Goal: Transaction & Acquisition: Purchase product/service

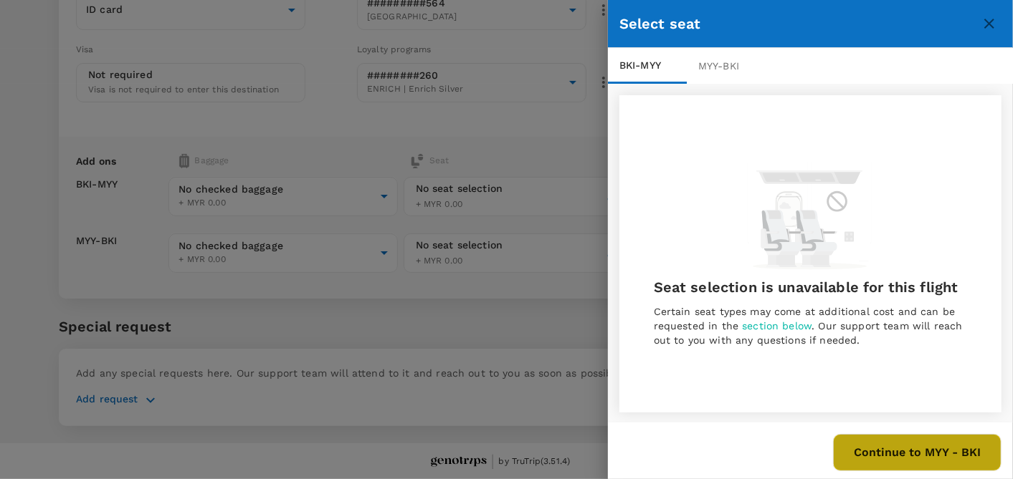
click at [924, 466] on button "Continue to MYY - BKI" at bounding box center [917, 452] width 168 height 37
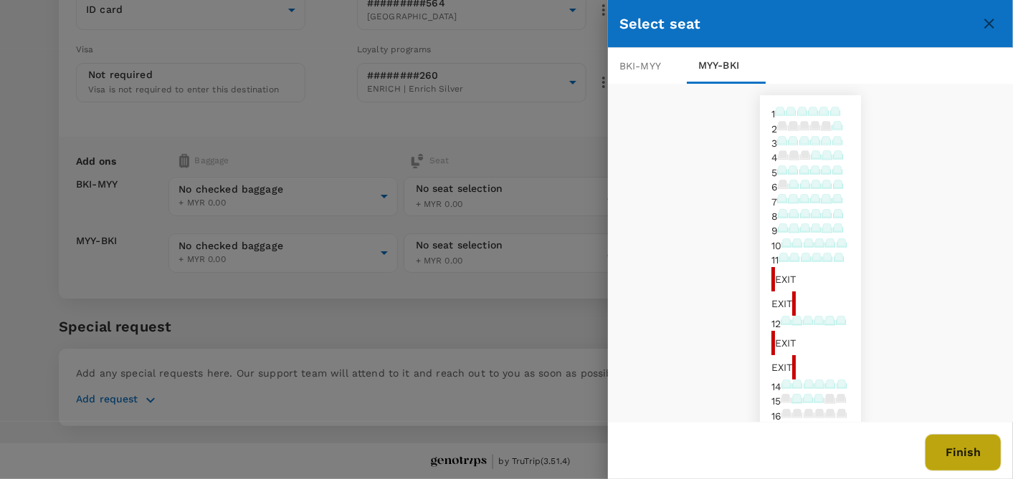
click at [954, 454] on button "Finish" at bounding box center [962, 452] width 77 height 37
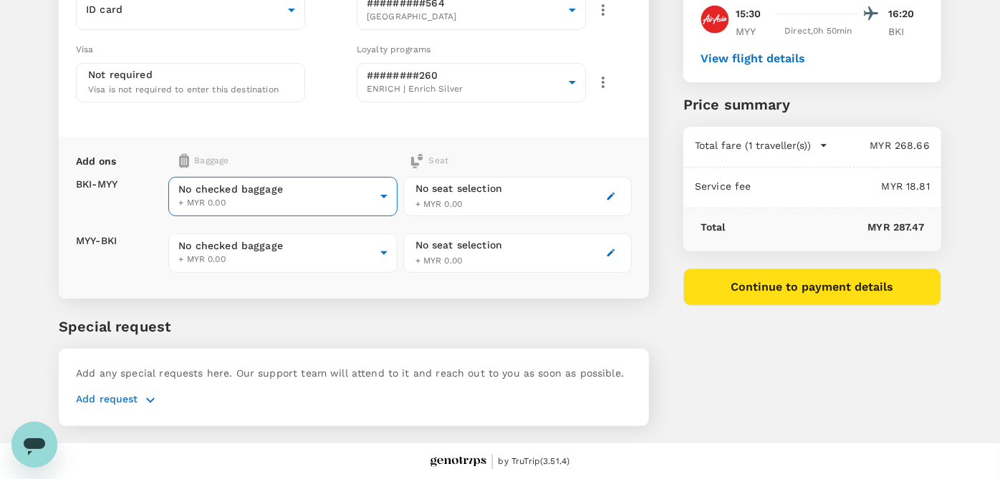
click at [315, 198] on body "Back to flight results Flight review Traveller(s) Traveller 1 : DM [PERSON_NAME…" at bounding box center [500, 144] width 1000 height 674
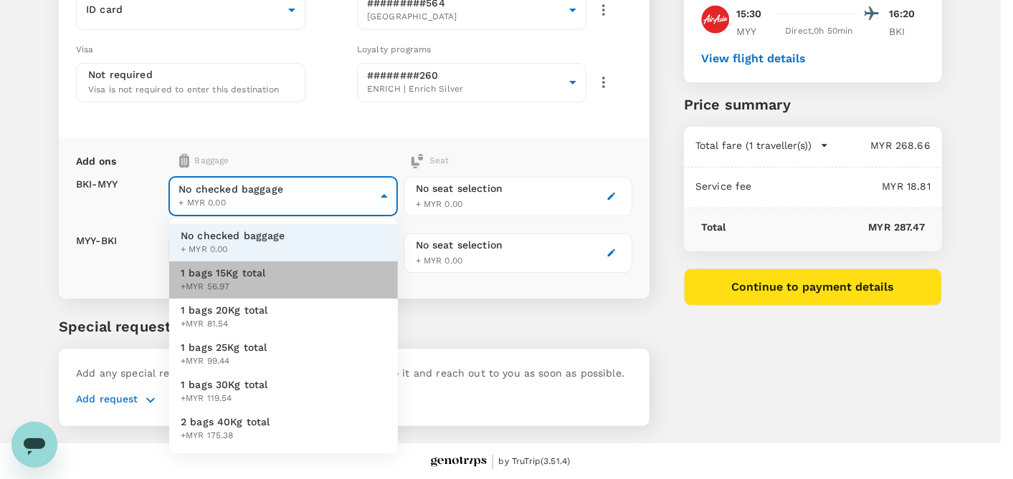
click at [251, 276] on span "1 bags 15Kg total" at bounding box center [223, 273] width 85 height 14
type input "1 - 56.97"
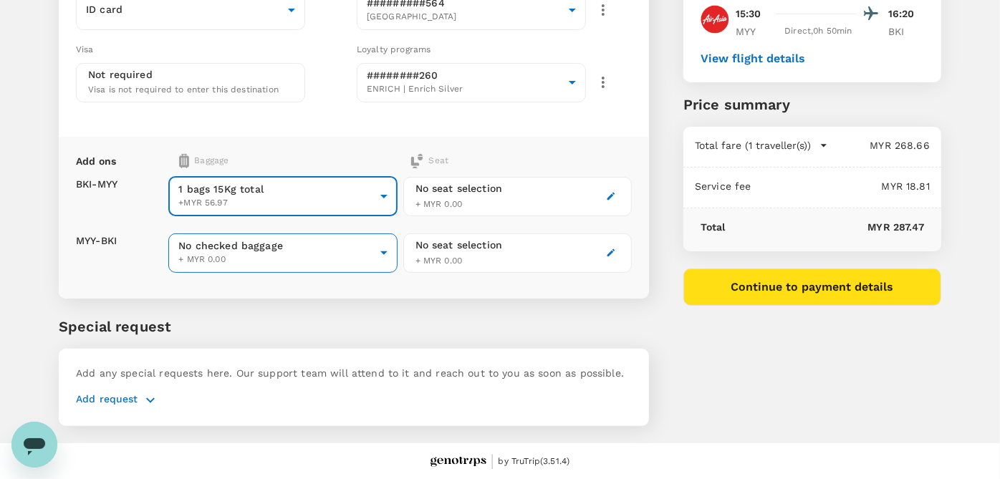
click at [251, 244] on body "Back to flight results Flight review Traveller(s) Traveller 1 : DM DZARINA MICH…" at bounding box center [500, 144] width 1000 height 674
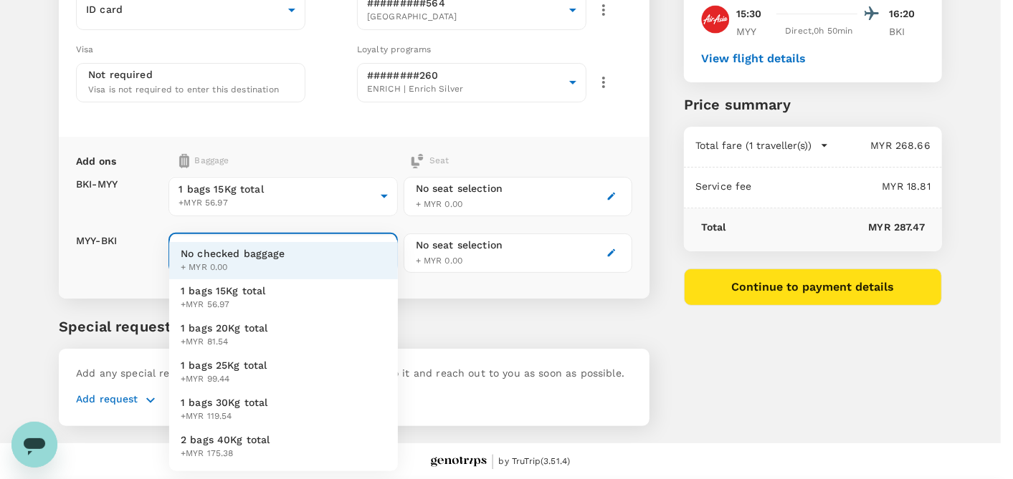
click at [261, 307] on span "+MYR 56.97" at bounding box center [223, 305] width 85 height 14
type input "1 - 56.97"
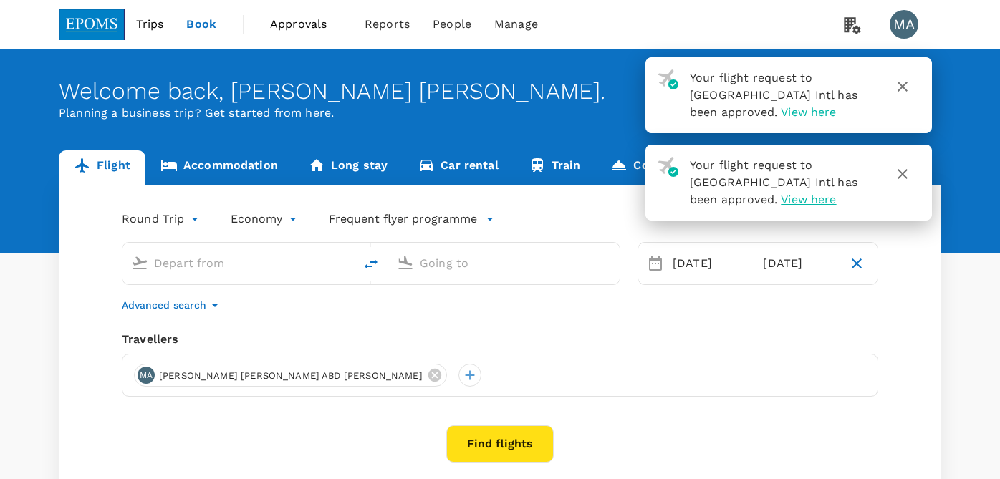
type input "Kota Kinabalu Intl (BKI)"
type input "Miri Intl (MYY)"
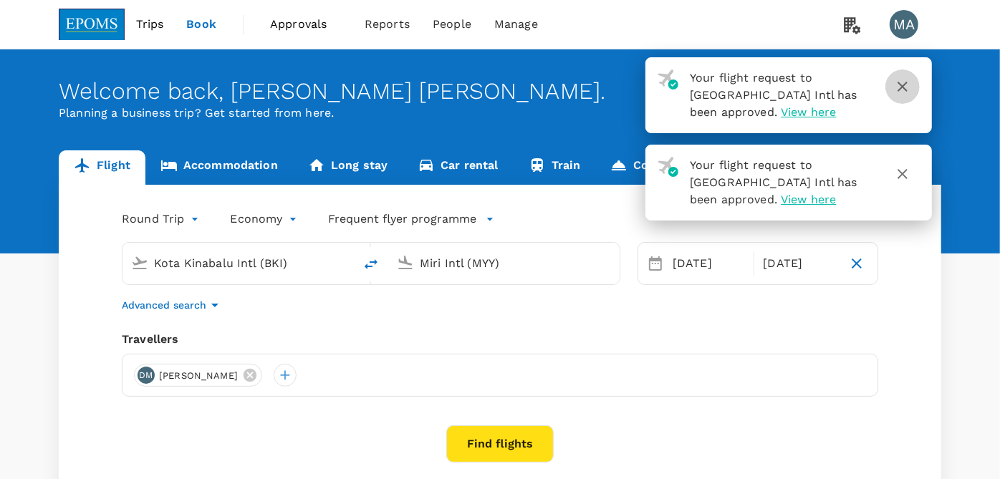
click at [907, 84] on icon "button" at bounding box center [902, 86] width 17 height 17
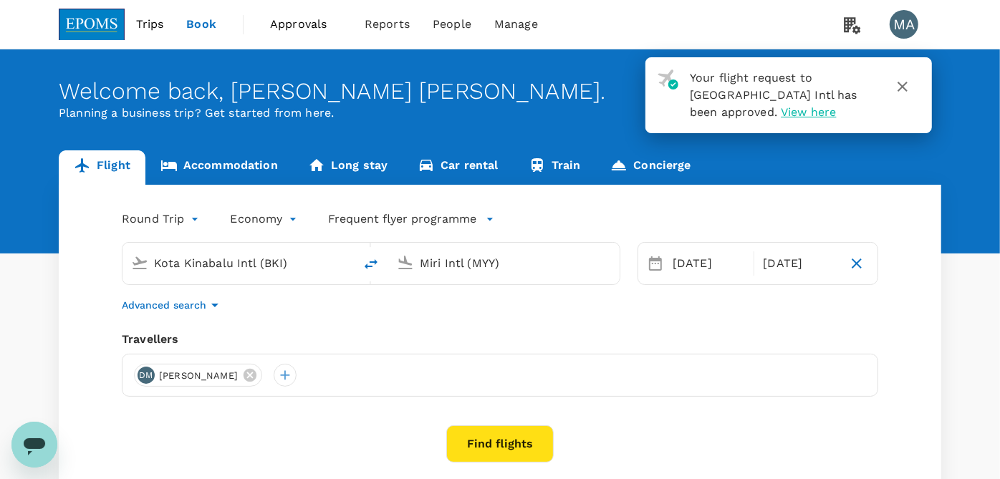
click at [907, 84] on icon "button" at bounding box center [902, 86] width 17 height 17
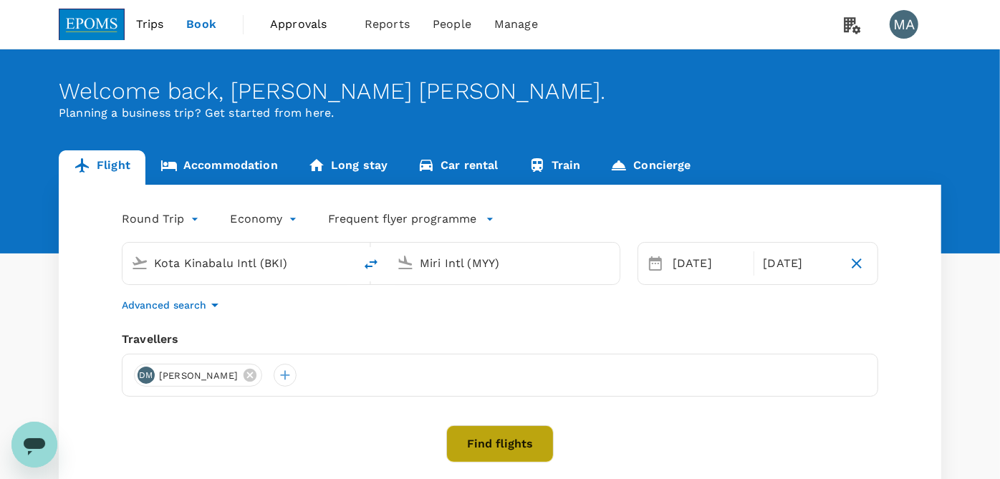
drag, startPoint x: 469, startPoint y: 442, endPoint x: 467, endPoint y: 454, distance: 12.4
click at [471, 442] on button "Find flights" at bounding box center [499, 444] width 107 height 37
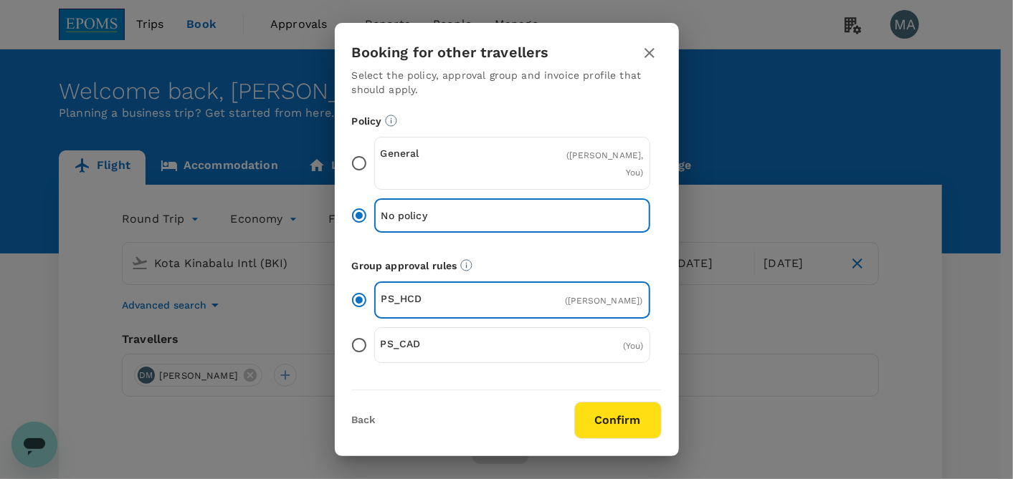
click at [650, 54] on icon "button" at bounding box center [649, 53] width 10 height 10
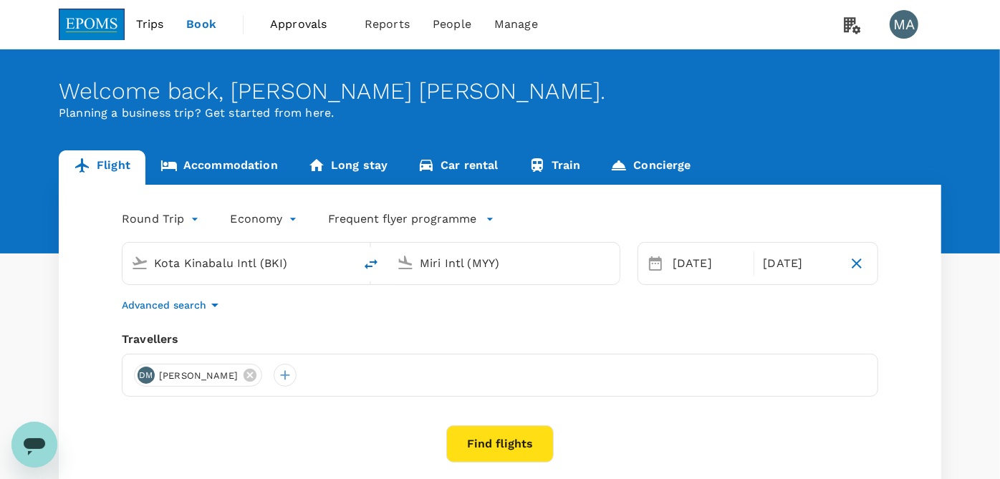
click at [203, 28] on span "Book" at bounding box center [201, 24] width 30 height 17
click at [300, 26] on span "Approvals" at bounding box center [306, 24] width 72 height 17
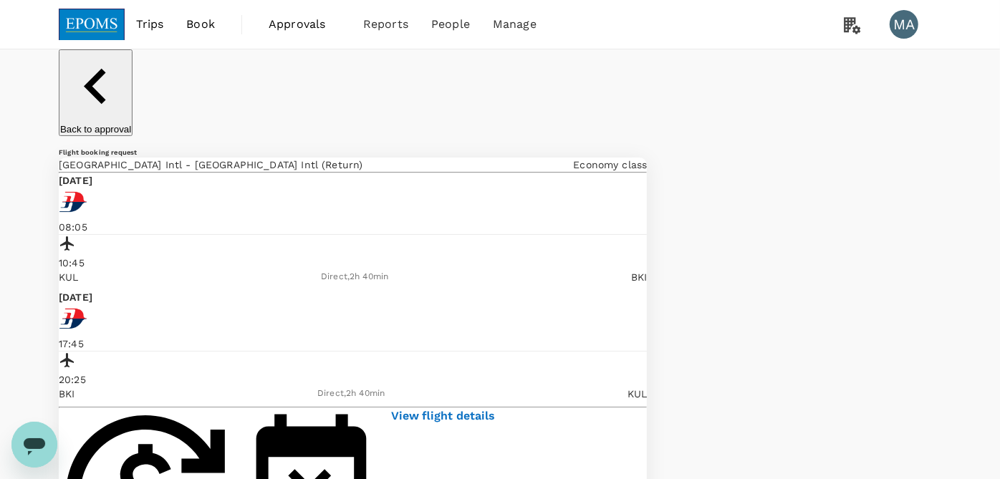
click at [208, 21] on span "Book" at bounding box center [200, 24] width 29 height 17
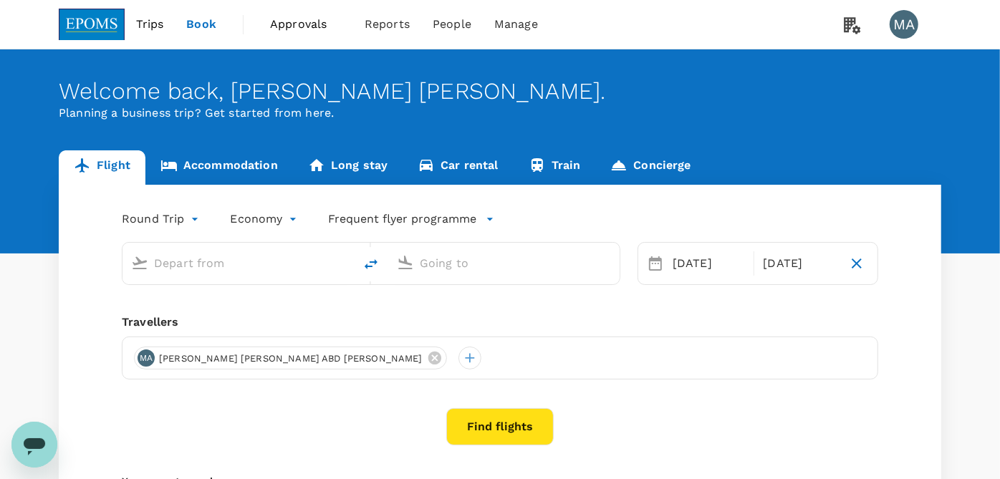
type input "Kota Kinabalu Intl (BKI)"
type input "Miri Intl (MYY)"
type input "Kota Kinabalu Intl (BKI)"
type input "Miri Intl (MYY)"
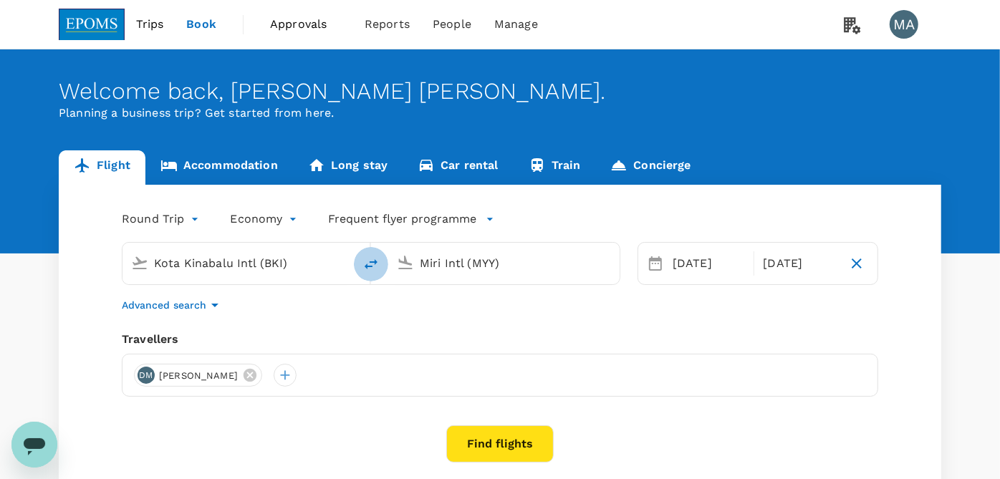
click at [376, 264] on icon "delete" at bounding box center [371, 264] width 17 height 17
type input "Miri Intl (MYY)"
type input "Kota Kinabalu Intl (BKI)"
click at [250, 258] on input "Miri Intl (MYY)" at bounding box center [239, 263] width 170 height 22
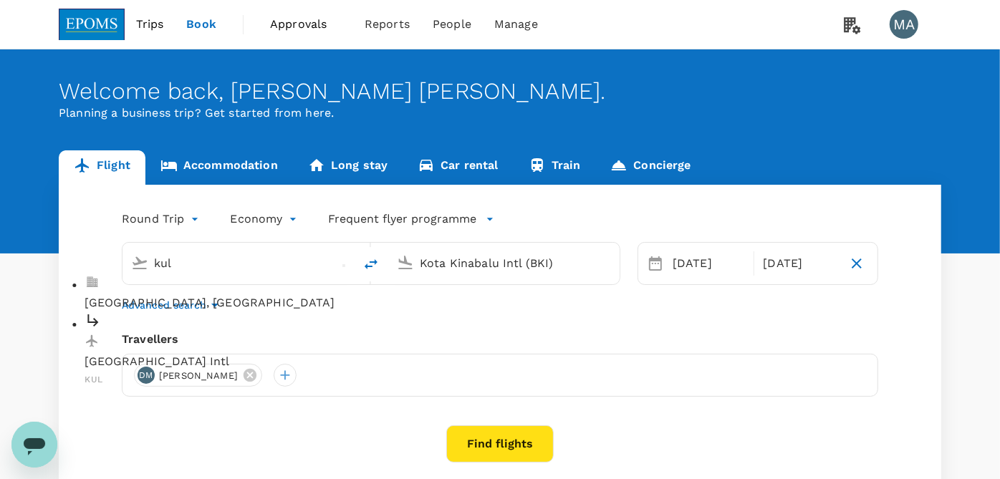
click at [225, 354] on p "[GEOGRAPHIC_DATA] Intl" at bounding box center [250, 362] width 330 height 17
type input "Kuala Lumpur Intl ([GEOGRAPHIC_DATA])"
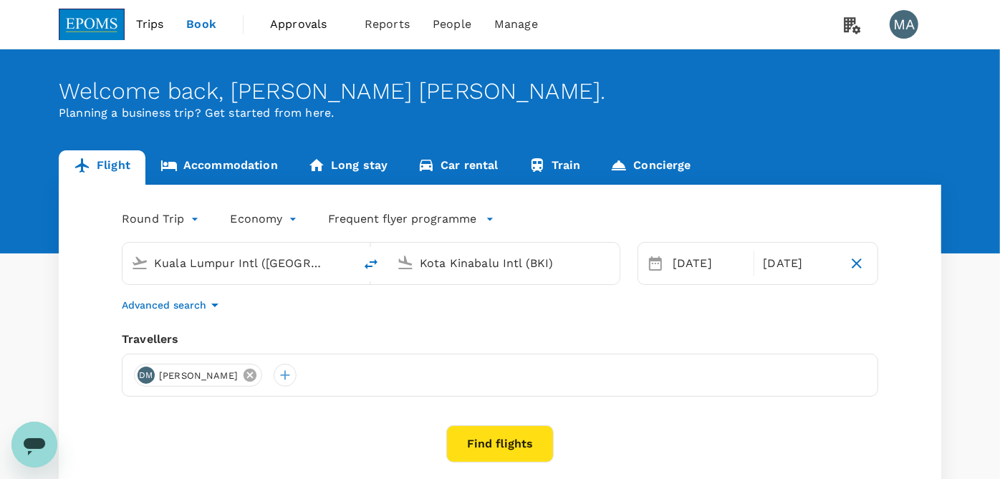
click at [258, 376] on icon at bounding box center [250, 376] width 16 height 16
click at [143, 378] on div at bounding box center [145, 375] width 23 height 23
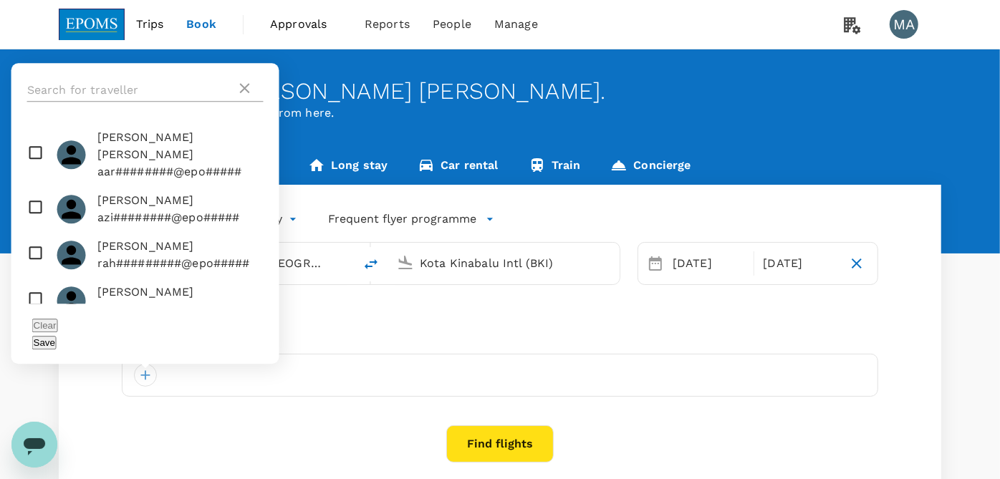
click at [105, 102] on input "text" at bounding box center [131, 90] width 209 height 23
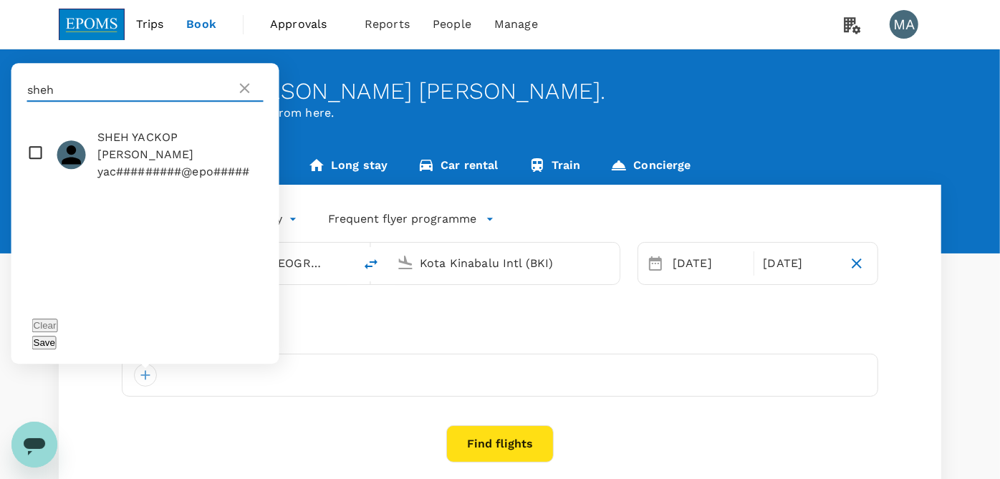
type input "sheh"
click at [36, 164] on input "checkbox" at bounding box center [145, 154] width 268 height 63
checkbox input "true"
click at [57, 340] on button "Save" at bounding box center [44, 343] width 24 height 14
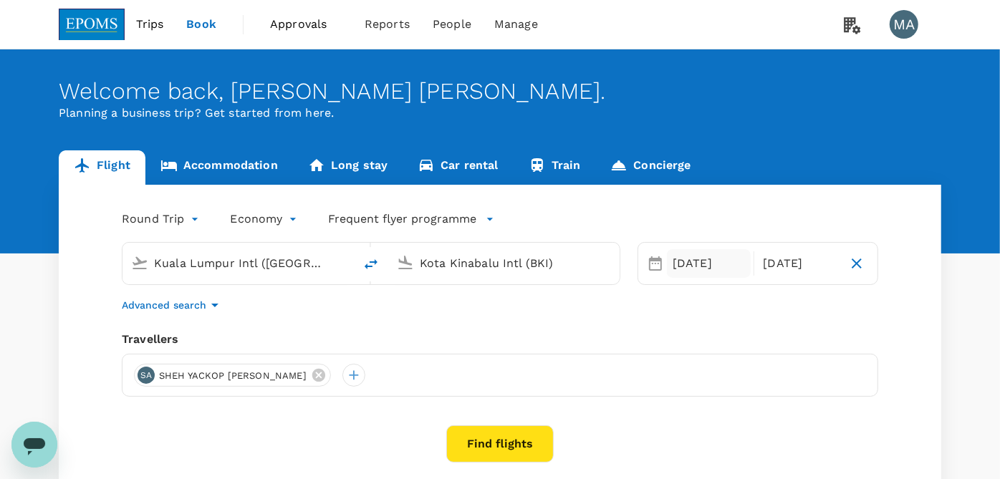
click at [698, 264] on div "16 Sep" at bounding box center [709, 263] width 84 height 29
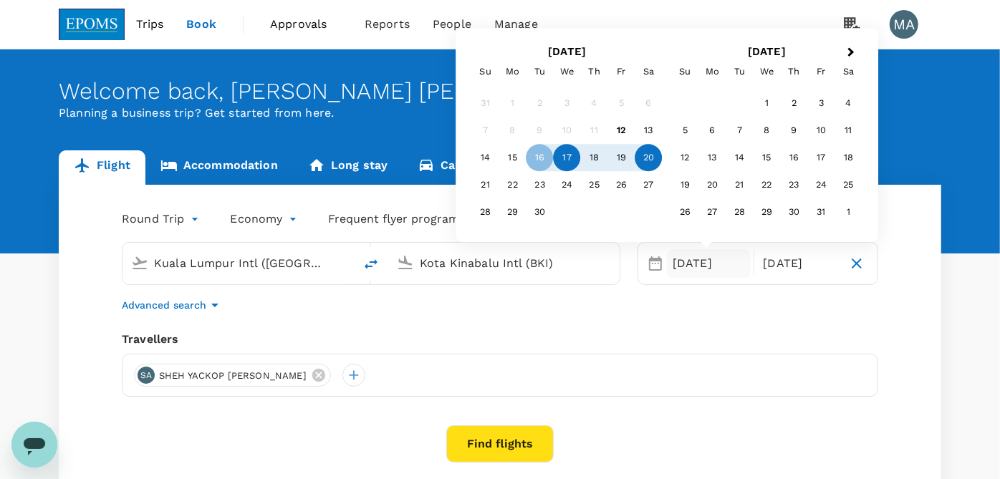
click at [560, 156] on div "17" at bounding box center [567, 158] width 27 height 27
click at [629, 157] on div "19" at bounding box center [621, 158] width 27 height 27
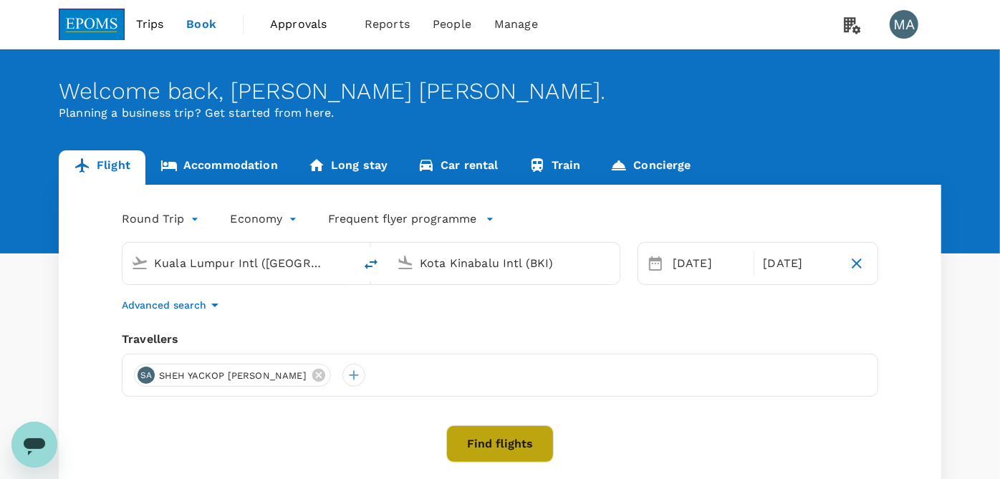
click at [497, 451] on button "Find flights" at bounding box center [499, 444] width 107 height 37
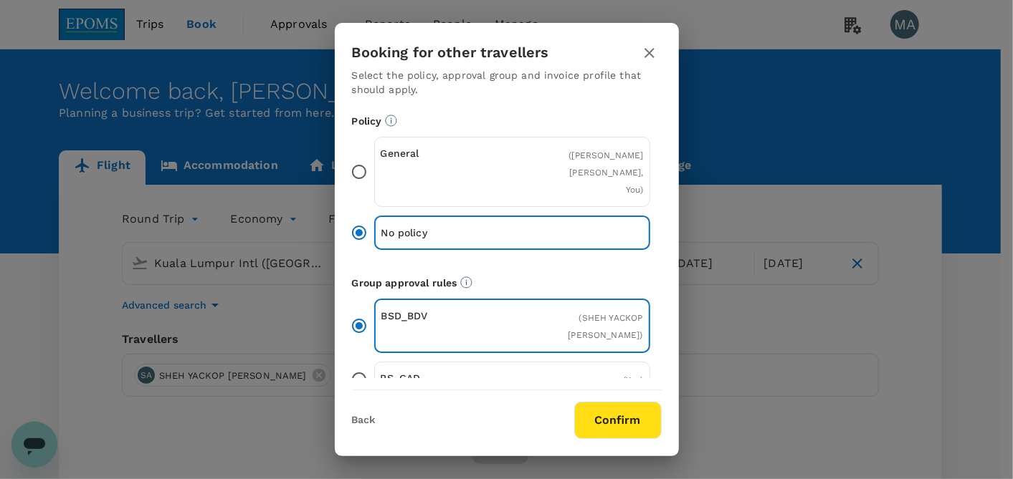
click at [358, 172] on input "General ( [PERSON_NAME], You )" at bounding box center [359, 172] width 30 height 30
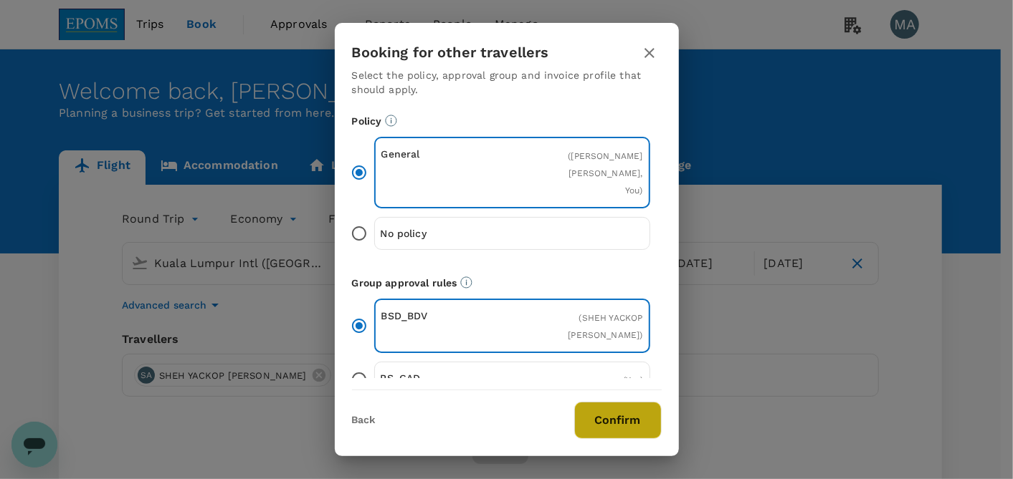
click at [593, 420] on button "Confirm" at bounding box center [617, 420] width 87 height 37
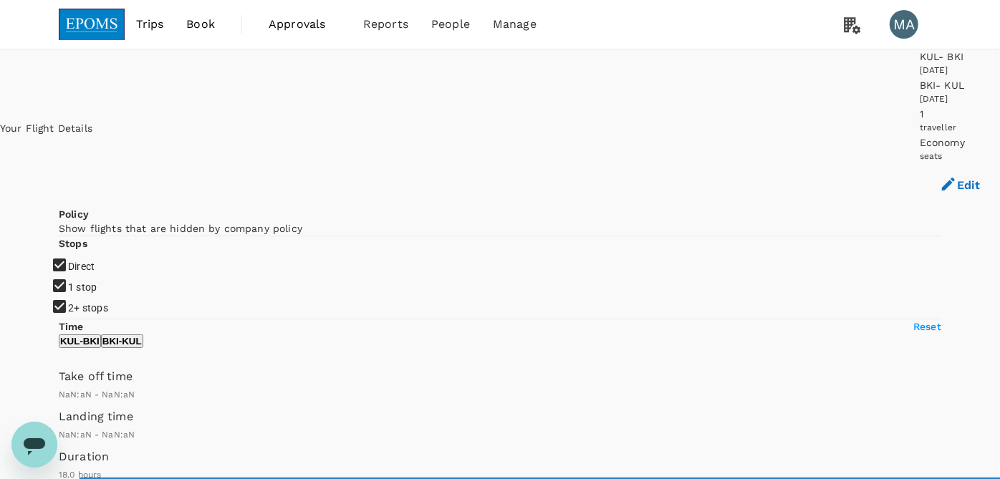
type input "MYR"
type input "1440"
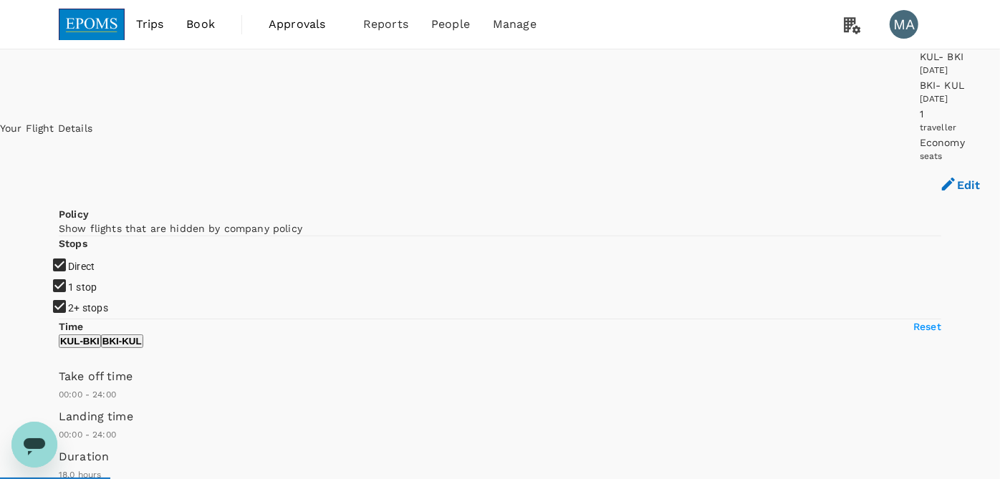
drag, startPoint x: 73, startPoint y: 260, endPoint x: 75, endPoint y: 292, distance: 32.3
click at [73, 262] on input "1 stop" at bounding box center [500, 239] width 1000 height 479
checkbox input "false"
click at [75, 292] on input "2+ stops" at bounding box center [500, 239] width 1000 height 479
checkbox input "false"
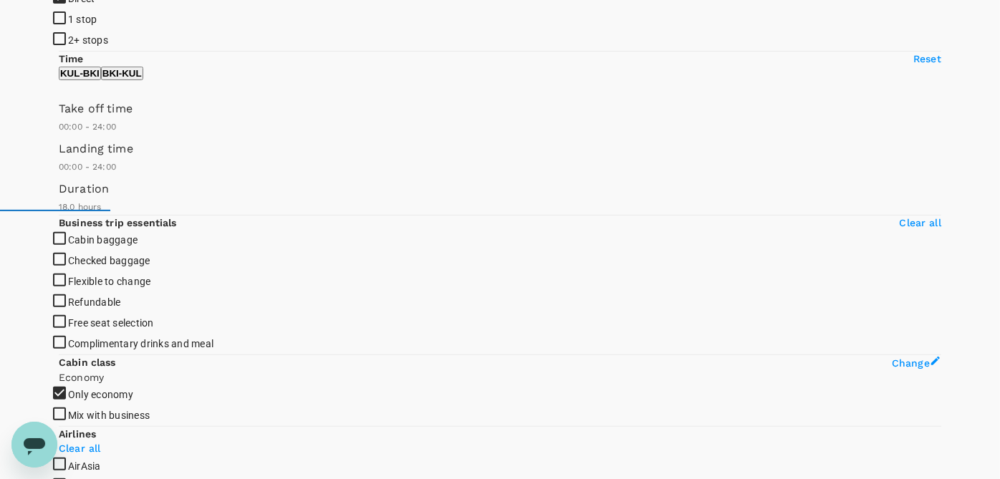
scroll to position [129, 0]
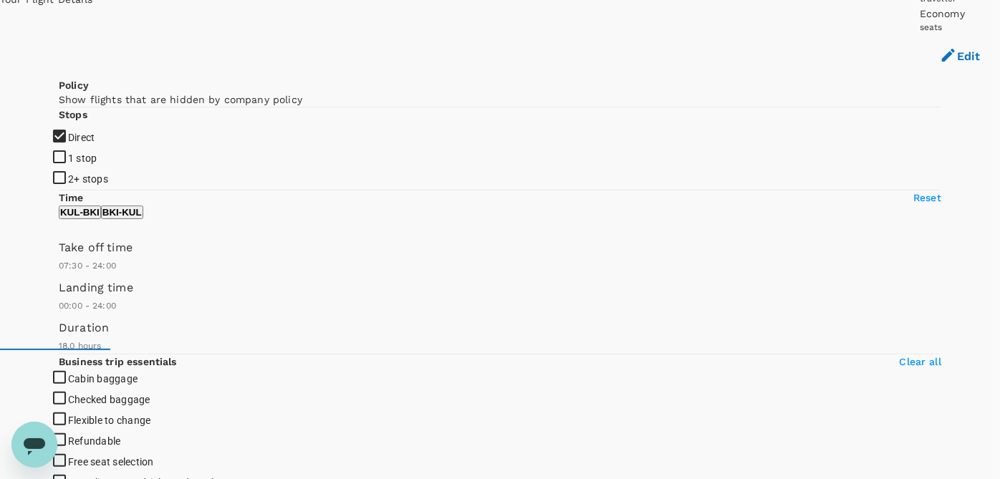
type input "420"
drag, startPoint x: 64, startPoint y: 285, endPoint x: 174, endPoint y: 292, distance: 109.8
click at [59, 274] on span at bounding box center [59, 274] width 0 height 0
type input "720"
drag, startPoint x: 277, startPoint y: 297, endPoint x: 170, endPoint y: 295, distance: 106.8
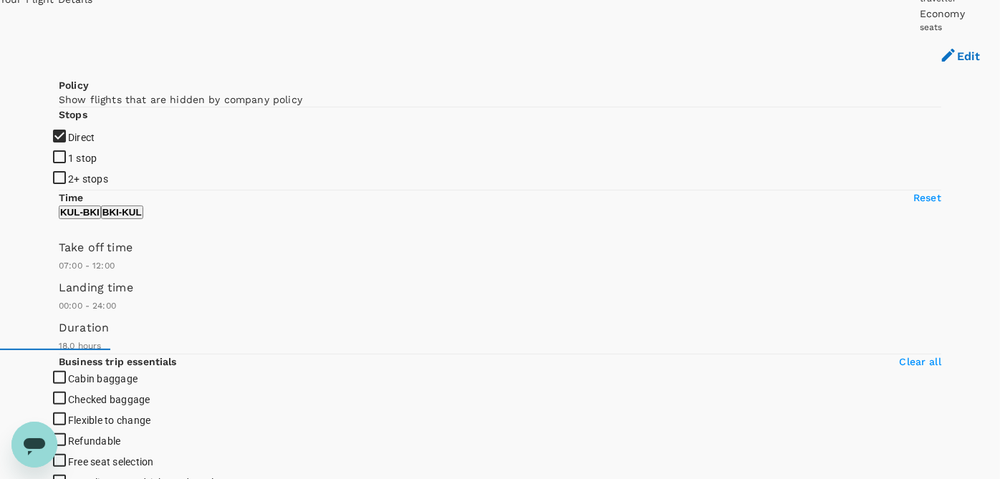
click at [59, 274] on span at bounding box center [59, 274] width 0 height 0
click at [142, 218] on p "BKI - KUL" at bounding box center [121, 212] width 39 height 11
drag, startPoint x: 73, startPoint y: 290, endPoint x: 173, endPoint y: 291, distance: 100.3
click at [59, 274] on span at bounding box center [59, 274] width 0 height 0
type input "1020"
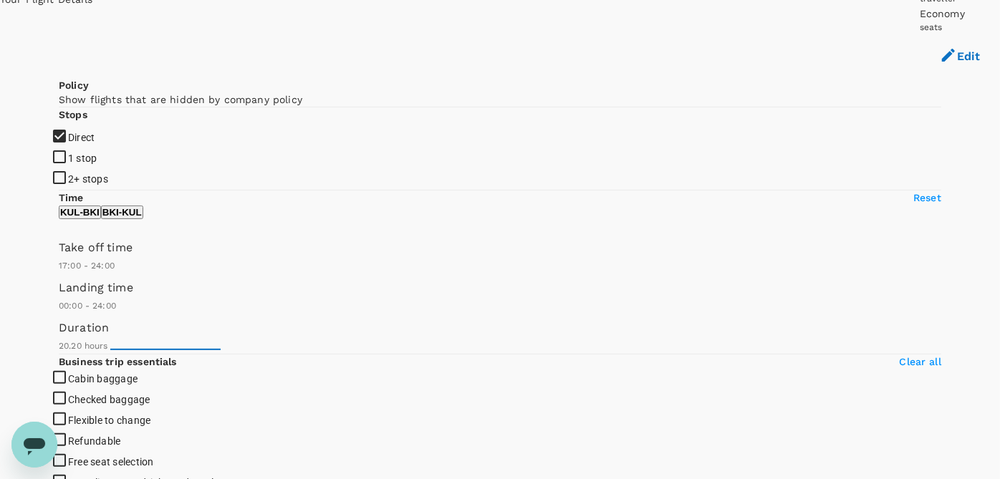
drag, startPoint x: 168, startPoint y: 290, endPoint x: 216, endPoint y: 290, distance: 48.7
click at [59, 274] on span at bounding box center [59, 274] width 0 height 0
type input "1260"
drag, startPoint x: 290, startPoint y: 300, endPoint x: 252, endPoint y: 300, distance: 38.0
click at [59, 274] on span at bounding box center [59, 274] width 0 height 0
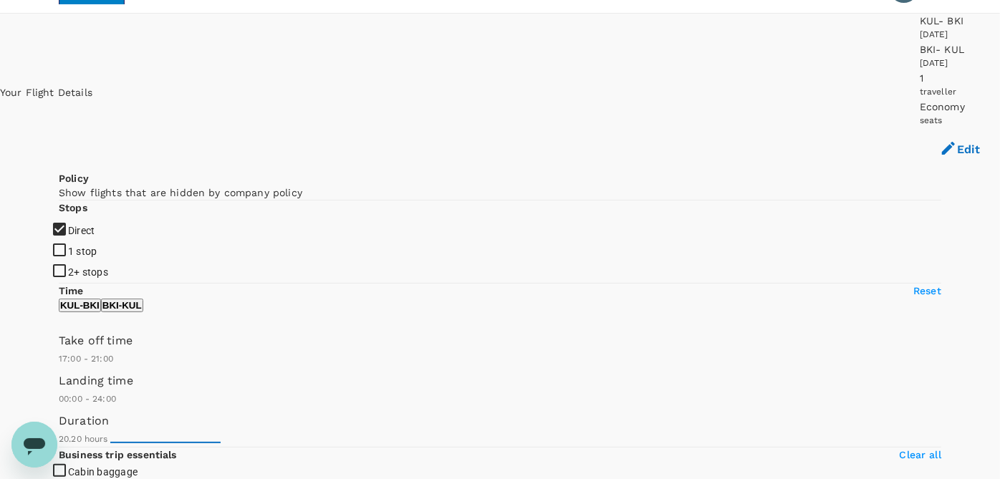
scroll to position [0, 0]
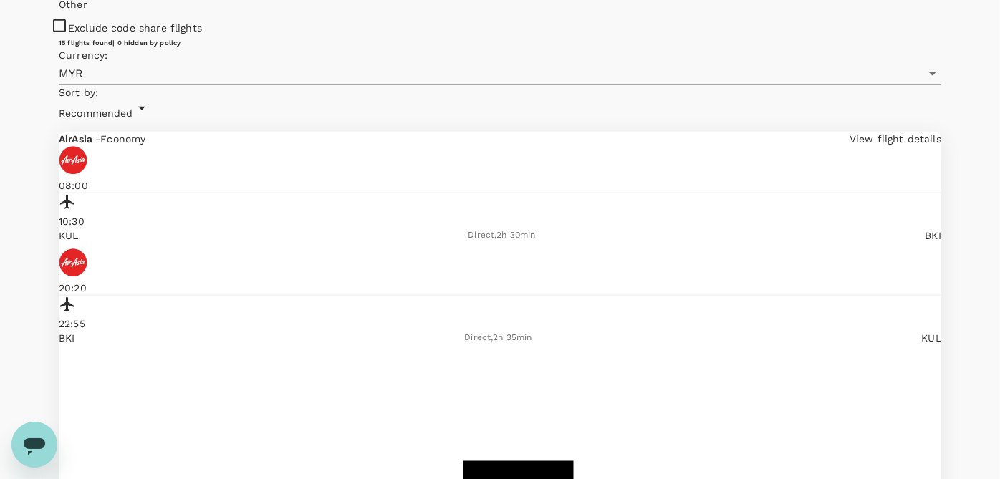
scroll to position [876, 0]
checkbox input "true"
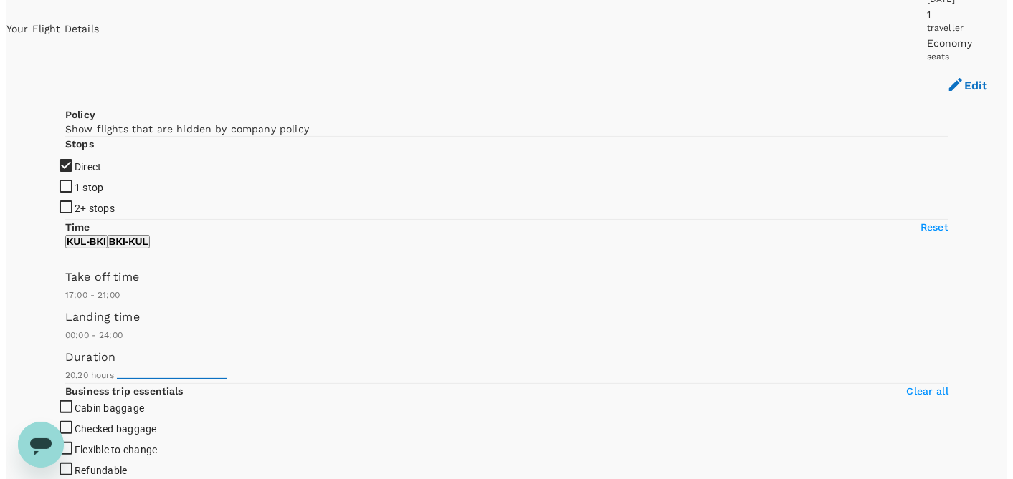
scroll to position [159, 0]
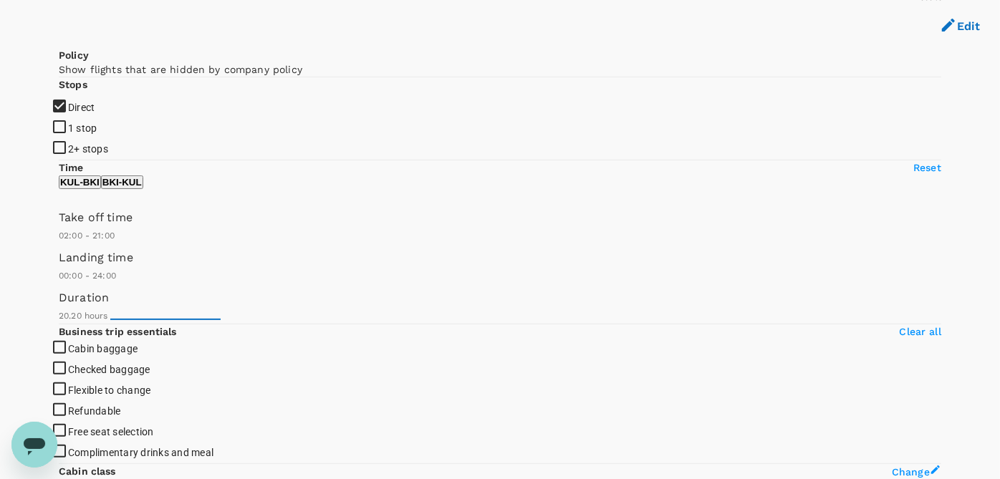
type input "0"
drag, startPoint x: 213, startPoint y: 259, endPoint x: 43, endPoint y: 258, distance: 169.8
type input "1440"
drag, startPoint x: 256, startPoint y: 259, endPoint x: 300, endPoint y: 258, distance: 44.5
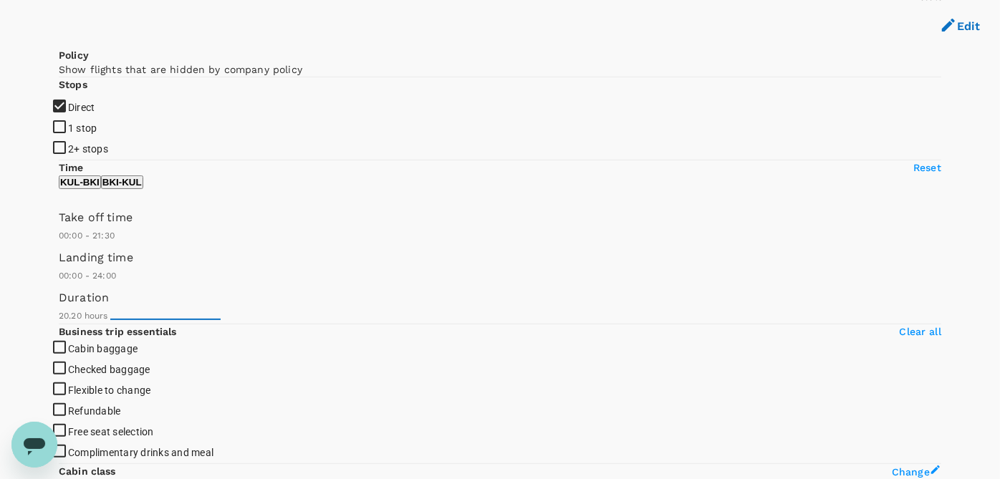
click at [100, 188] on p "KUL - BKI" at bounding box center [79, 182] width 39 height 11
type input "0"
drag, startPoint x: 123, startPoint y: 262, endPoint x: 59, endPoint y: 254, distance: 64.2
click at [59, 244] on span at bounding box center [59, 244] width 0 height 0
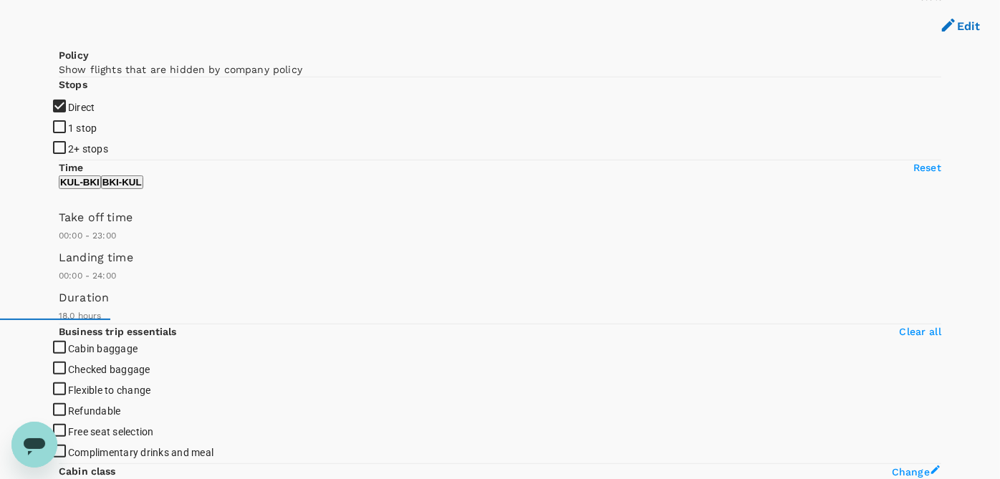
type input "1440"
drag, startPoint x: 203, startPoint y: 259, endPoint x: 280, endPoint y: 263, distance: 77.5
click at [59, 244] on span at bounding box center [59, 244] width 0 height 0
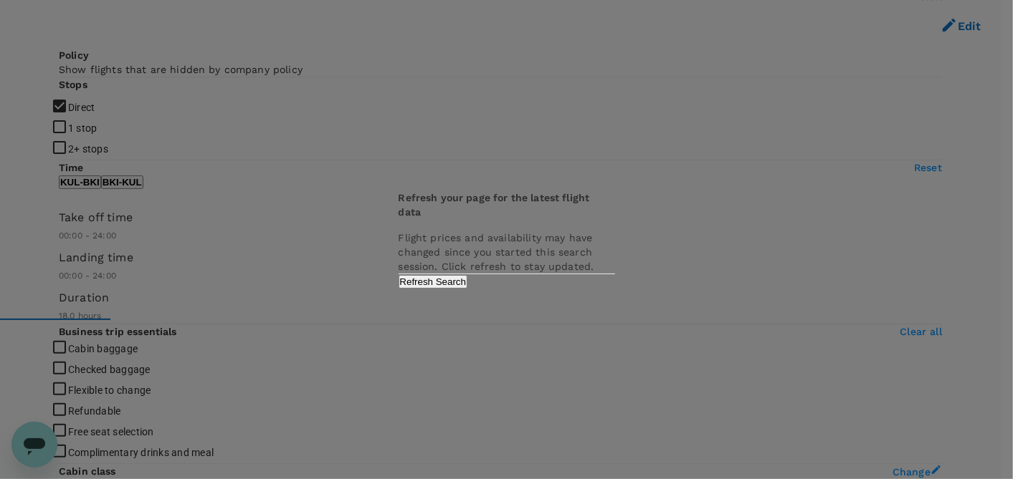
click at [468, 289] on button "Refresh Search" at bounding box center [433, 282] width 70 height 14
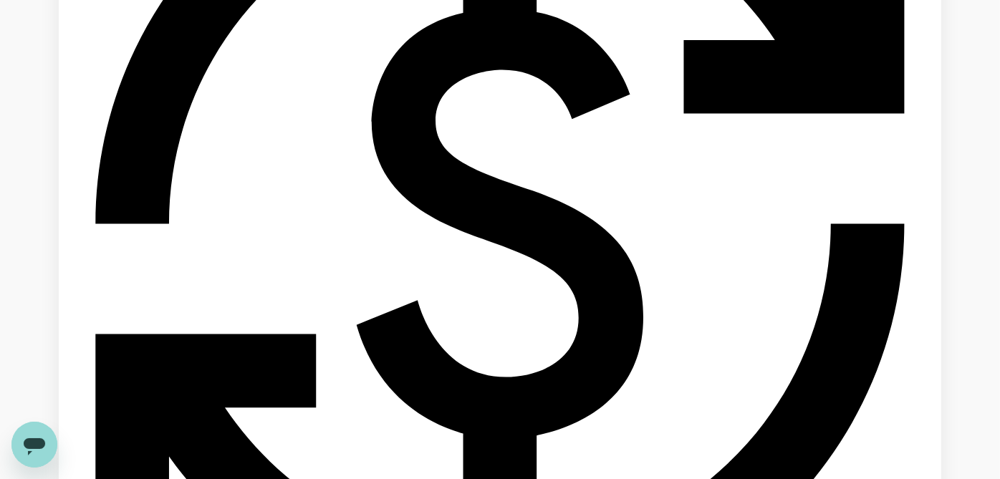
type input "1080"
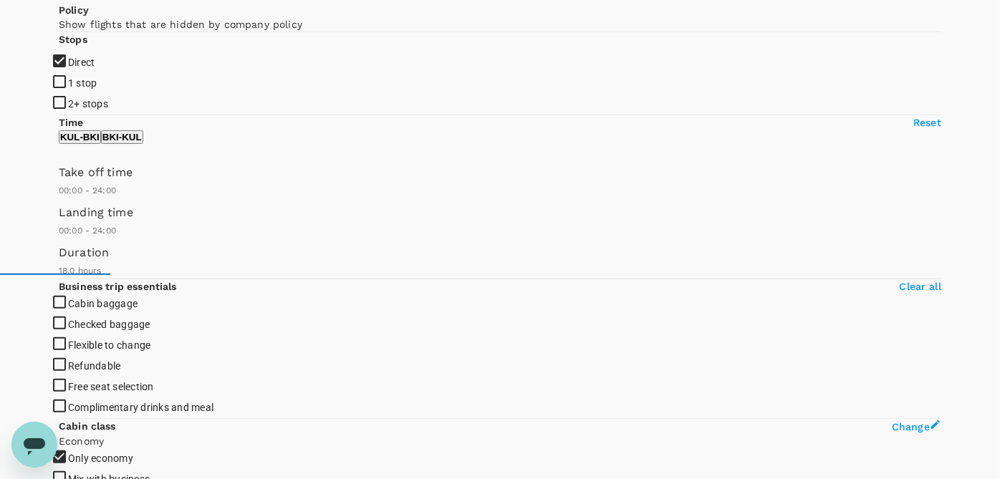
scroll to position [239, 0]
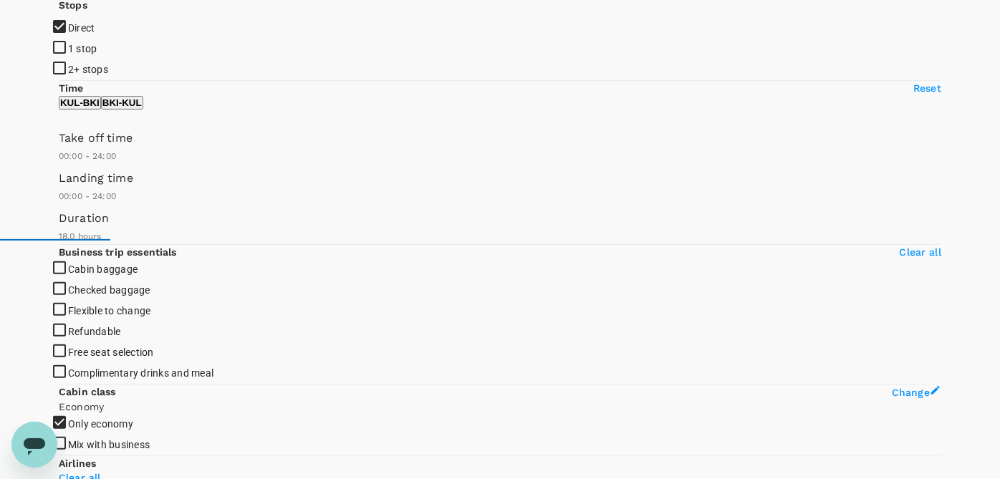
checkbox input "false"
checkbox input "true"
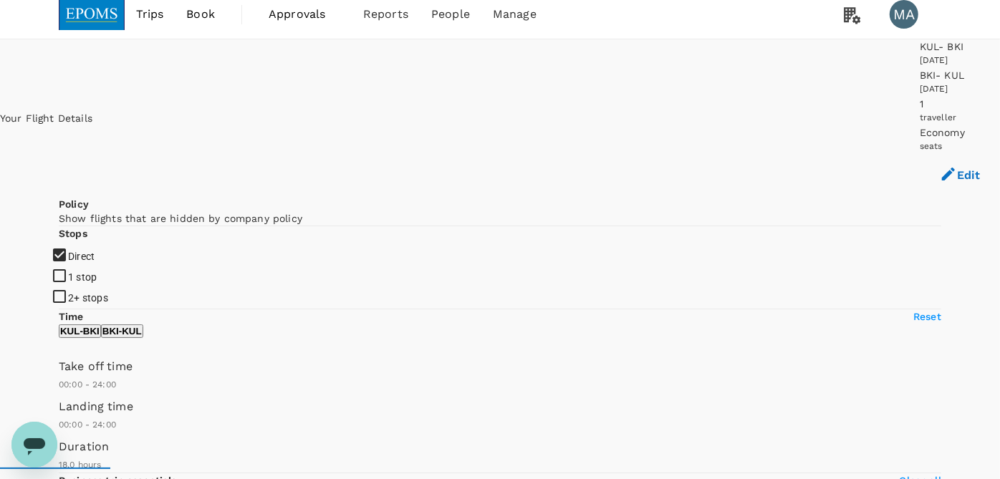
scroll to position [0, 0]
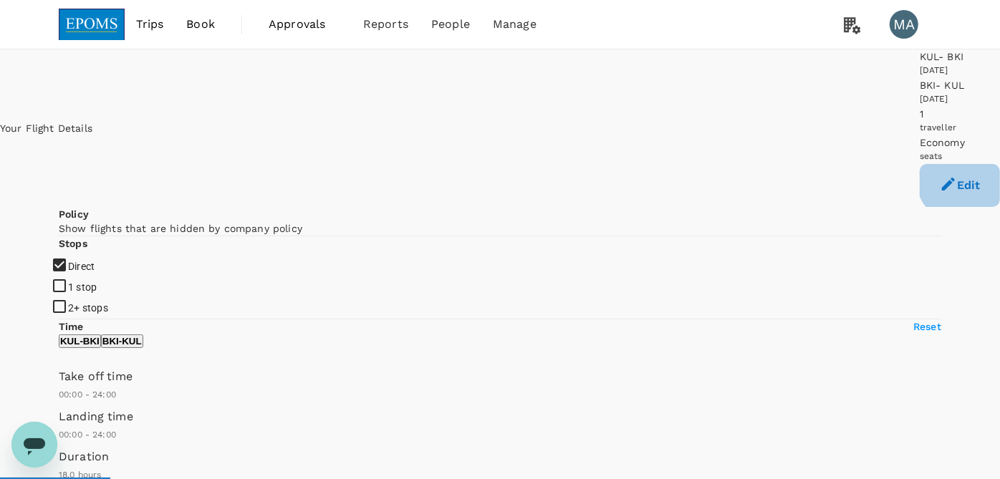
click at [920, 164] on button "Edit" at bounding box center [960, 185] width 80 height 43
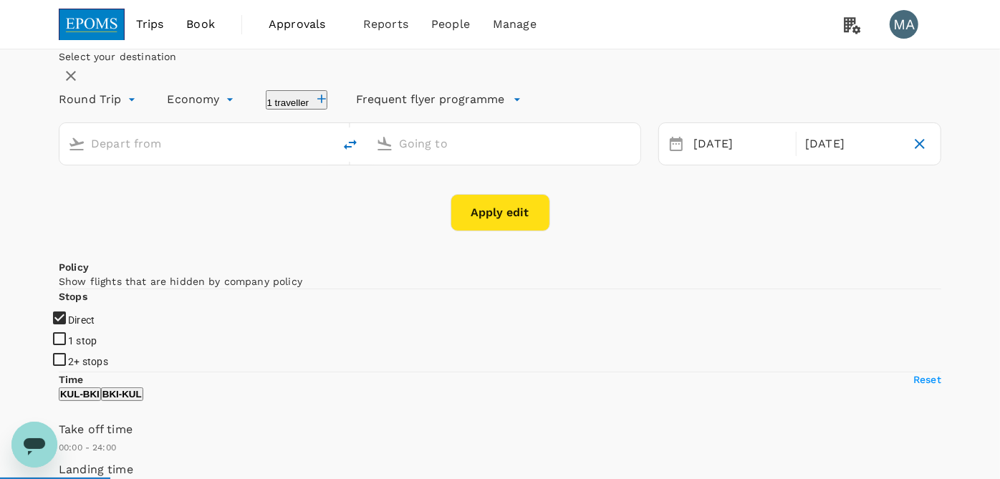
type input "Kuala Lumpur Intl ([GEOGRAPHIC_DATA])"
type input "Kota Kinabalu Intl (BKI)"
click at [915, 149] on icon "button" at bounding box center [920, 144] width 10 height 10
type input "oneway"
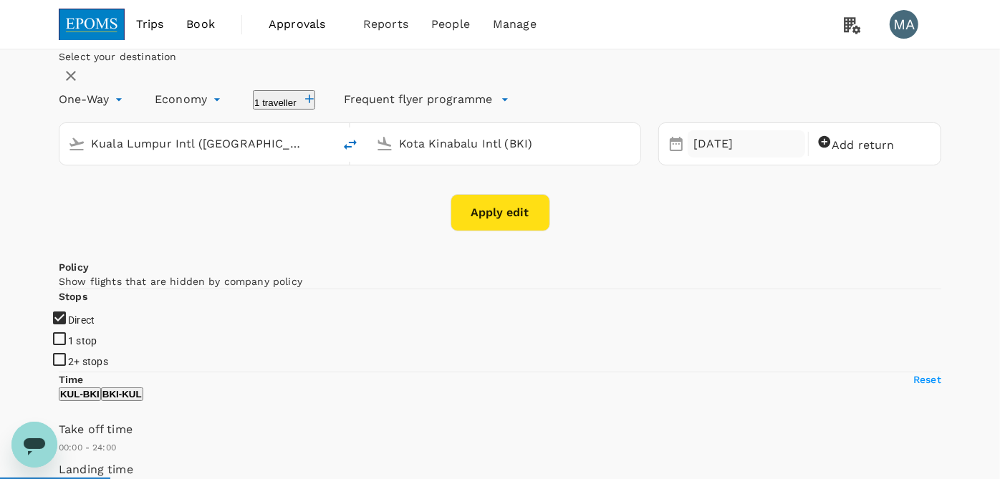
click at [706, 158] on div "[DATE]" at bounding box center [747, 144] width 118 height 28
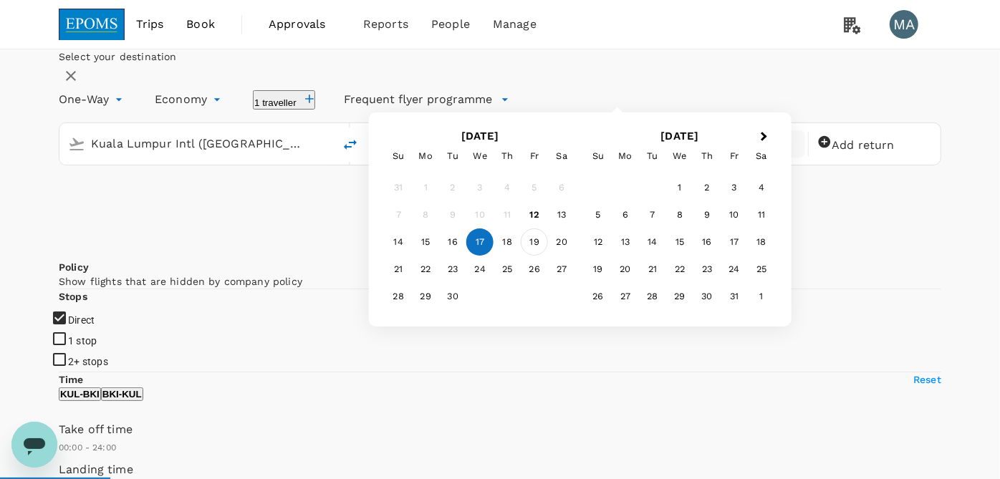
click at [548, 256] on div "19" at bounding box center [534, 242] width 27 height 27
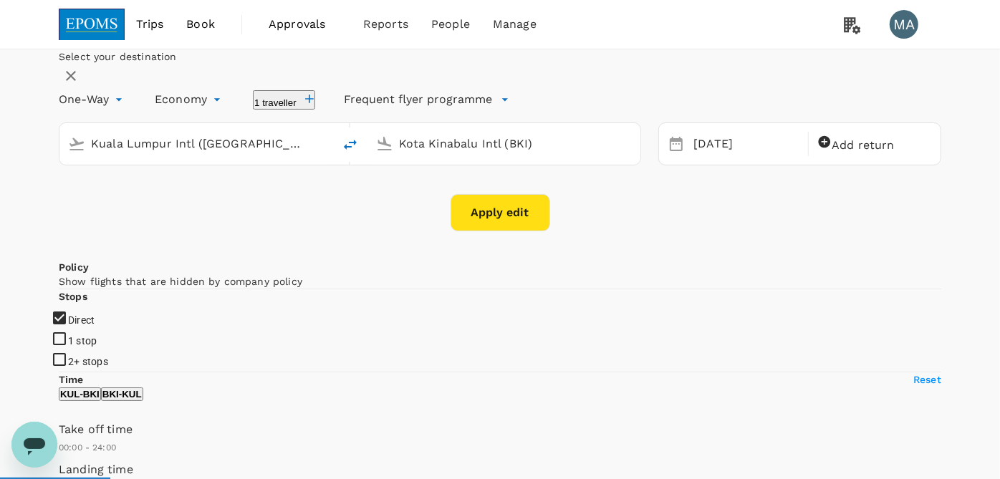
click at [483, 231] on button "Apply edit" at bounding box center [501, 212] width 100 height 37
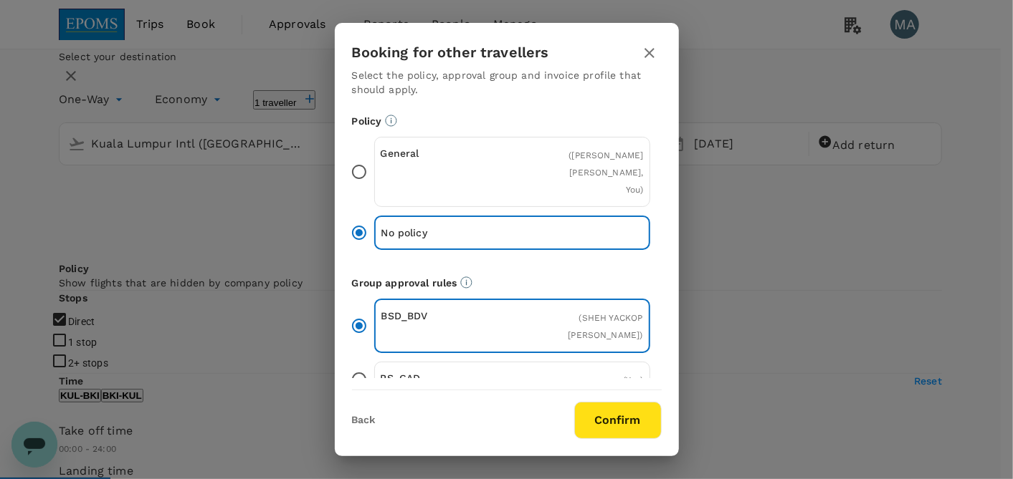
click at [367, 166] on input "General ( [PERSON_NAME], You )" at bounding box center [359, 172] width 30 height 30
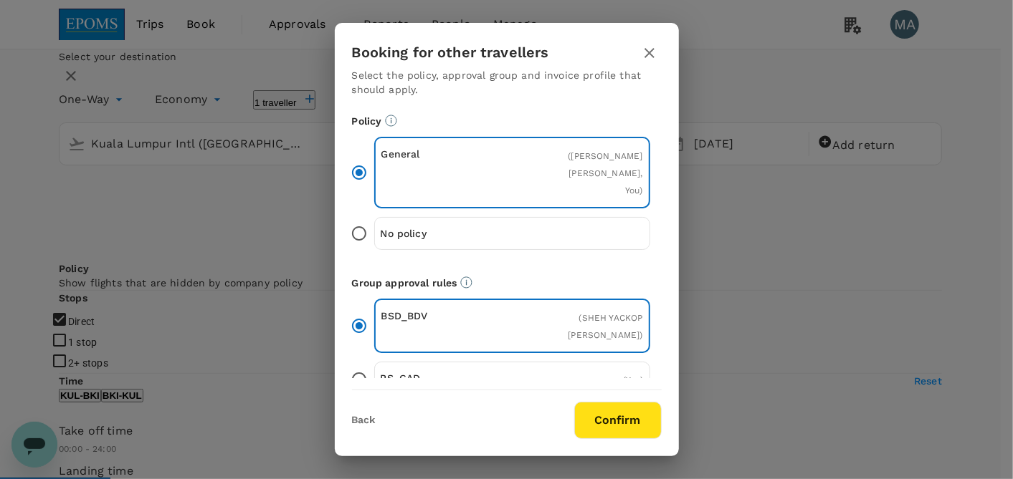
click at [608, 413] on button "Confirm" at bounding box center [617, 420] width 87 height 37
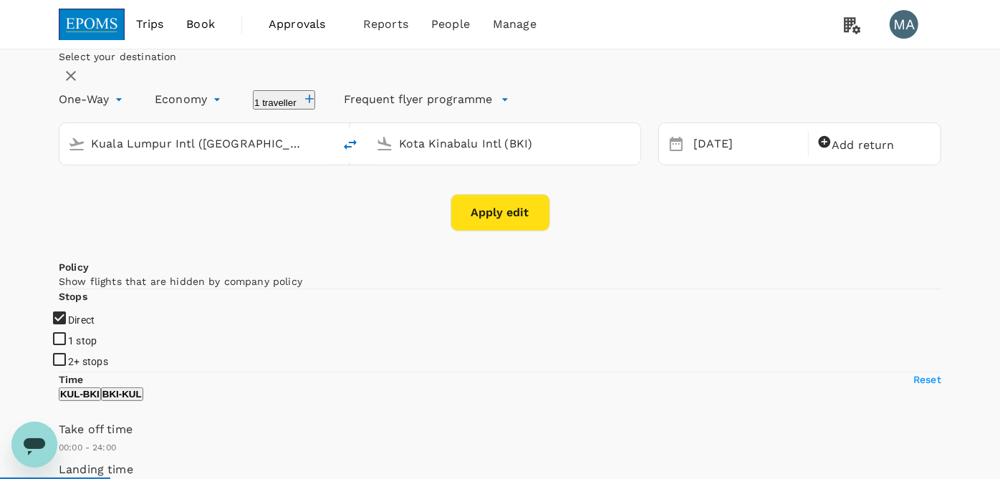
checkbox input "false"
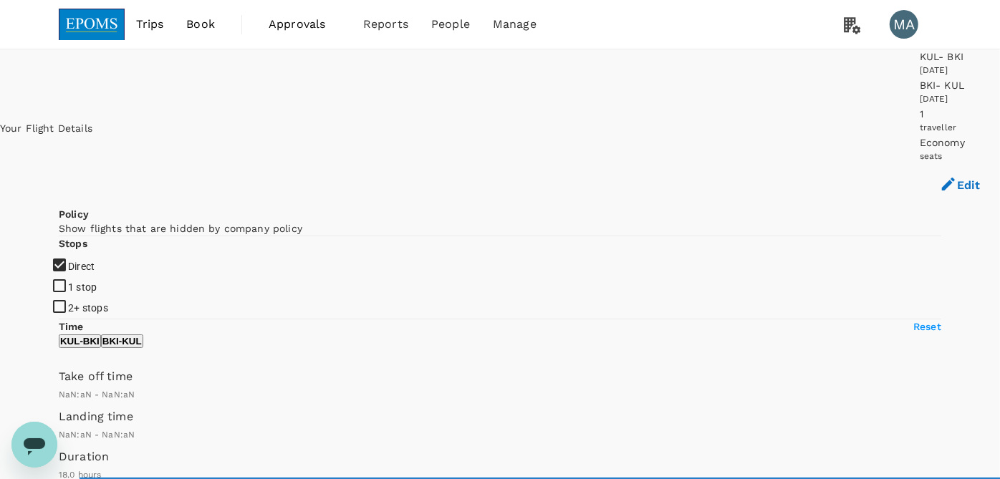
checkbox input "false"
type input "1440"
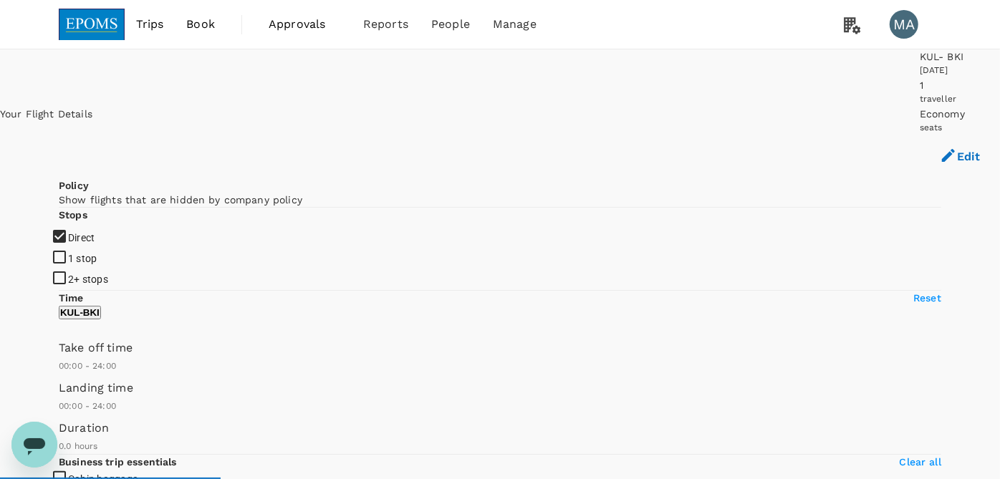
click at [925, 135] on button "Edit" at bounding box center [960, 156] width 80 height 43
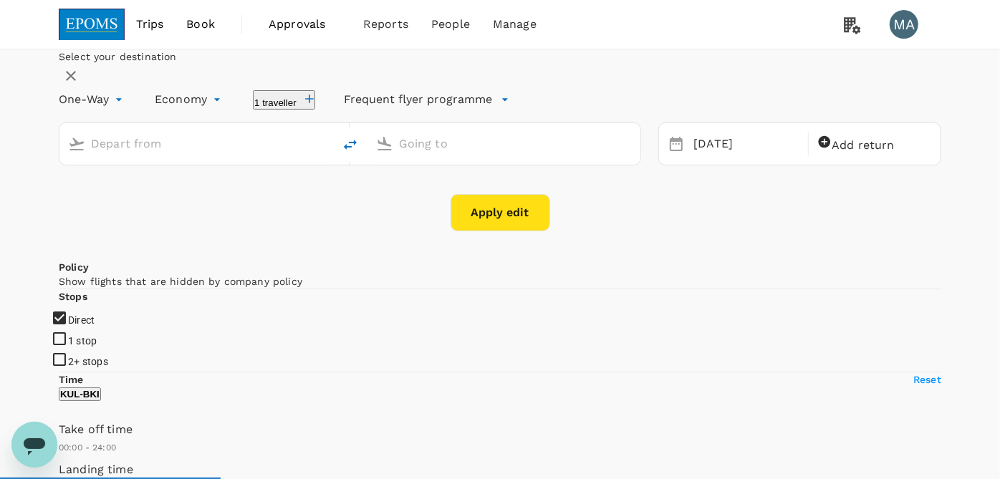
type input "Kuala Lumpur Intl ([GEOGRAPHIC_DATA])"
type input "Kota Kinabalu Intl (BKI)"
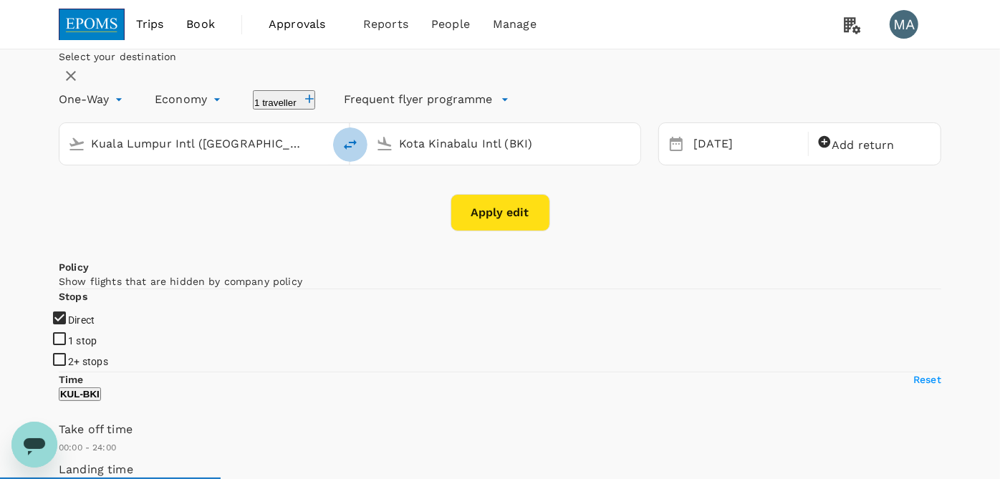
click at [359, 153] on icon "delete" at bounding box center [350, 144] width 17 height 17
type input "Kota Kinabalu Intl (BKI)"
type input "Kuala Lumpur Intl ([GEOGRAPHIC_DATA])"
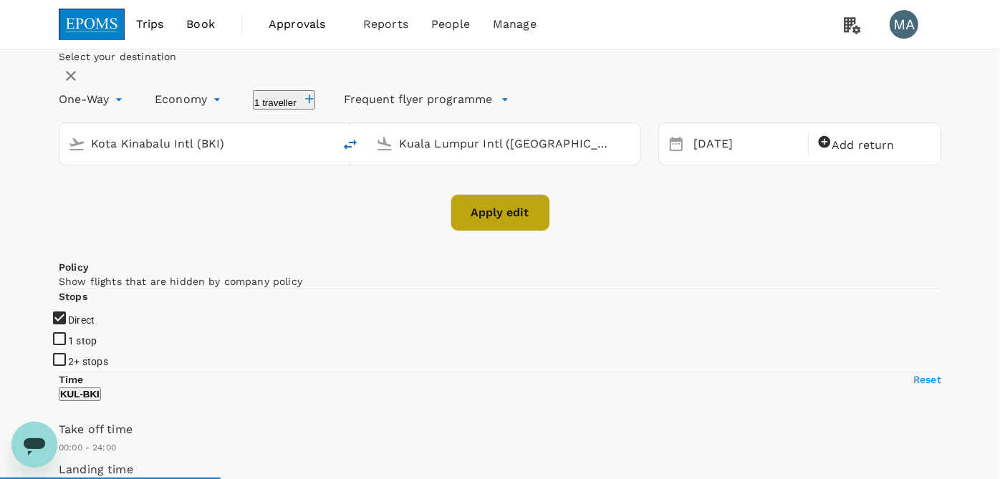
click at [487, 231] on button "Apply edit" at bounding box center [501, 212] width 100 height 37
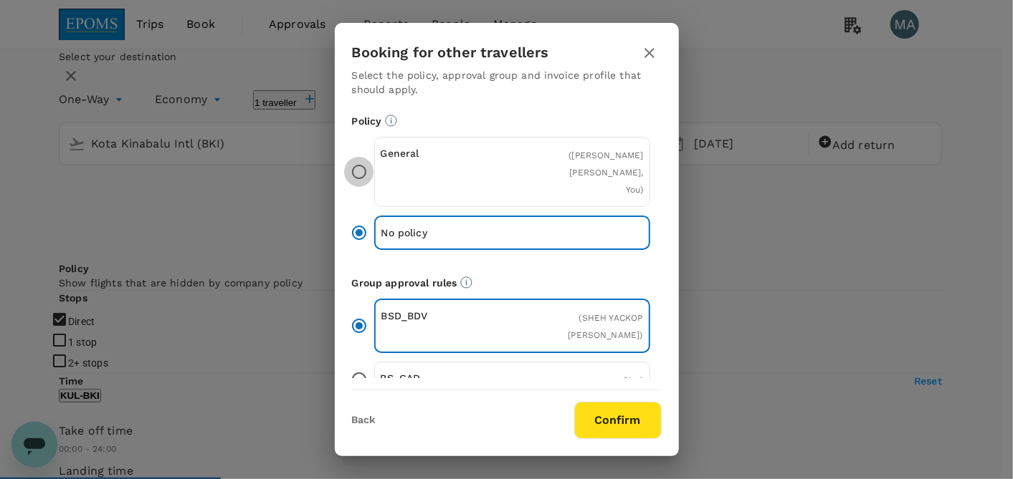
click at [373, 163] on input "General ( [PERSON_NAME], You )" at bounding box center [359, 172] width 30 height 30
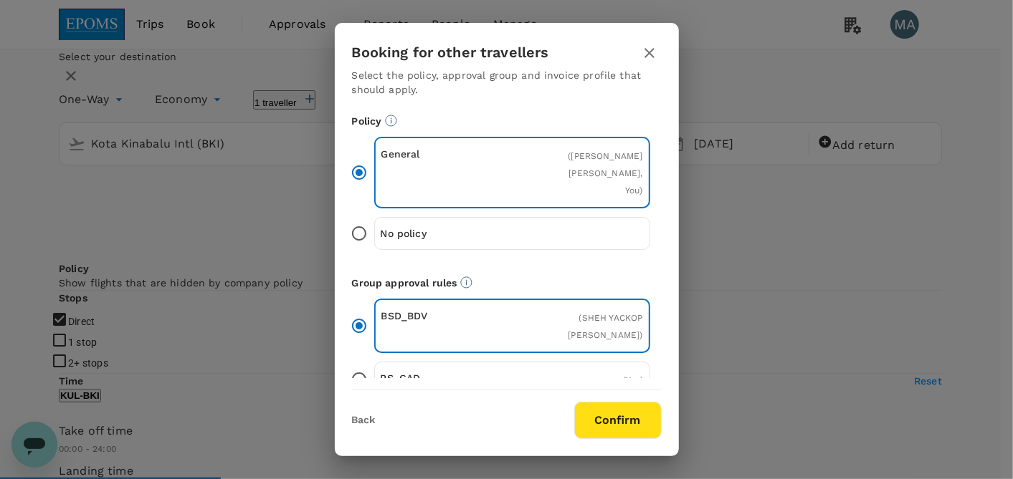
drag, startPoint x: 574, startPoint y: 401, endPoint x: 583, endPoint y: 412, distance: 14.2
click at [575, 403] on div "Confirm" at bounding box center [609, 420] width 105 height 37
click at [584, 413] on button "Confirm" at bounding box center [617, 420] width 87 height 37
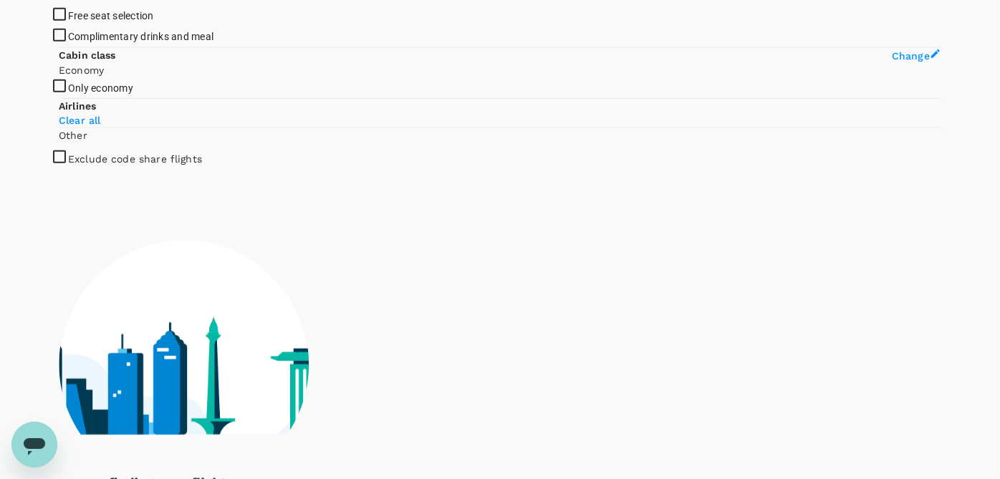
scroll to position [550, 0]
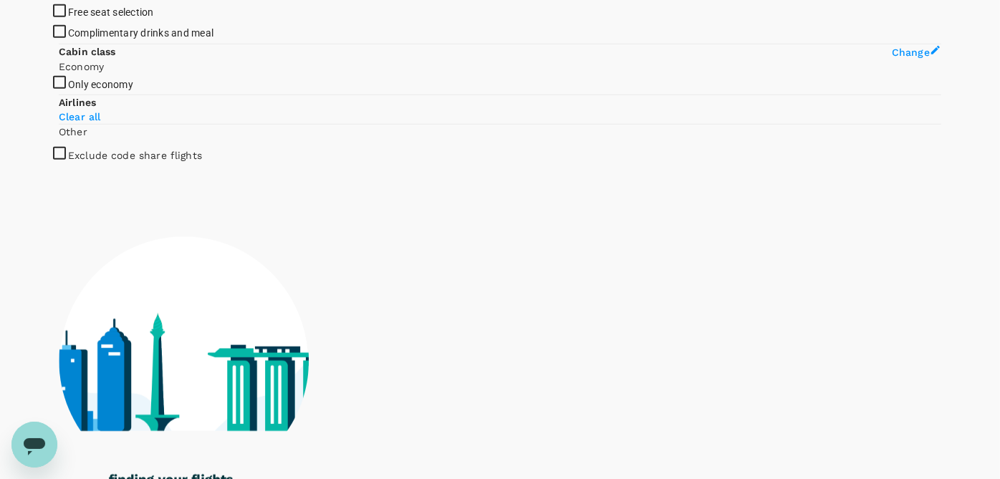
type input "1220"
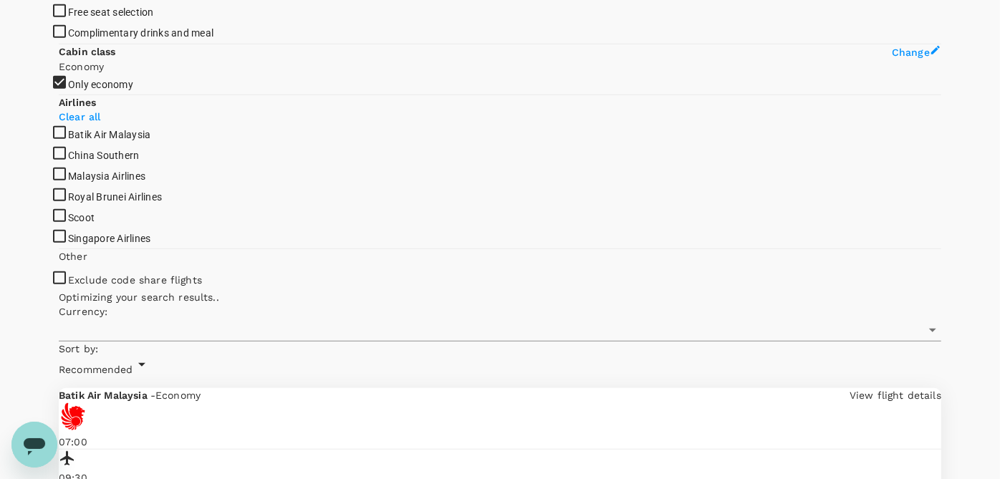
checkbox input "true"
type input "MYR"
click at [106, 182] on span "Malaysia Airlines" at bounding box center [106, 176] width 77 height 11
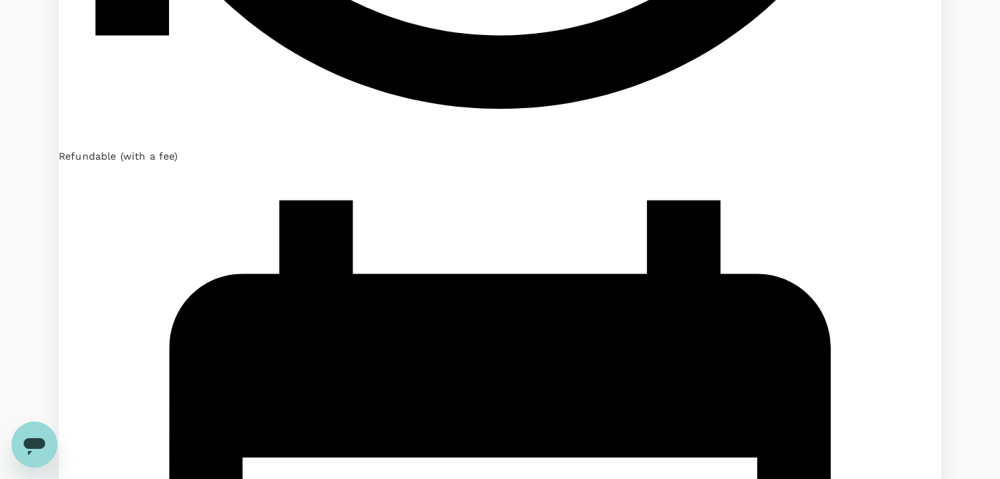
checkbox input "false"
checkbox input "true"
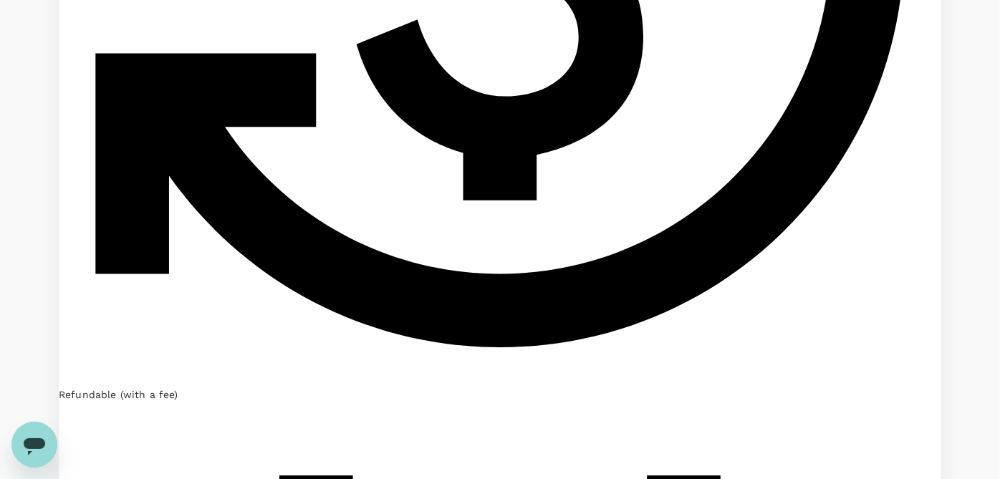
scroll to position [1577, 0]
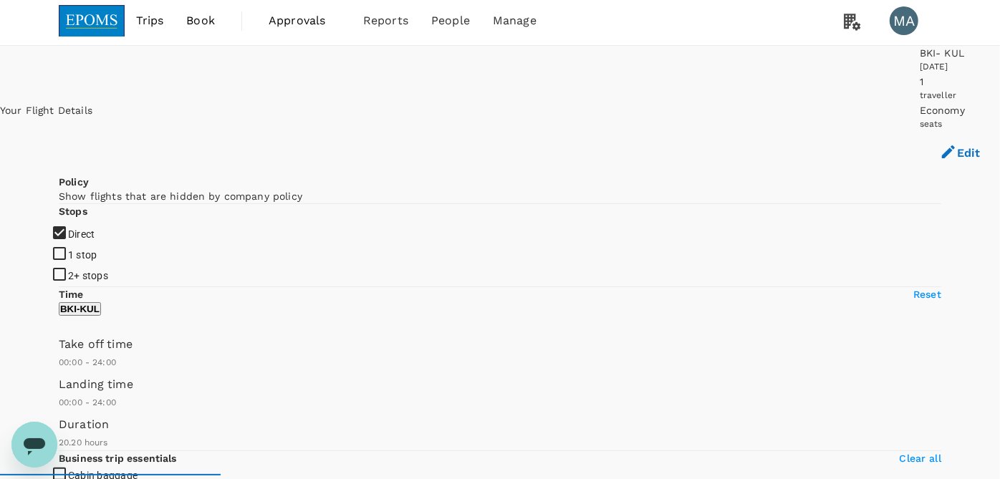
scroll to position [0, 0]
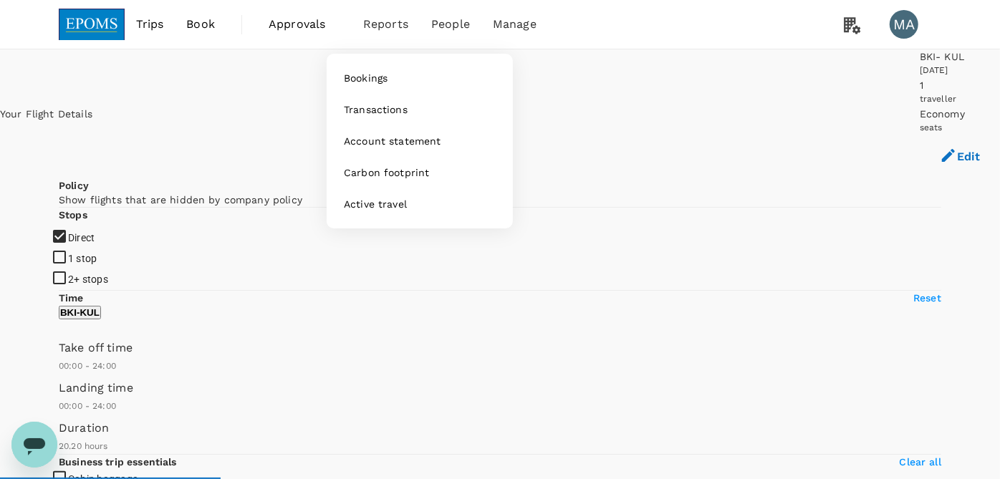
click at [377, 29] on span "Reports" at bounding box center [385, 24] width 45 height 17
click at [376, 80] on span "Bookings" at bounding box center [366, 78] width 44 height 14
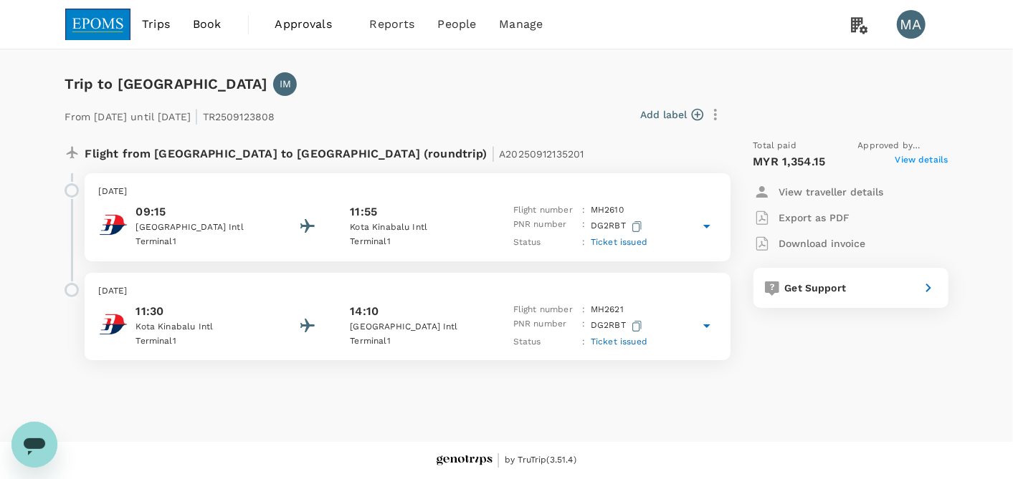
click at [211, 32] on span "Book" at bounding box center [207, 24] width 29 height 17
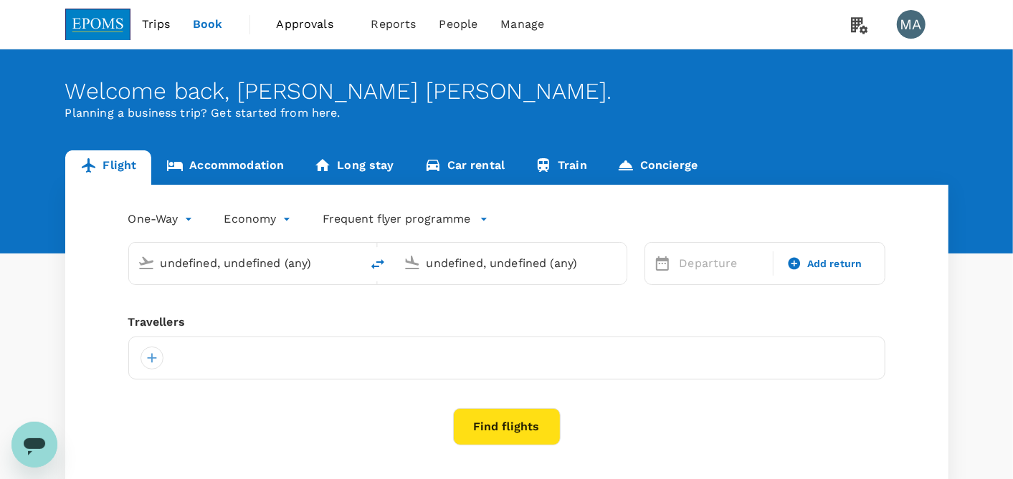
type input "Kota Kinabalu Intl (BKI)"
type input "Kuala Lumpur Intl ([GEOGRAPHIC_DATA])"
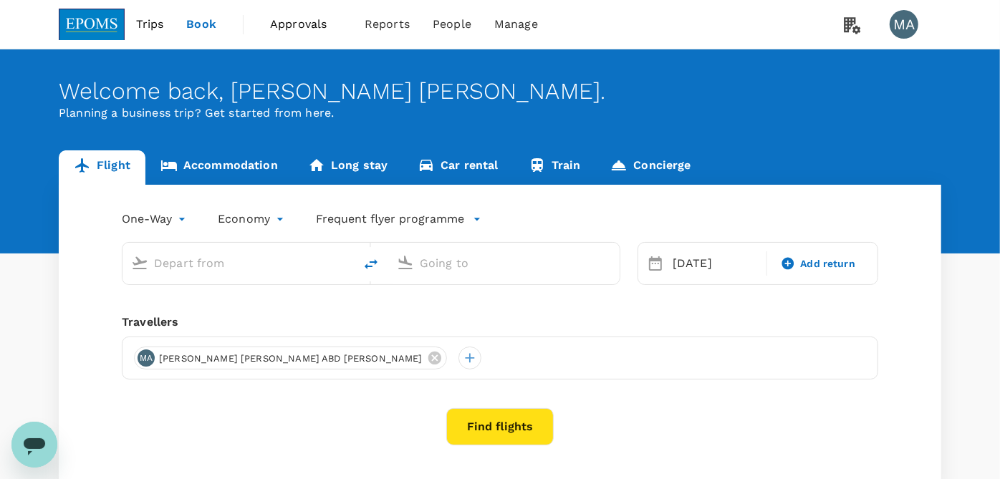
type input "Kota Kinabalu Intl (BKI)"
type input "Kuala Lumpur Intl ([GEOGRAPHIC_DATA])"
type input "Kota Kinabalu Intl (BKI)"
type input "Kuala Lumpur Intl ([GEOGRAPHIC_DATA])"
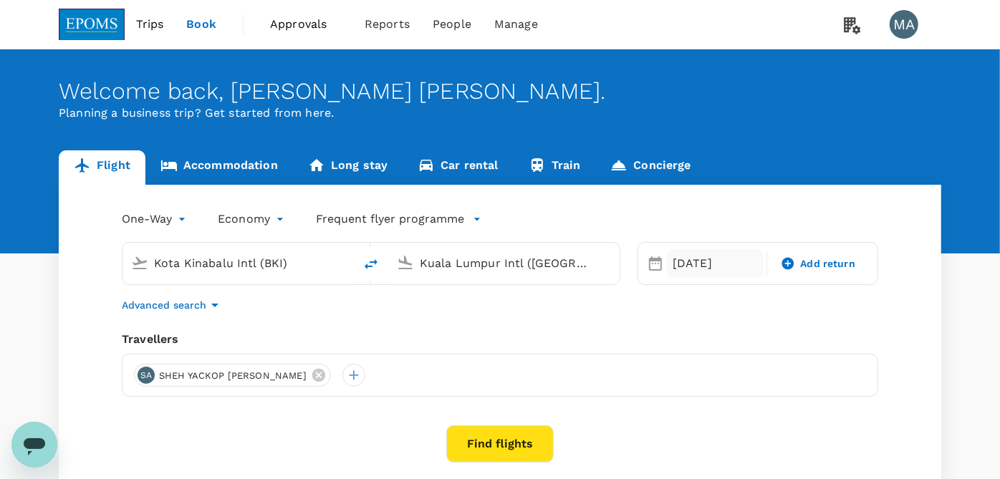
click at [685, 272] on div "[DATE]" at bounding box center [715, 263] width 97 height 29
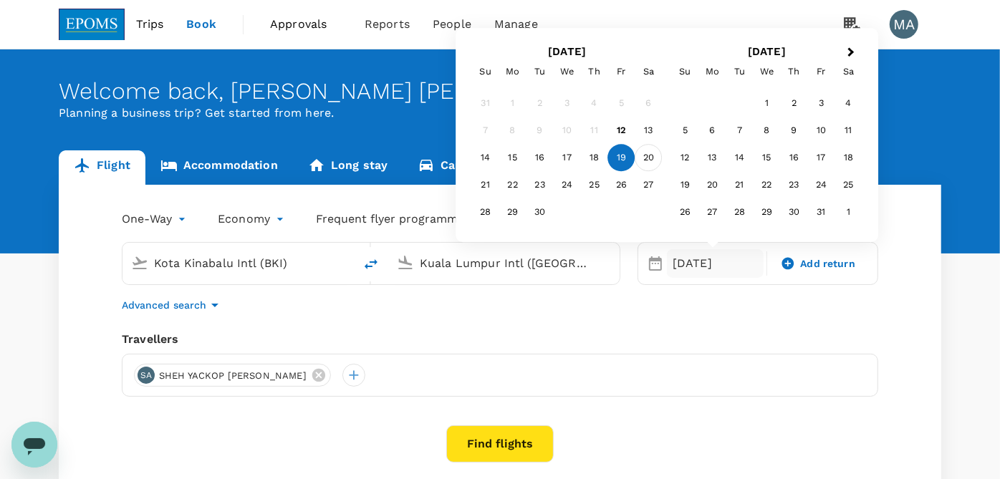
click at [649, 158] on div "20" at bounding box center [649, 158] width 27 height 27
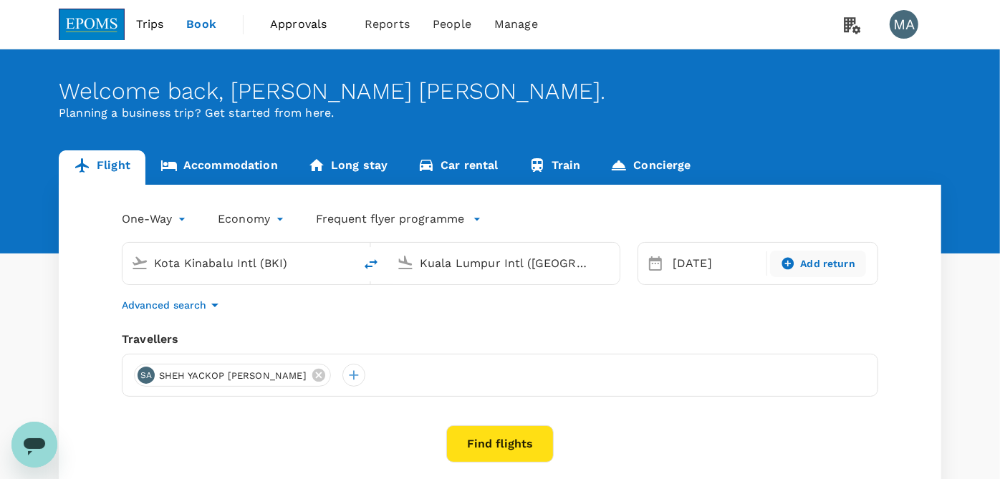
click at [819, 267] on span "Add return" at bounding box center [828, 264] width 55 height 15
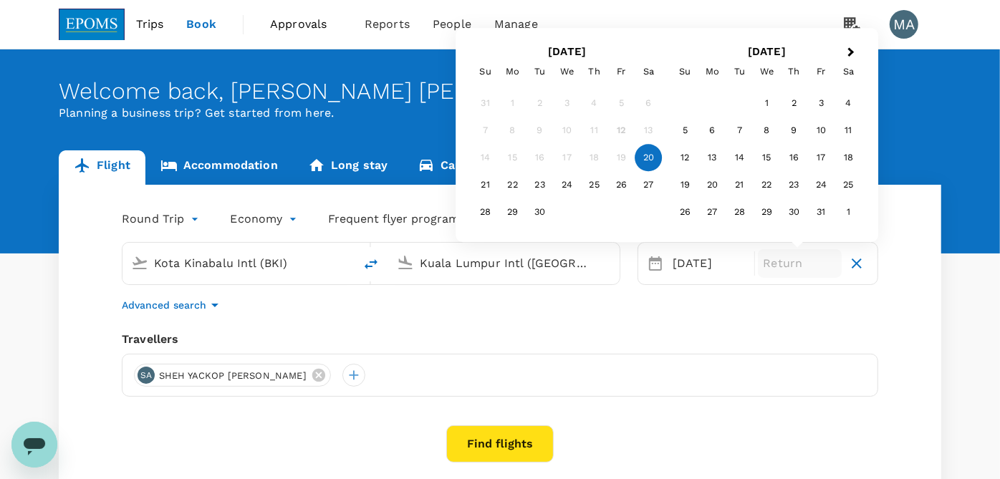
click at [855, 262] on icon "button" at bounding box center [856, 263] width 17 height 17
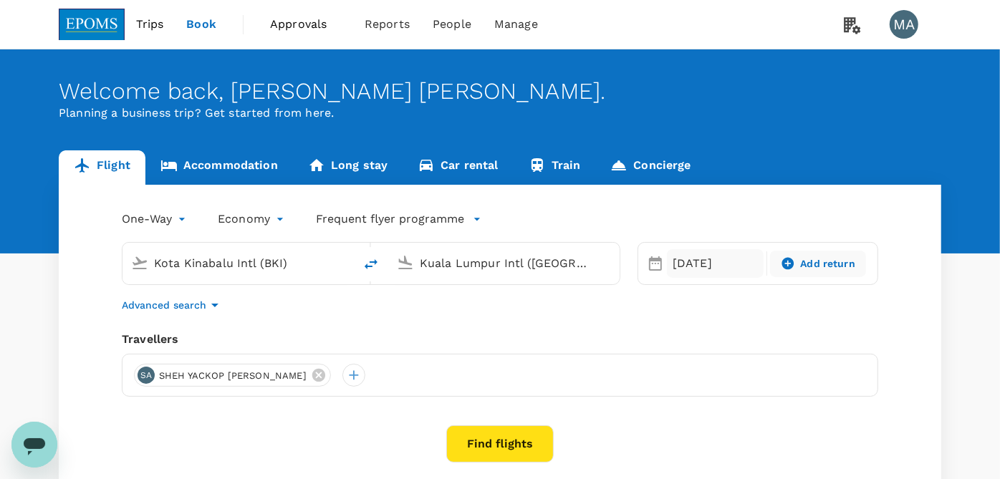
click at [694, 262] on div "[DATE]" at bounding box center [715, 263] width 97 height 29
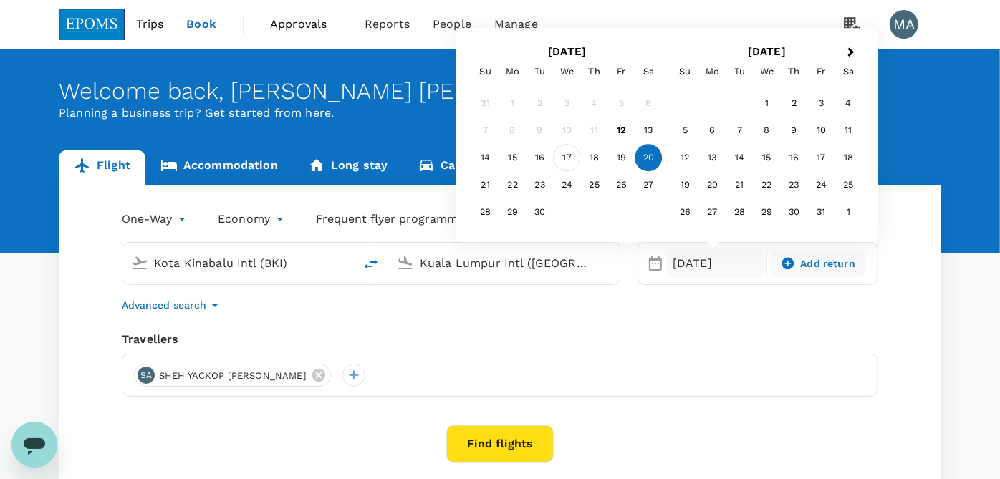
click at [564, 162] on div "17" at bounding box center [567, 158] width 27 height 27
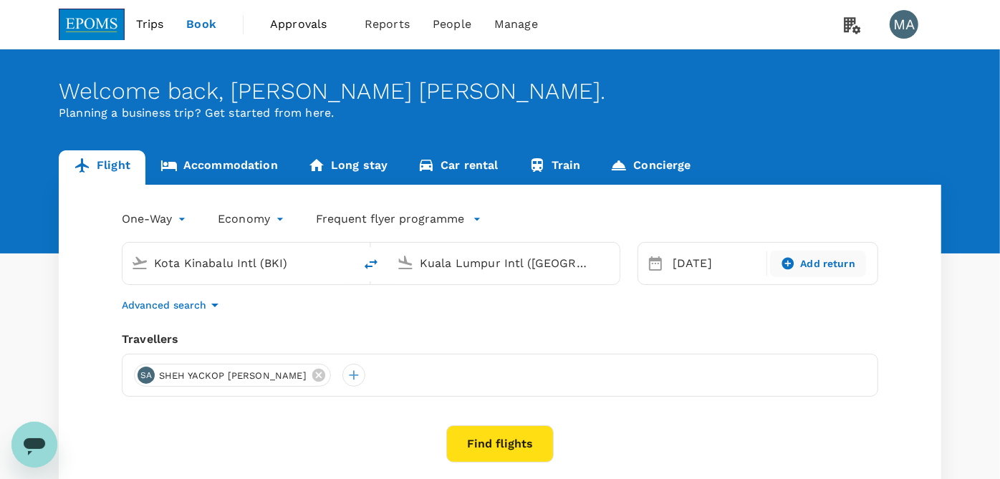
click at [823, 264] on span "Add return" at bounding box center [828, 264] width 55 height 15
type input "roundtrip"
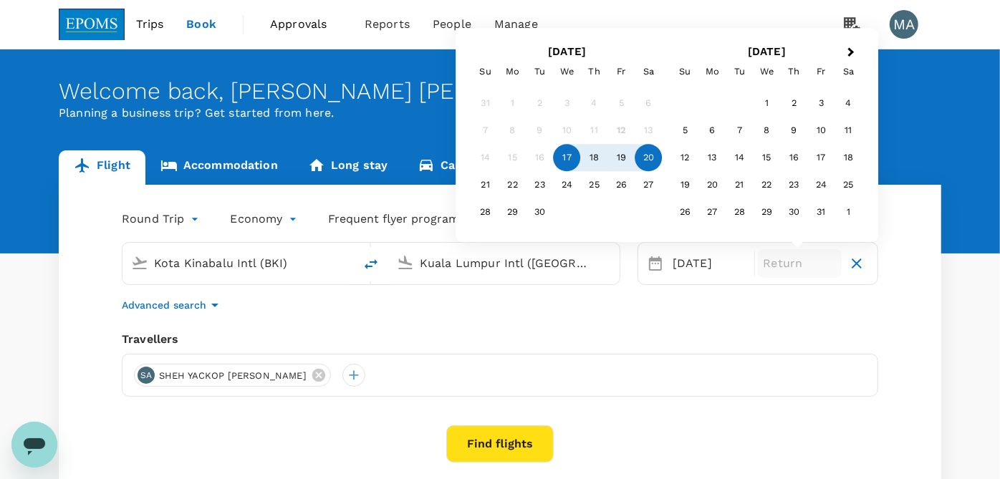
click at [649, 161] on div "20" at bounding box center [649, 158] width 27 height 27
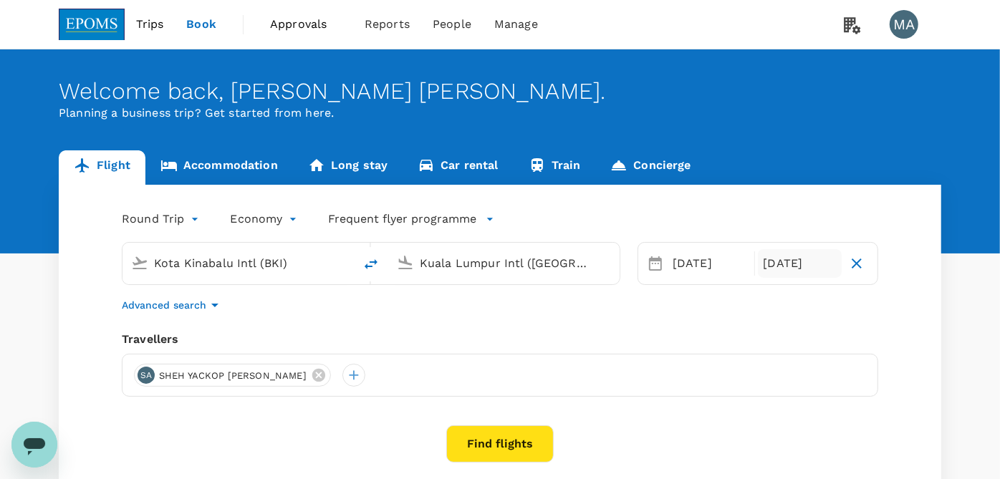
click at [374, 264] on icon "delete" at bounding box center [371, 264] width 17 height 17
type input "Kuala Lumpur Intl ([GEOGRAPHIC_DATA])"
type input "Kota Kinabalu Intl (BKI)"
click at [503, 436] on button "Find flights" at bounding box center [499, 444] width 107 height 37
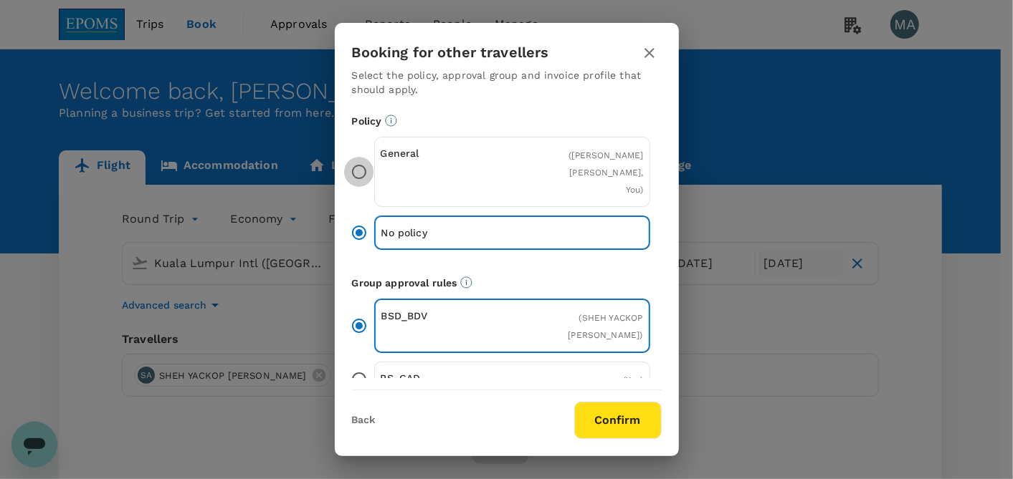
click at [354, 166] on input "General ( [PERSON_NAME], You )" at bounding box center [359, 172] width 30 height 30
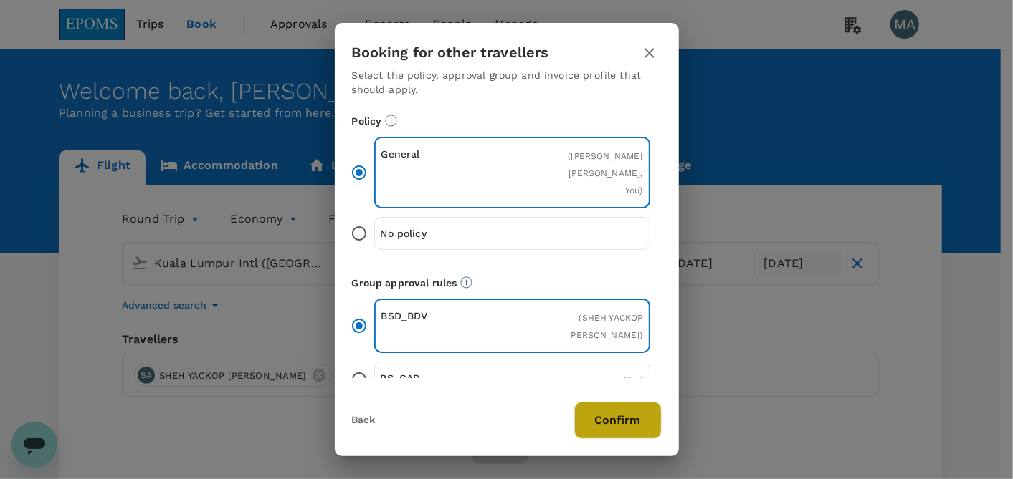
click at [631, 411] on button "Confirm" at bounding box center [617, 420] width 87 height 37
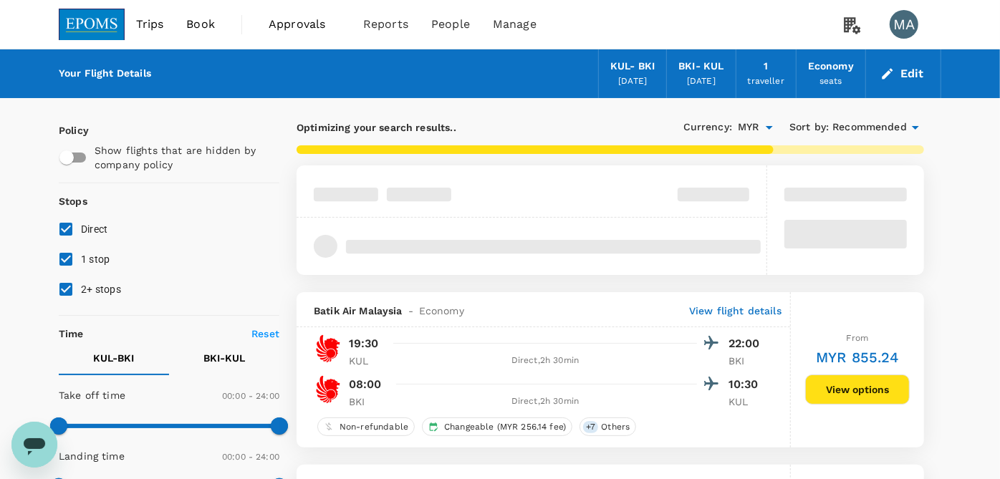
type input "1080"
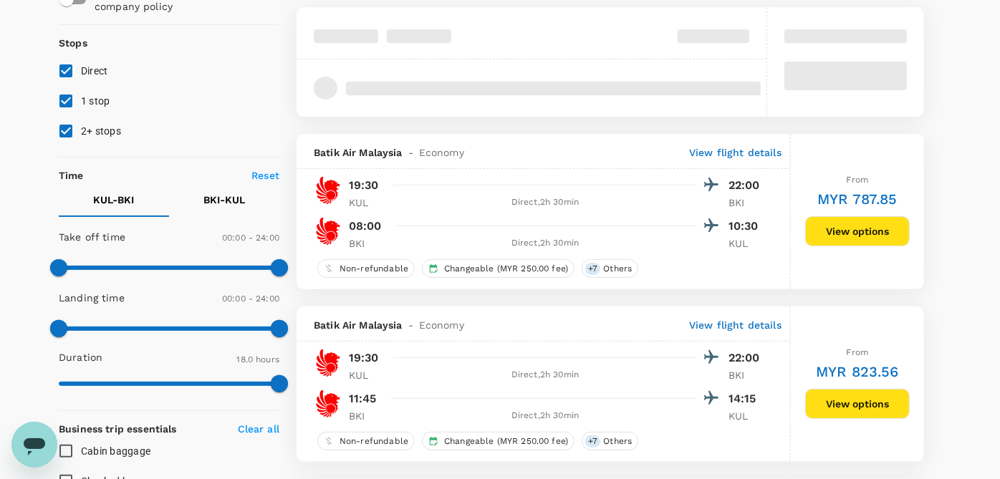
scroll to position [159, 0]
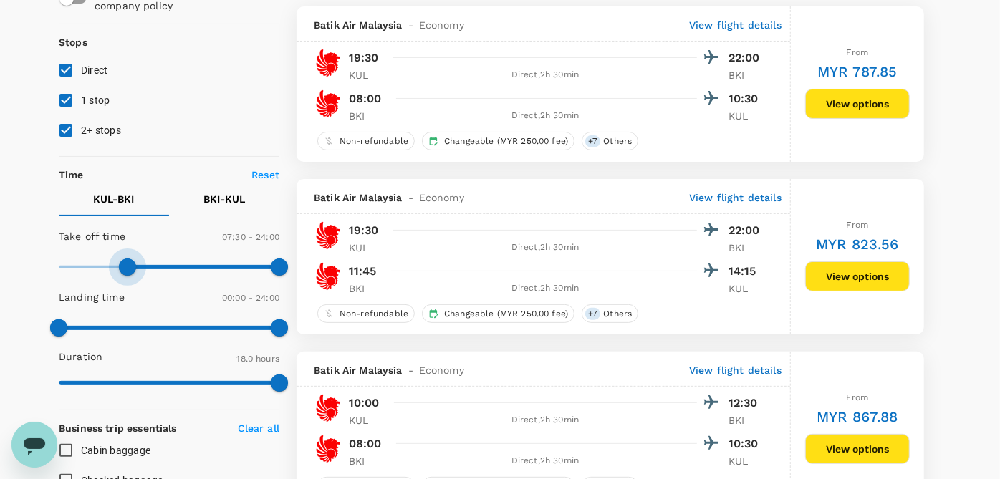
type input "480"
drag, startPoint x: 59, startPoint y: 263, endPoint x: 134, endPoint y: 261, distance: 75.3
click at [134, 261] on span at bounding box center [132, 267] width 17 height 17
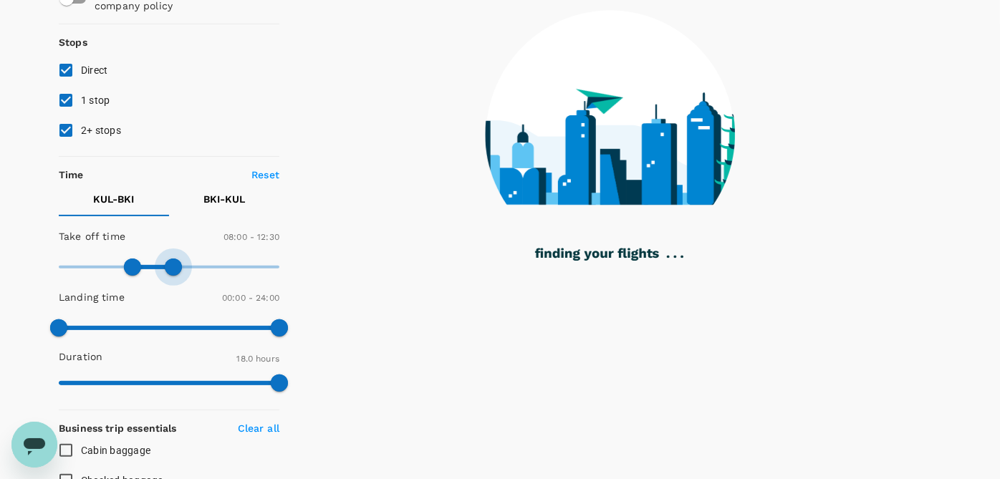
type input "720"
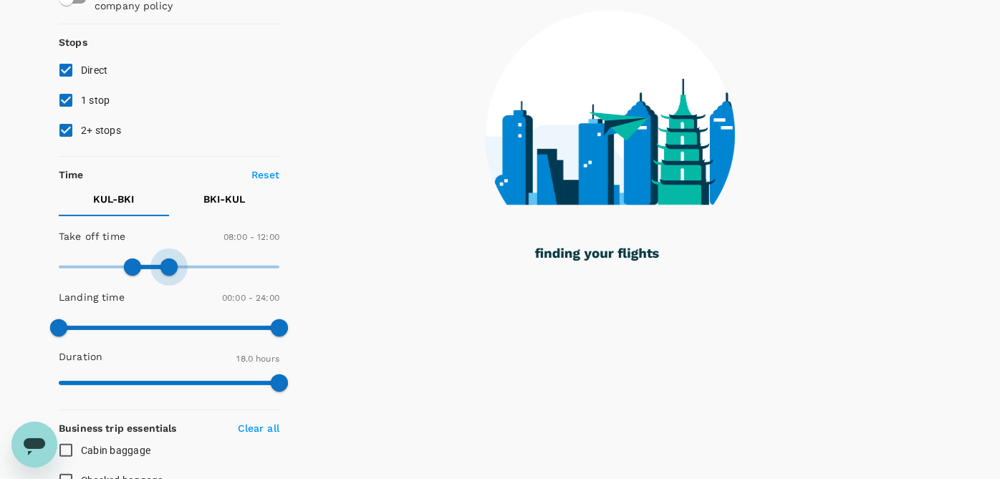
drag, startPoint x: 280, startPoint y: 268, endPoint x: 170, endPoint y: 266, distance: 110.4
click at [170, 266] on span at bounding box center [169, 267] width 17 height 17
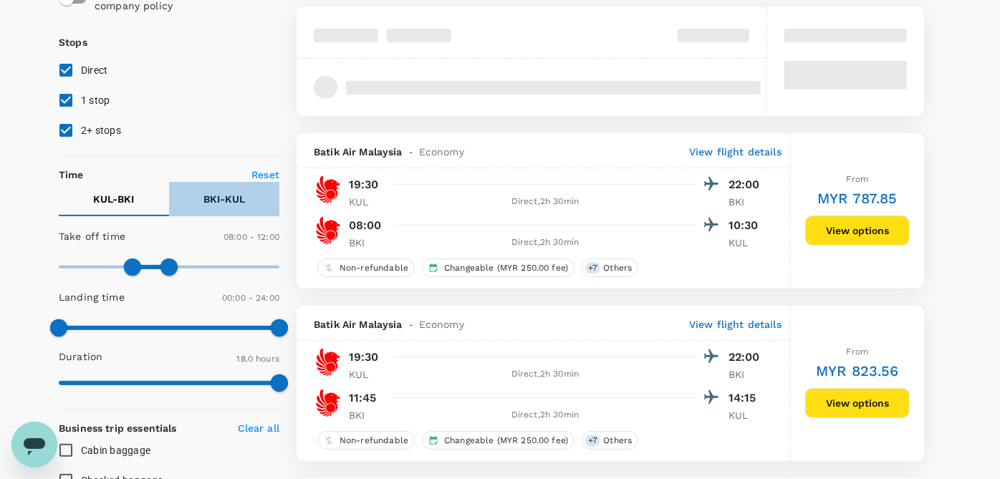
click at [209, 204] on p "BKI - KUL" at bounding box center [225, 199] width 42 height 14
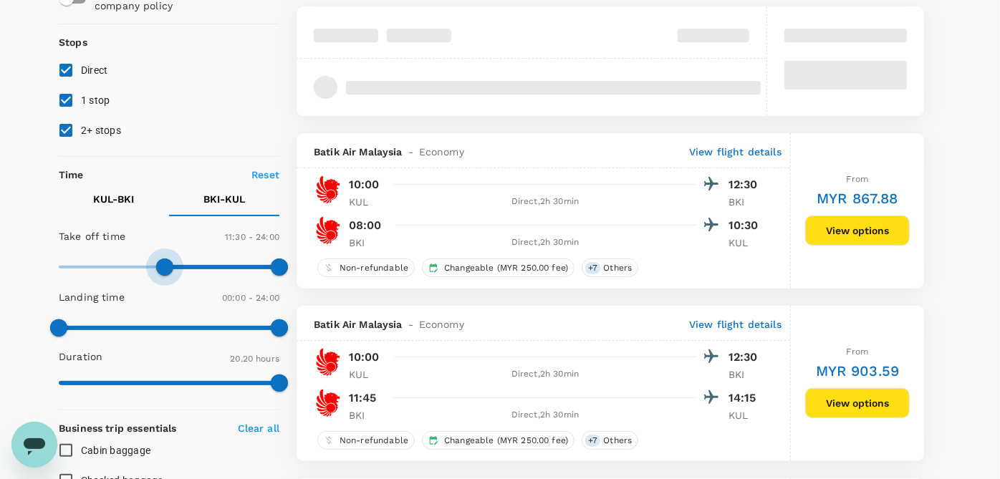
type input "660"
drag, startPoint x: 62, startPoint y: 266, endPoint x: 158, endPoint y: 268, distance: 96.0
click at [158, 268] on span at bounding box center [159, 267] width 17 height 17
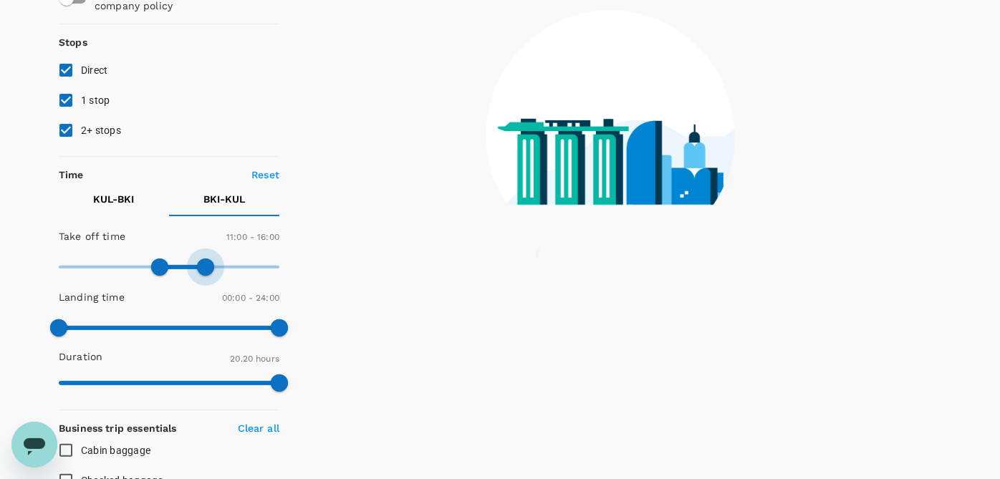
type input "900"
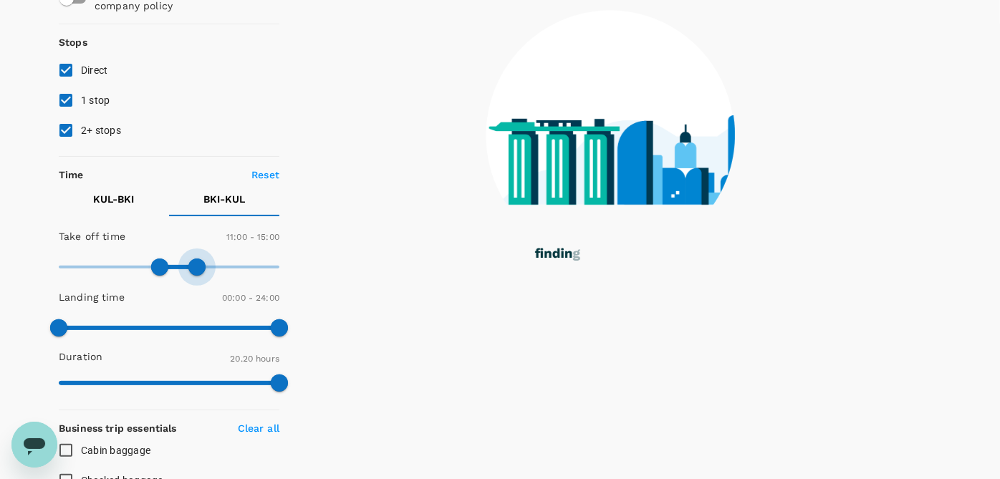
drag, startPoint x: 282, startPoint y: 269, endPoint x: 198, endPoint y: 270, distance: 83.8
click at [198, 270] on span at bounding box center [196, 267] width 17 height 17
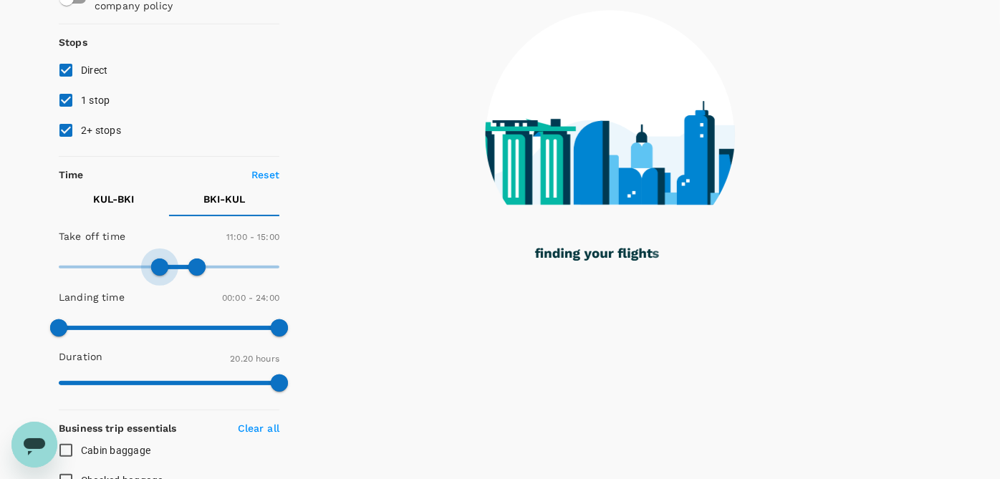
type input "600"
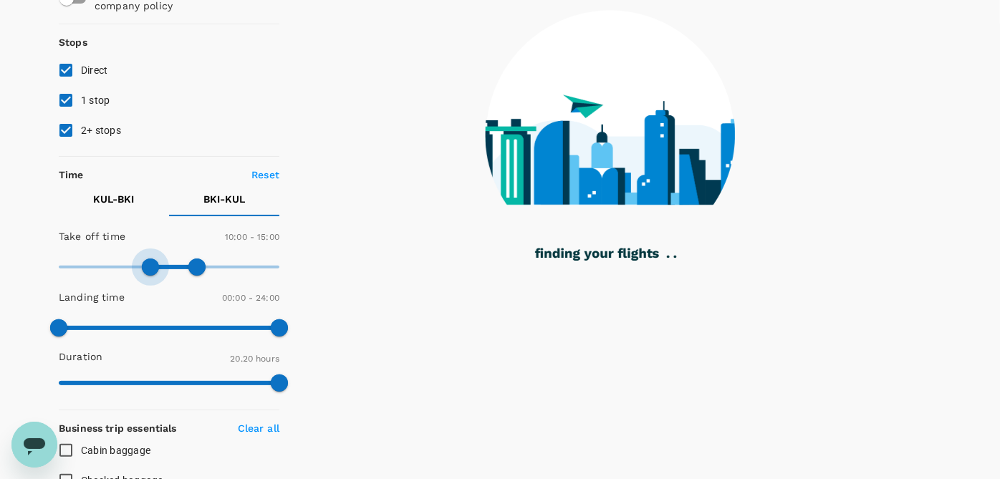
click at [150, 268] on span at bounding box center [150, 267] width 17 height 17
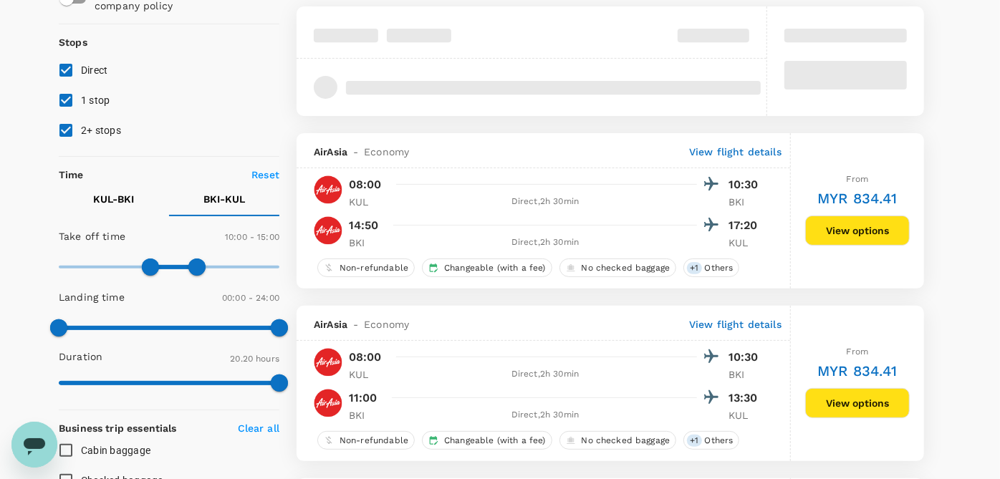
drag, startPoint x: 63, startPoint y: 126, endPoint x: 62, endPoint y: 108, distance: 18.0
click at [63, 124] on input "2+ stops" at bounding box center [66, 130] width 30 height 30
checkbox input "false"
type input "MYR"
click at [62, 107] on input "1 stop" at bounding box center [66, 100] width 30 height 30
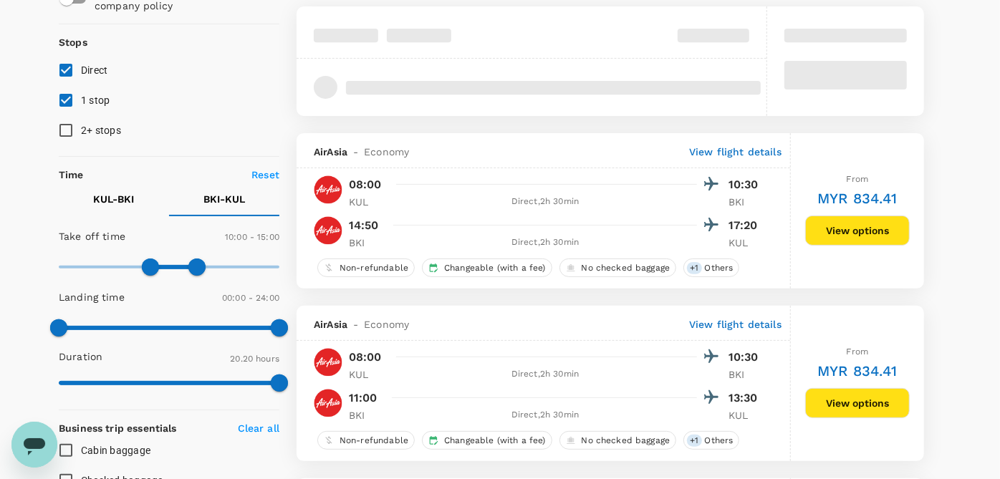
checkbox input "false"
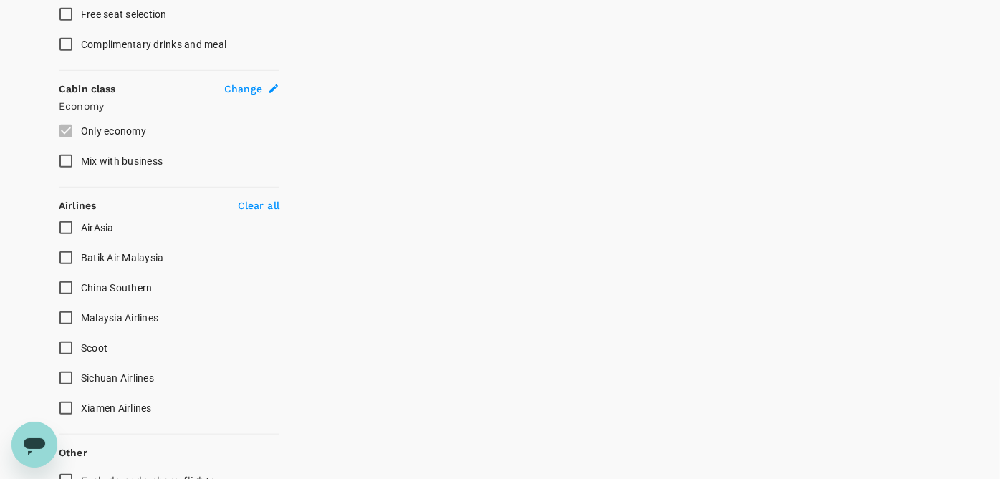
scroll to position [717, 0]
click at [90, 309] on span "Malaysia Airlines" at bounding box center [119, 317] width 77 height 17
click at [81, 307] on input "Malaysia Airlines" at bounding box center [66, 317] width 30 height 30
checkbox input "true"
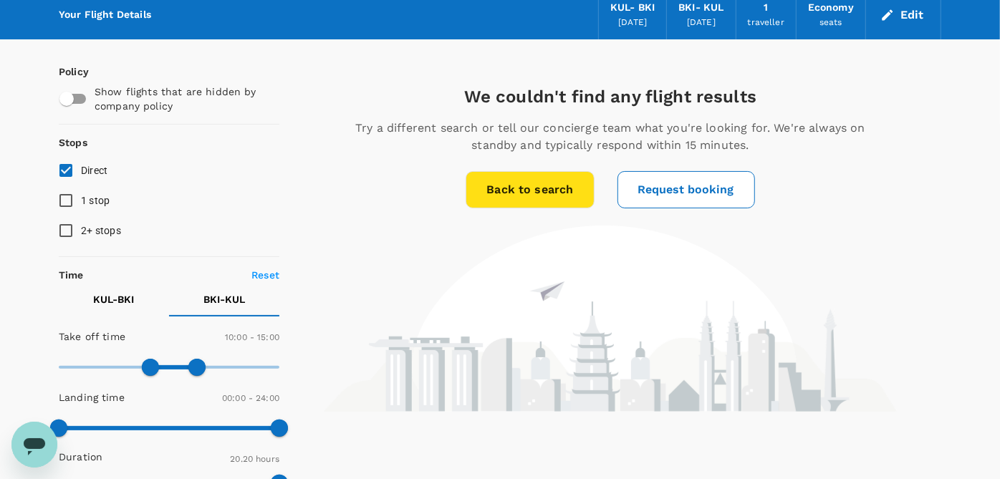
scroll to position [0, 0]
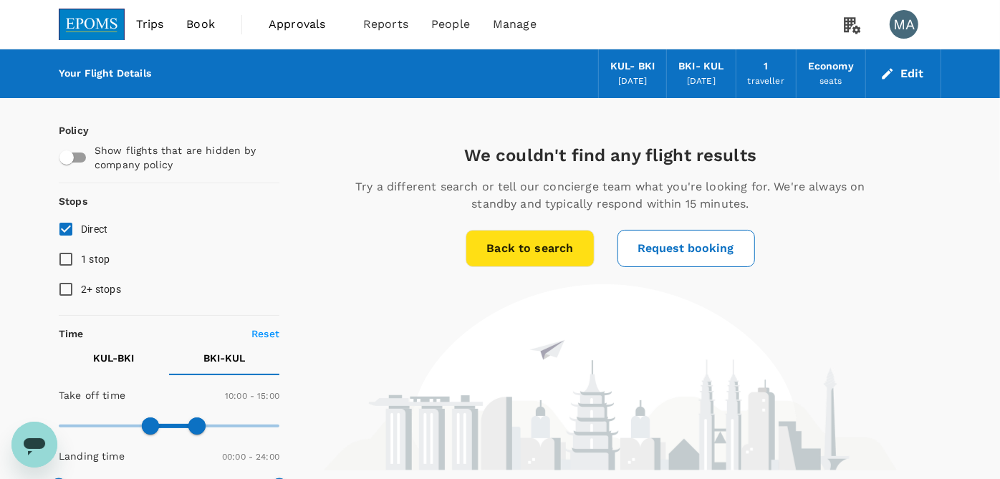
click at [889, 72] on icon "button" at bounding box center [888, 74] width 14 height 14
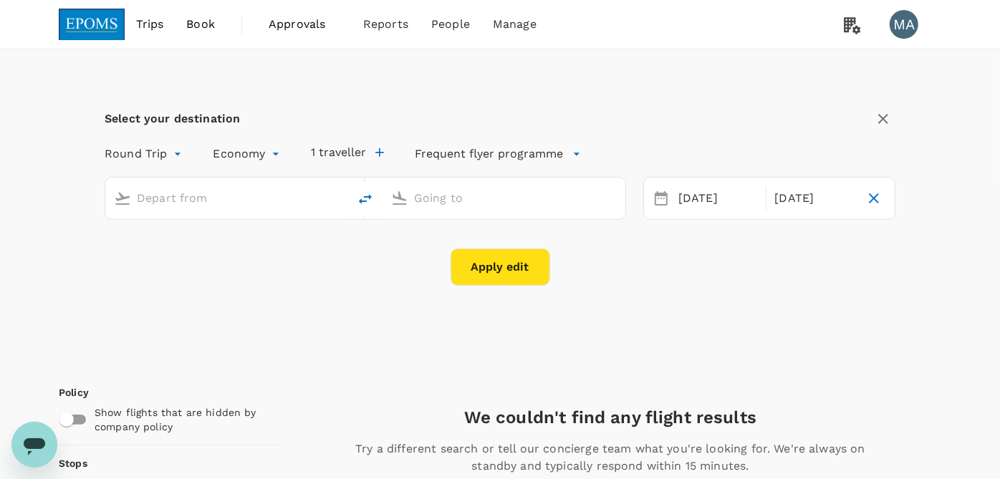
type input "Kuala Lumpur Intl ([GEOGRAPHIC_DATA])"
type input "Kota Kinabalu Intl (BKI)"
click at [871, 202] on icon "button" at bounding box center [874, 198] width 17 height 17
type input "oneway"
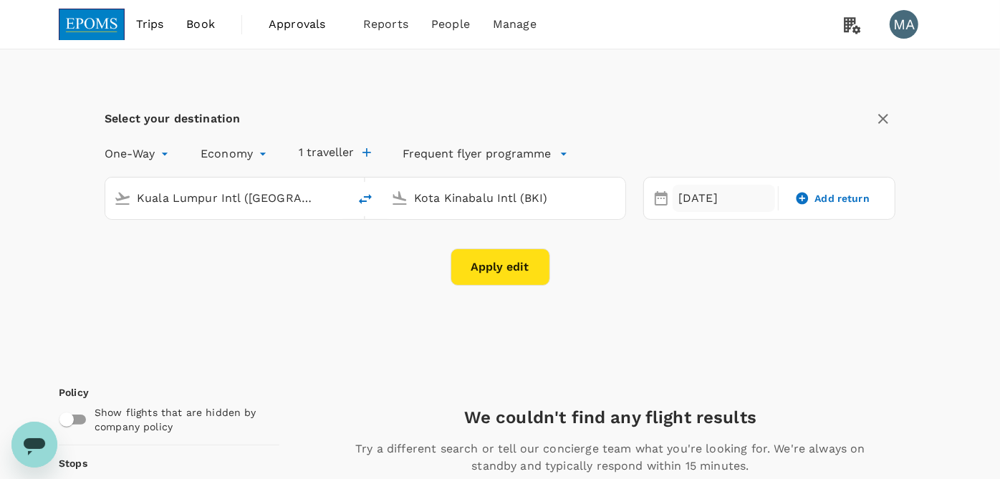
click at [694, 202] on div "[DATE]" at bounding box center [724, 199] width 102 height 28
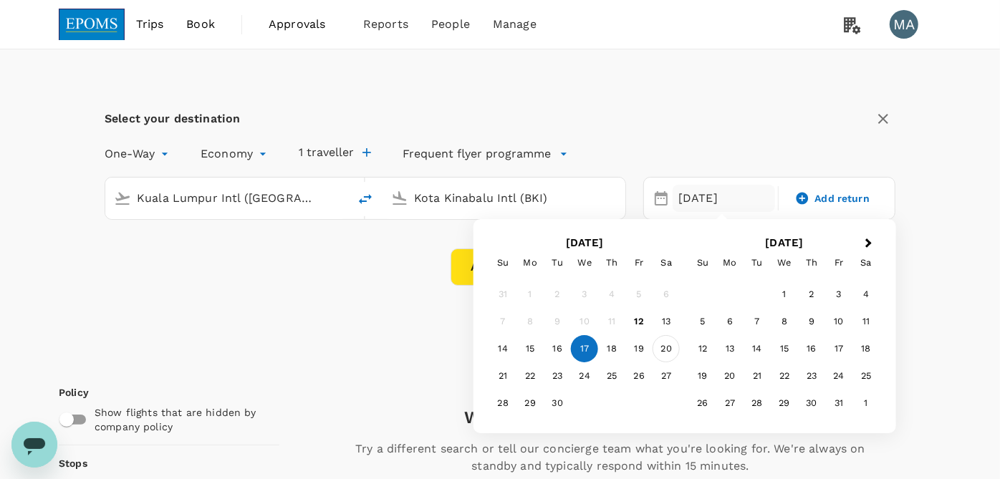
click at [669, 344] on div "20" at bounding box center [666, 348] width 27 height 27
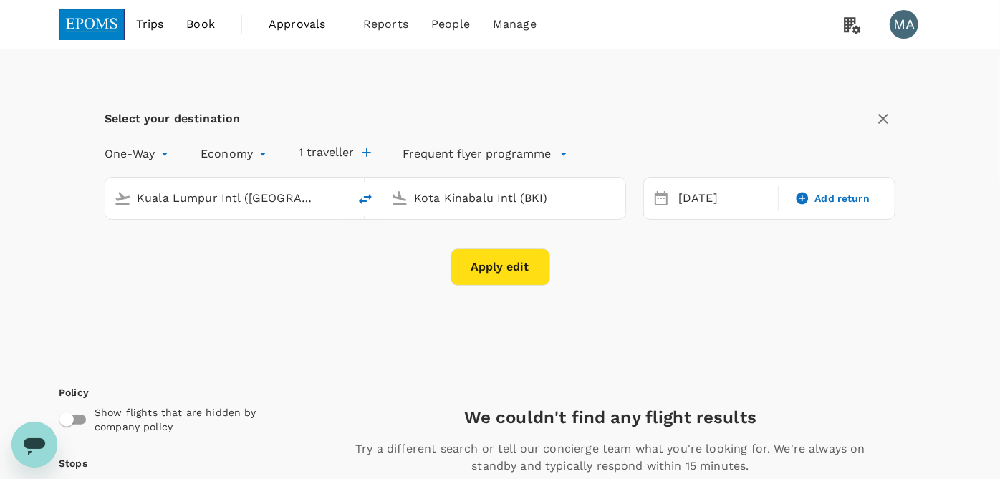
click at [363, 204] on icon "delete" at bounding box center [365, 199] width 17 height 17
type input "Kota Kinabalu Intl (BKI)"
type input "Kuala Lumpur Intl ([GEOGRAPHIC_DATA])"
click at [475, 249] on button "Apply edit" at bounding box center [501, 267] width 100 height 37
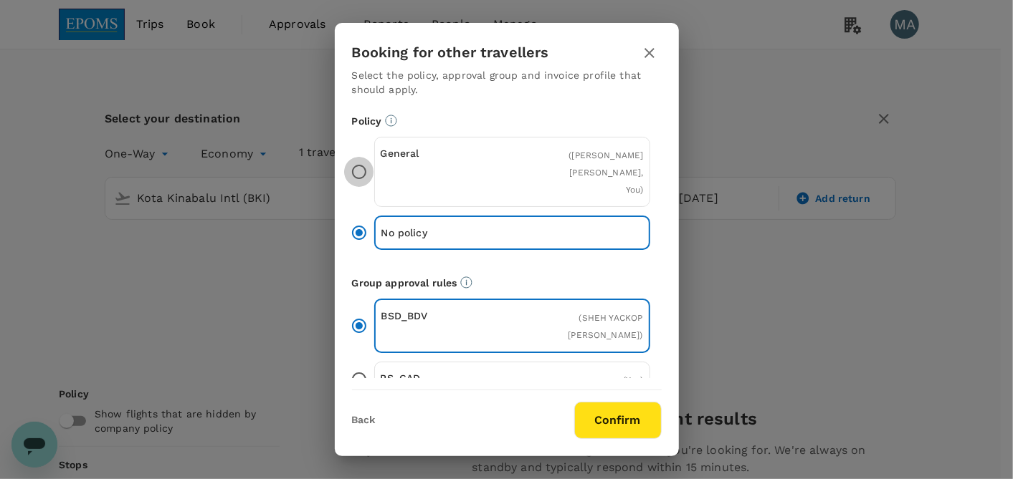
click at [345, 163] on input "General ( [PERSON_NAME], You )" at bounding box center [359, 172] width 30 height 30
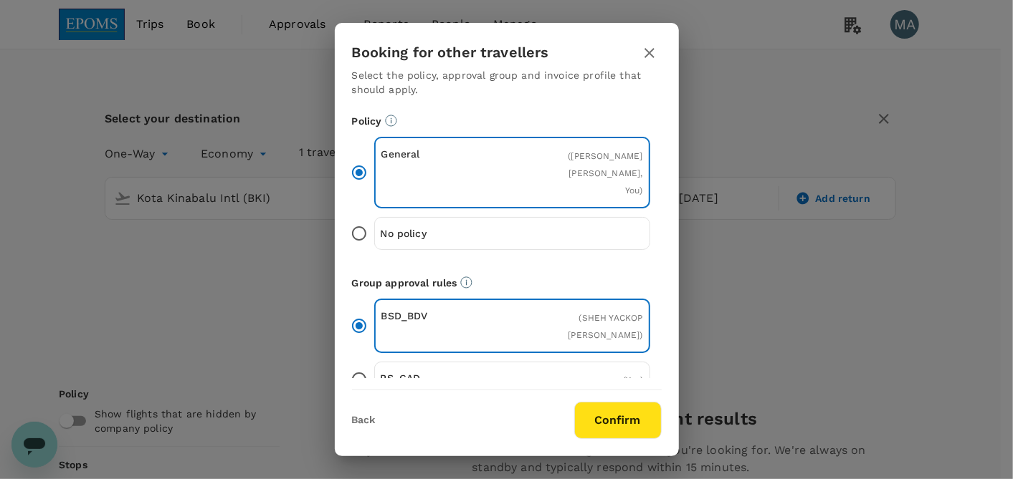
click at [616, 401] on div "Back Confirm" at bounding box center [507, 415] width 344 height 49
click at [626, 425] on button "Confirm" at bounding box center [617, 420] width 87 height 37
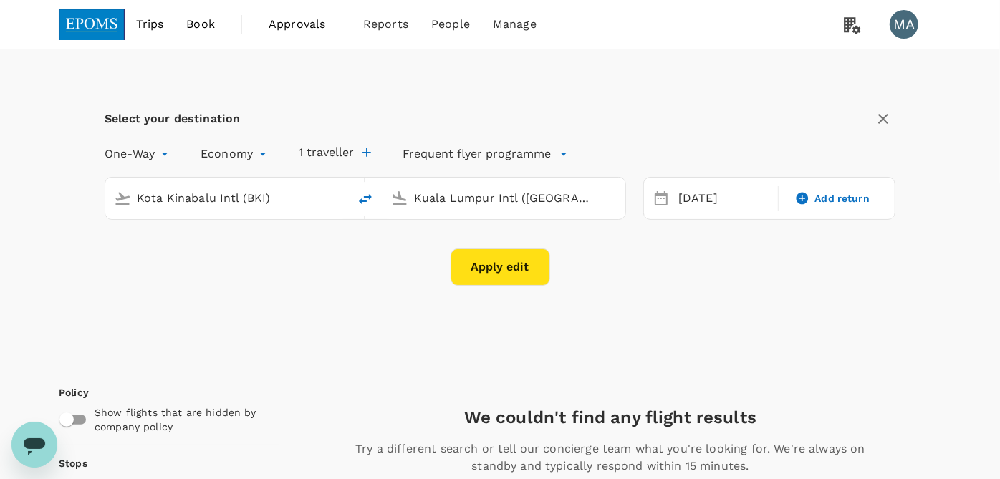
checkbox input "false"
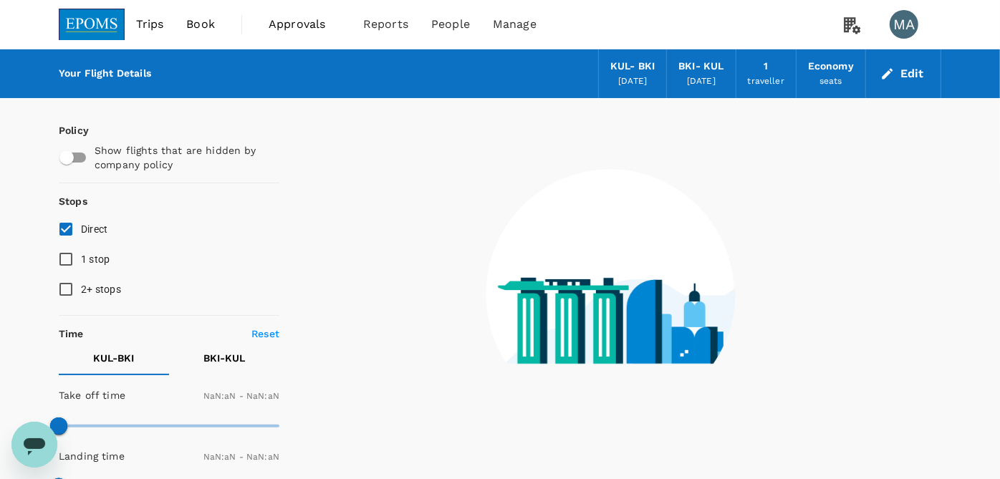
checkbox input "false"
type input "1440"
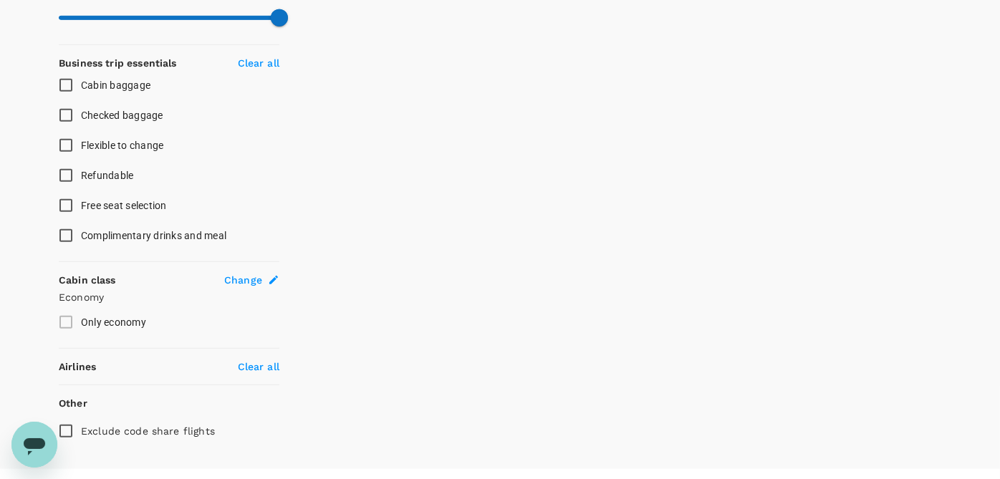
scroll to position [550, 0]
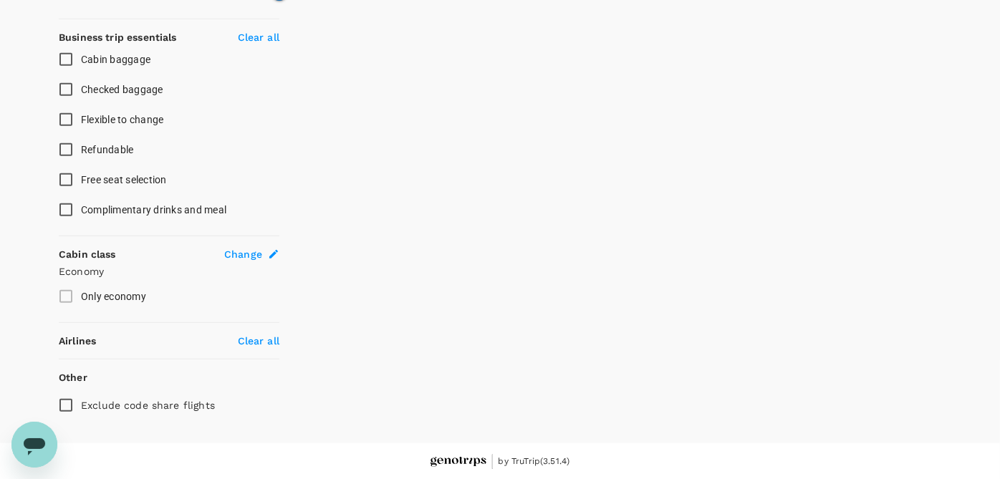
type input "1220"
checkbox input "true"
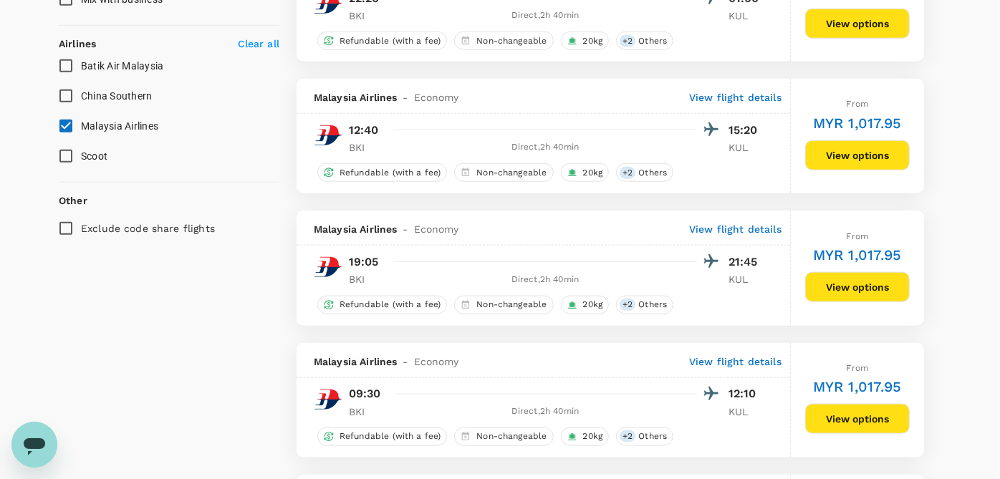
scroll to position [796, 0]
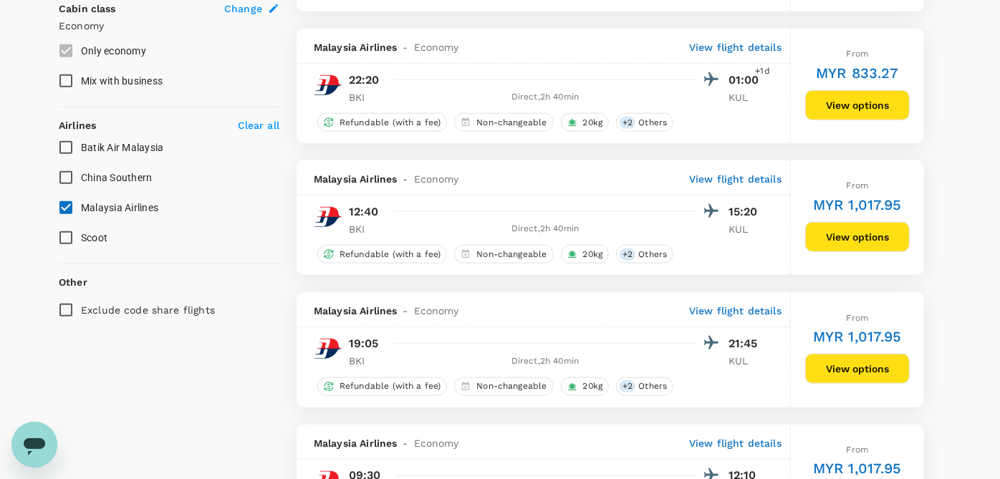
checkbox input "false"
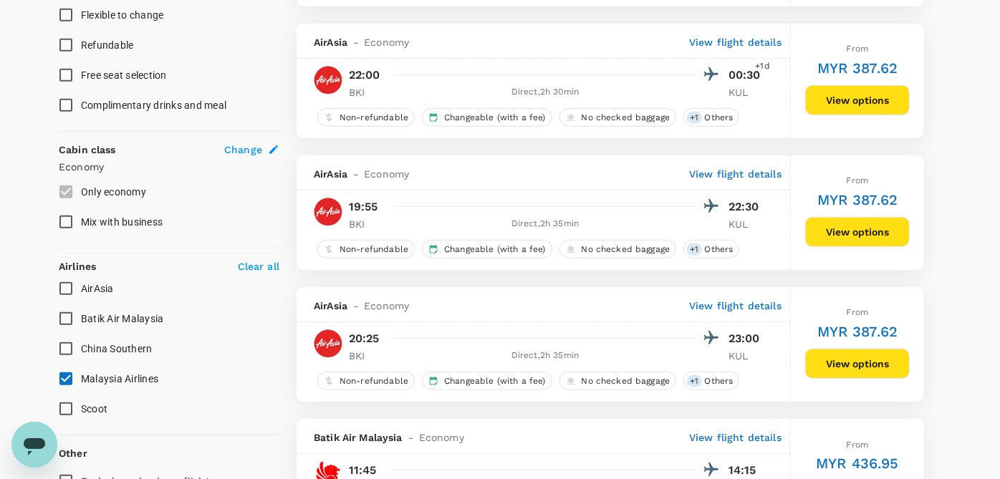
scroll to position [636, 0]
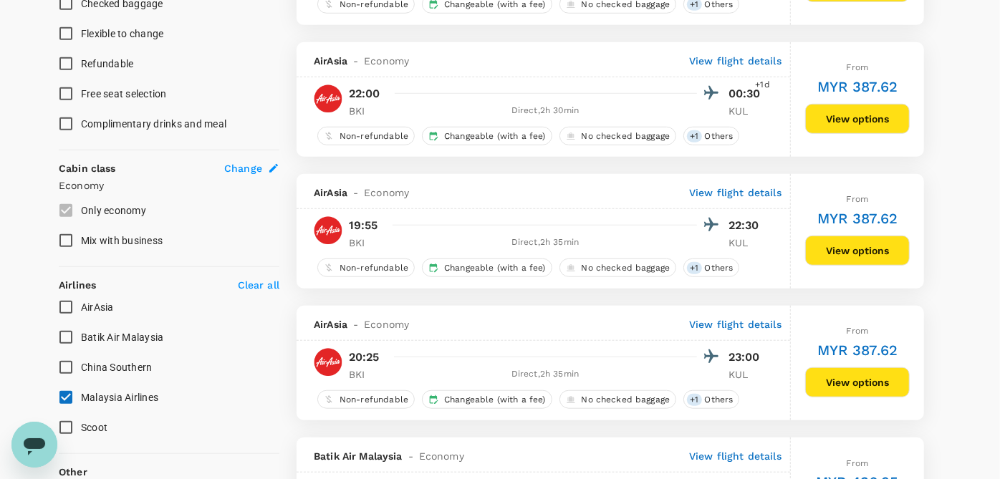
click at [74, 393] on input "Malaysia Airlines" at bounding box center [66, 398] width 30 height 30
click at [70, 393] on input "Malaysia Airlines" at bounding box center [66, 398] width 30 height 30
checkbox input "true"
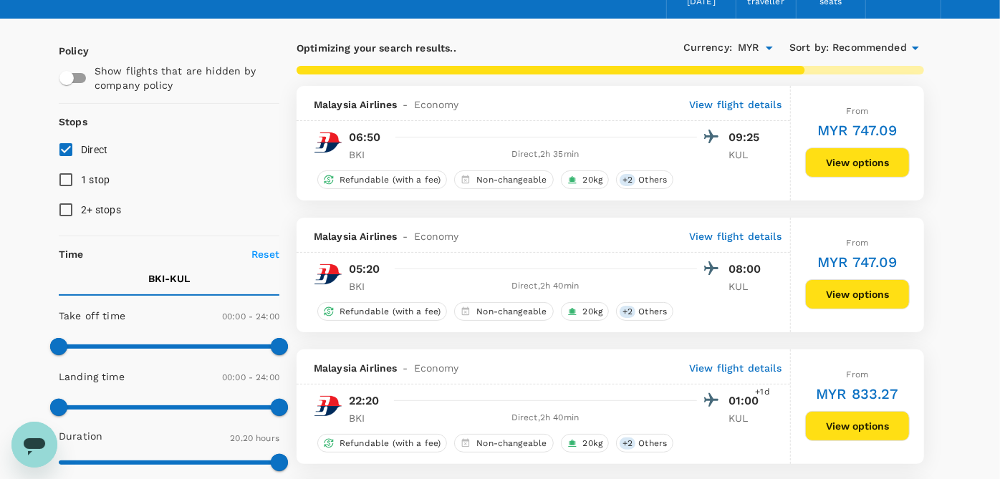
scroll to position [318, 0]
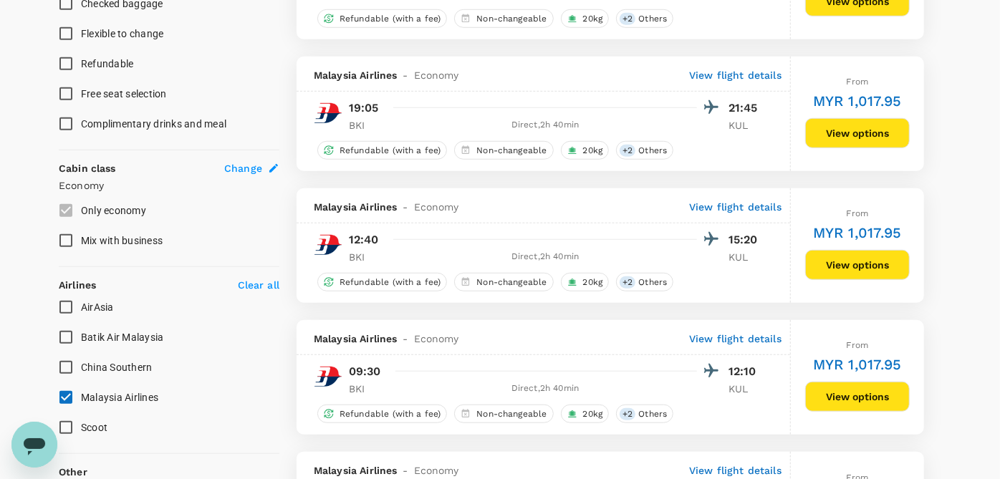
type input "1225"
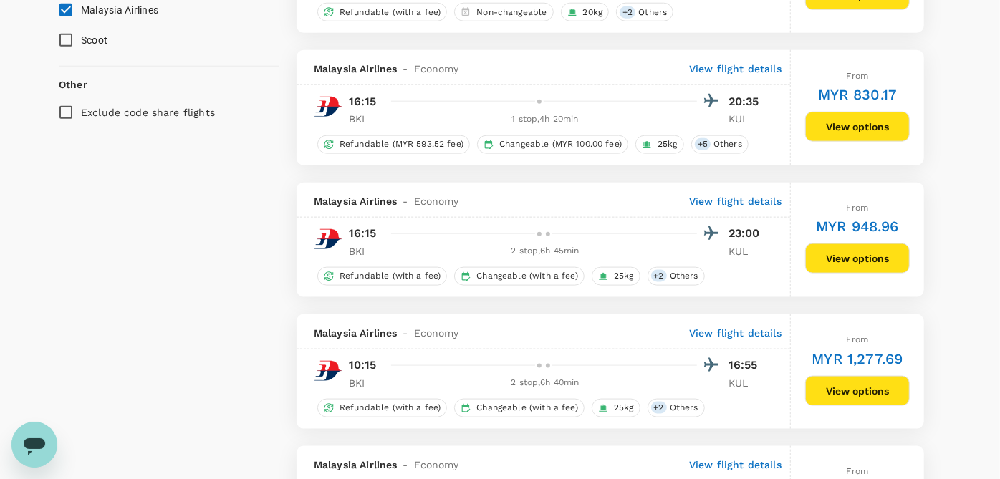
scroll to position [1035, 0]
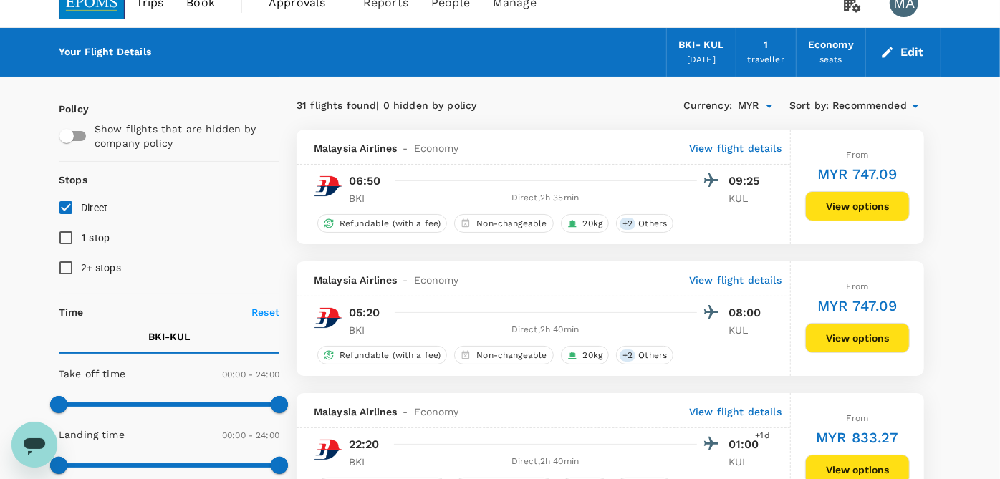
scroll to position [0, 0]
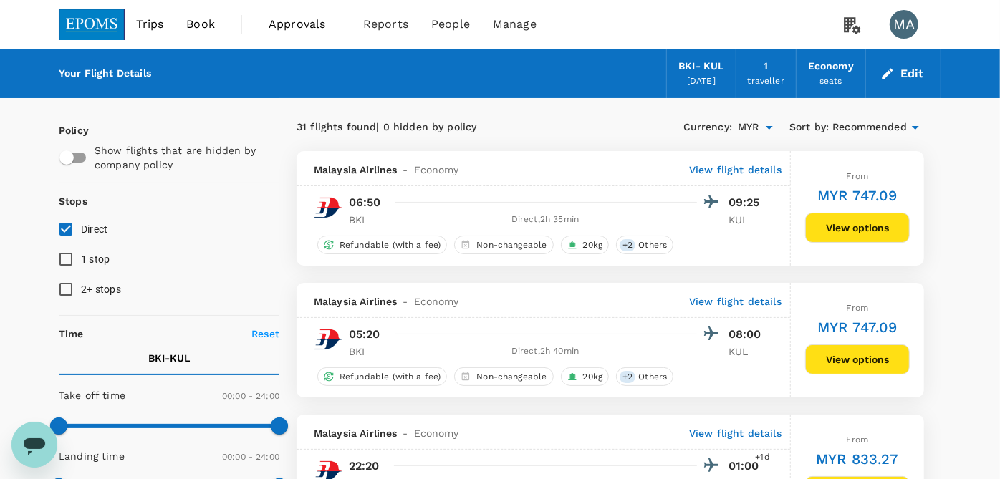
click at [716, 80] on div "[DATE]" at bounding box center [701, 82] width 29 height 14
click at [911, 75] on button "Edit" at bounding box center [904, 73] width 52 height 23
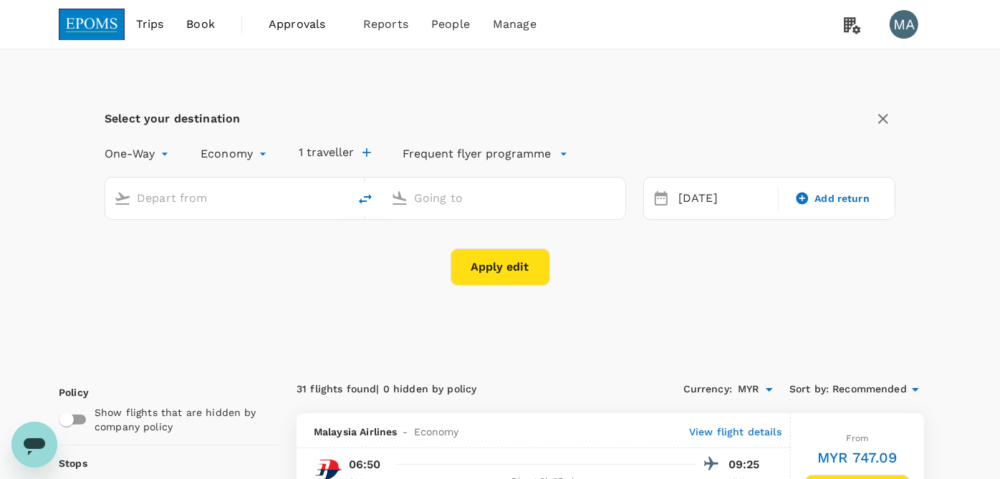
type input "Kota Kinabalu Intl (BKI)"
type input "Kuala Lumpur Intl ([GEOGRAPHIC_DATA])"
click at [691, 204] on div "[DATE]" at bounding box center [724, 199] width 102 height 28
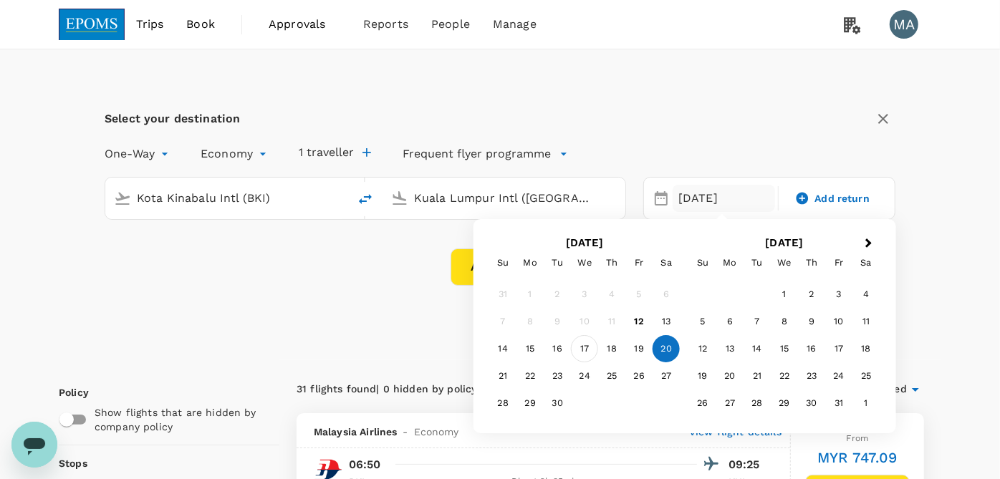
click at [581, 351] on div "17" at bounding box center [584, 348] width 27 height 27
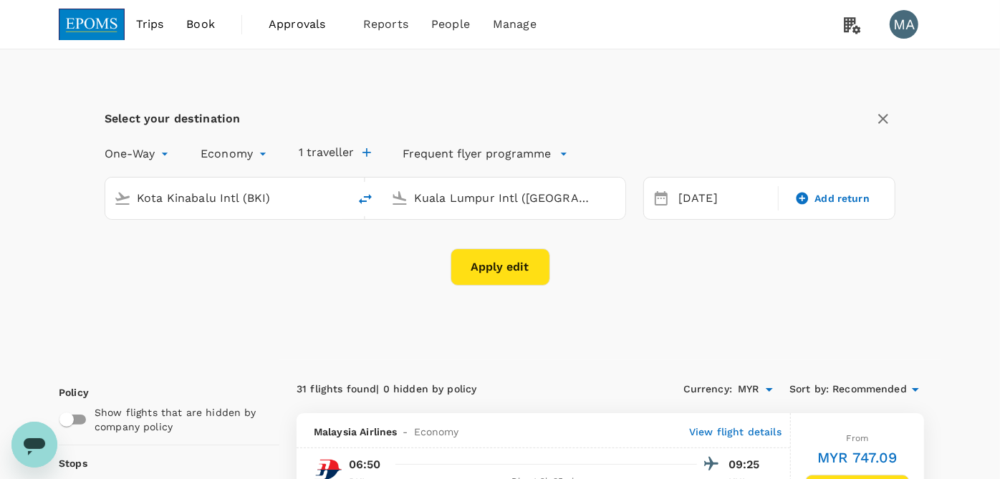
click at [374, 196] on button "delete" at bounding box center [365, 199] width 34 height 34
type input "Kuala Lumpur Intl ([GEOGRAPHIC_DATA])"
type input "Kota Kinabalu Intl (BKI)"
click at [502, 272] on button "Apply edit" at bounding box center [501, 267] width 100 height 37
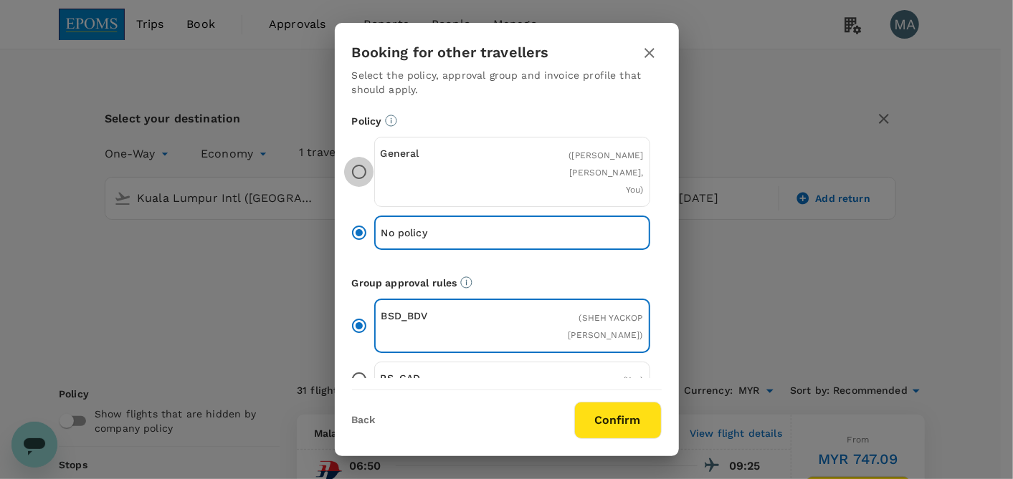
click at [363, 157] on input "General ( [PERSON_NAME], You )" at bounding box center [359, 172] width 30 height 30
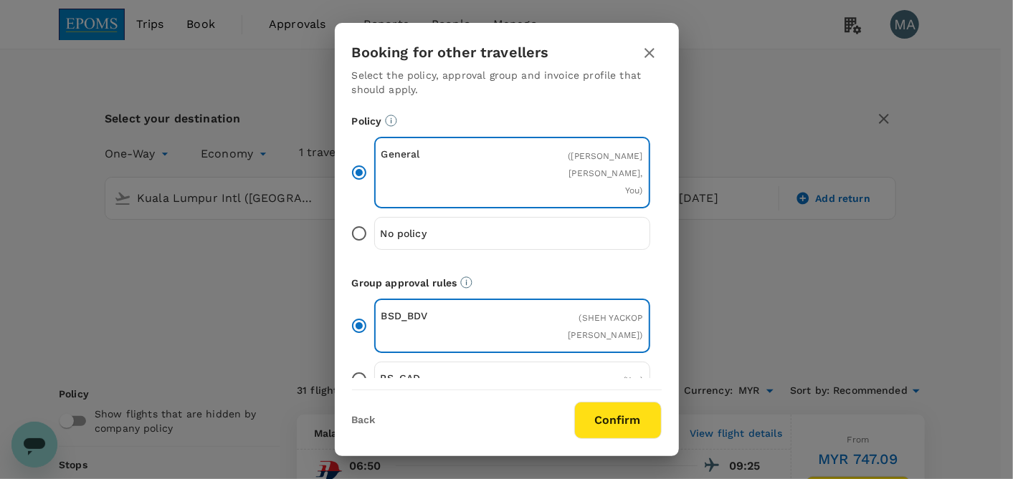
click at [628, 418] on button "Confirm" at bounding box center [617, 420] width 87 height 37
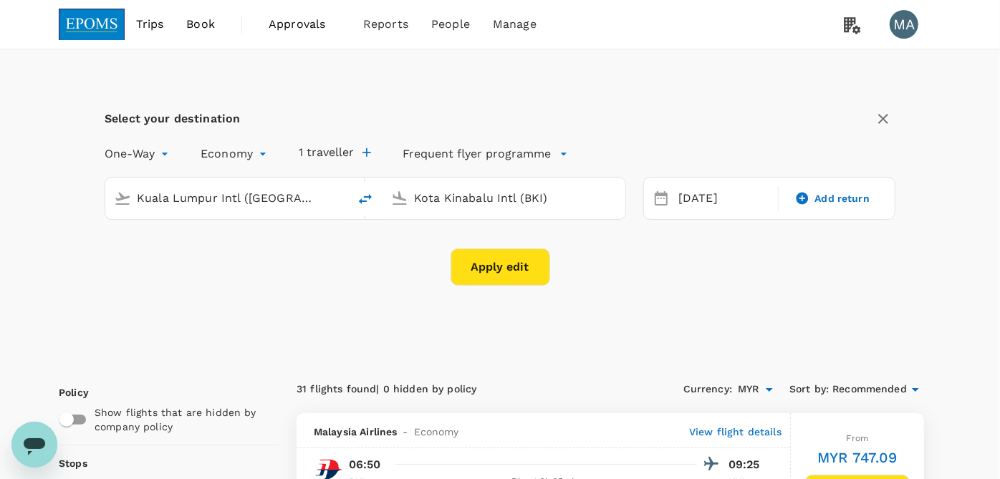
checkbox input "false"
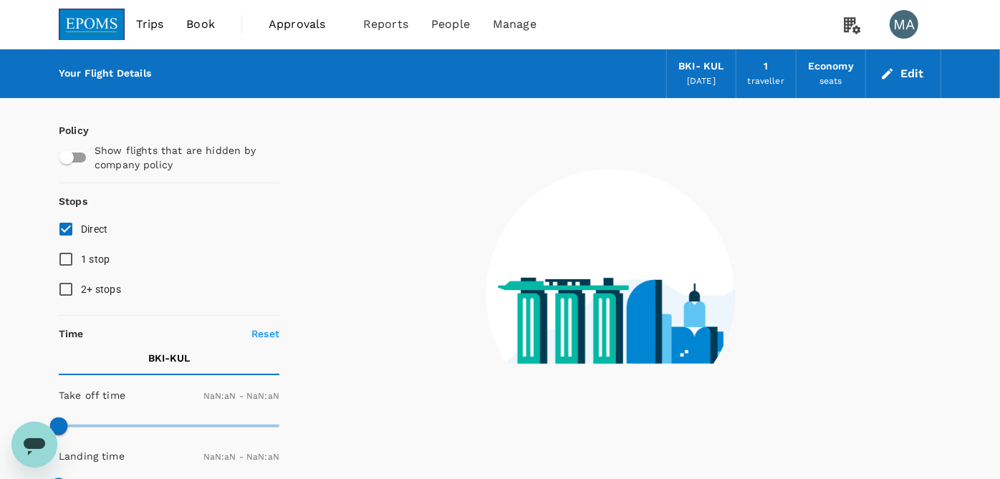
checkbox input "false"
type input "1440"
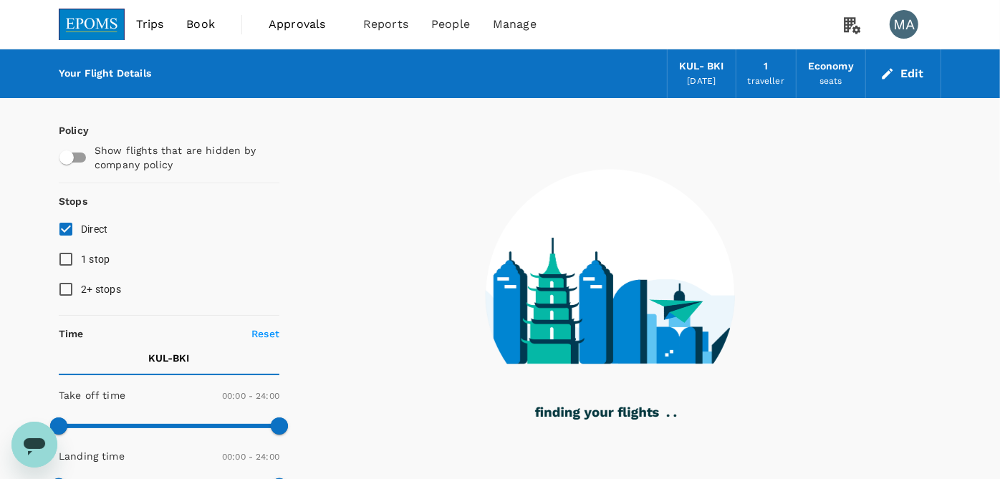
scroll to position [80, 0]
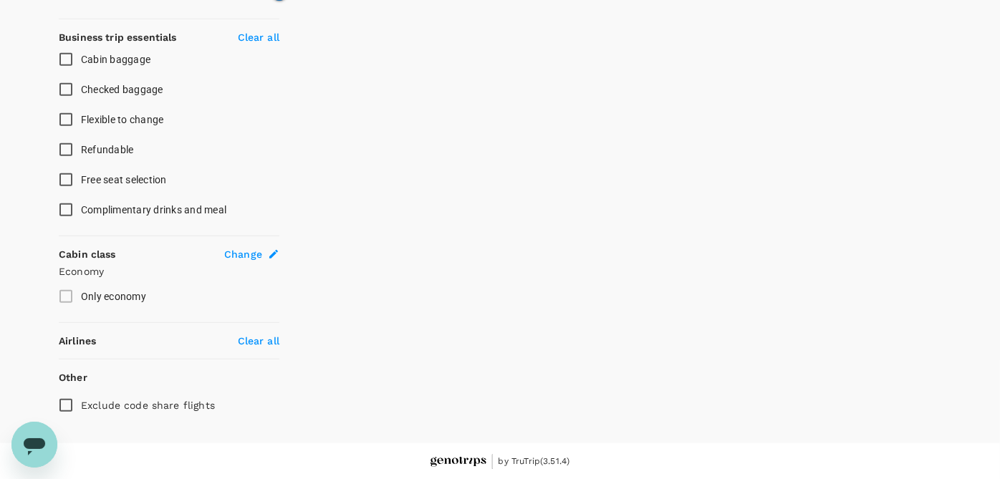
type input "1155"
checkbox input "true"
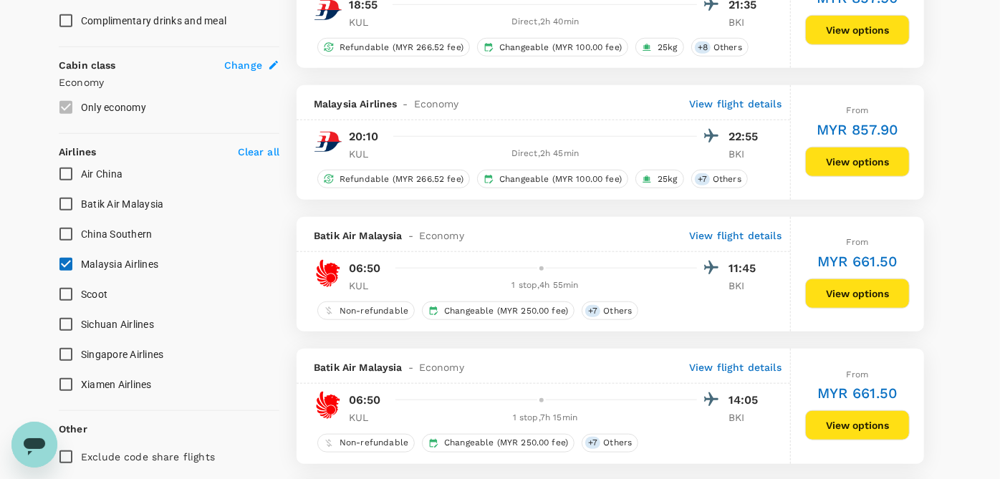
scroll to position [789, 0]
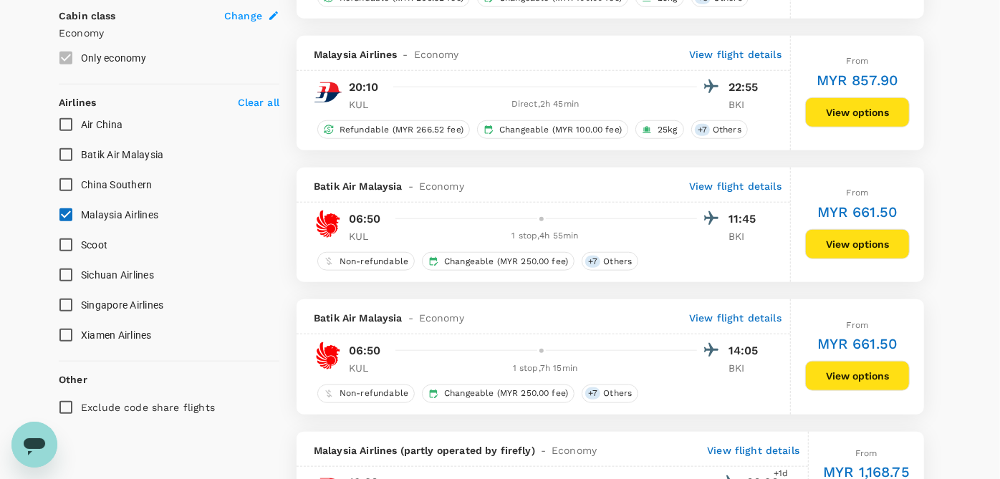
click at [95, 217] on span "Malaysia Airlines" at bounding box center [119, 214] width 77 height 11
click at [81, 217] on input "Malaysia Airlines" at bounding box center [66, 215] width 30 height 30
click at [95, 217] on span "Malaysia Airlines" at bounding box center [119, 214] width 77 height 11
click at [81, 217] on input "Malaysia Airlines" at bounding box center [66, 215] width 30 height 30
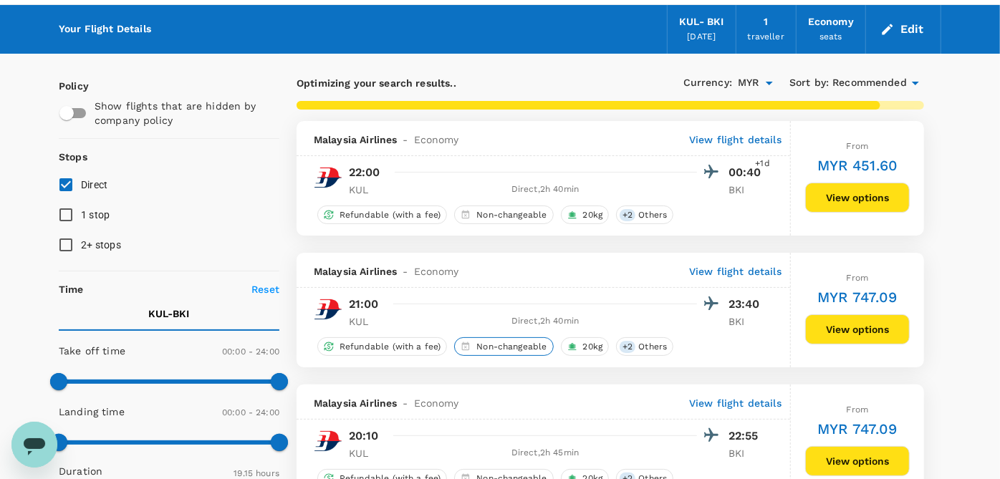
scroll to position [0, 0]
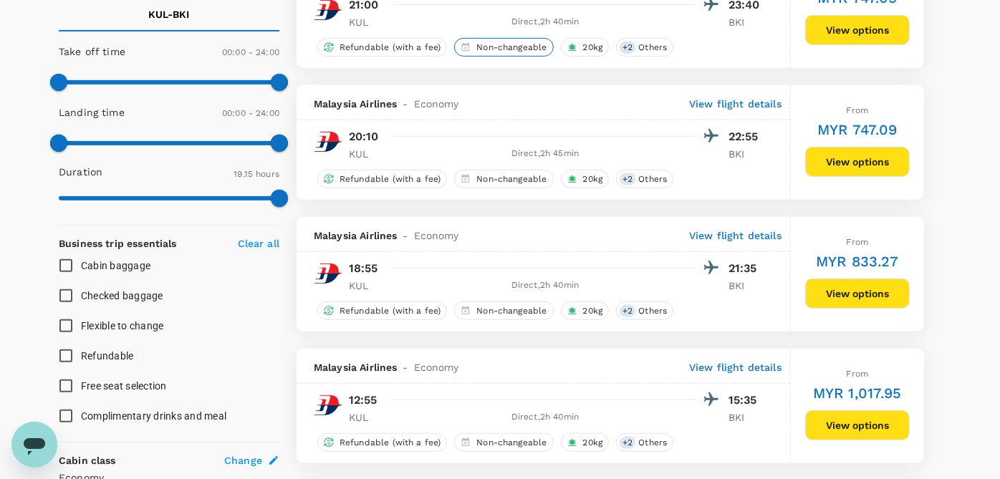
checkbox input "false"
checkbox input "true"
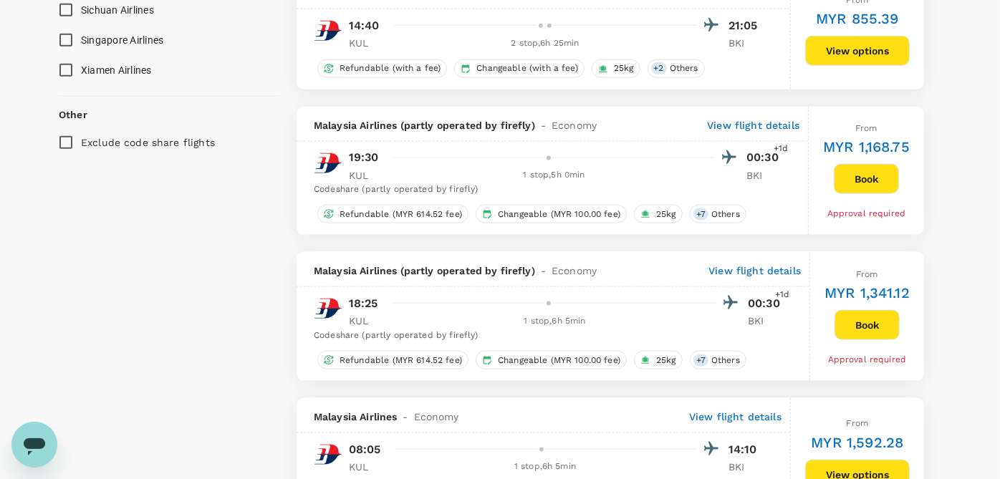
type input "1235"
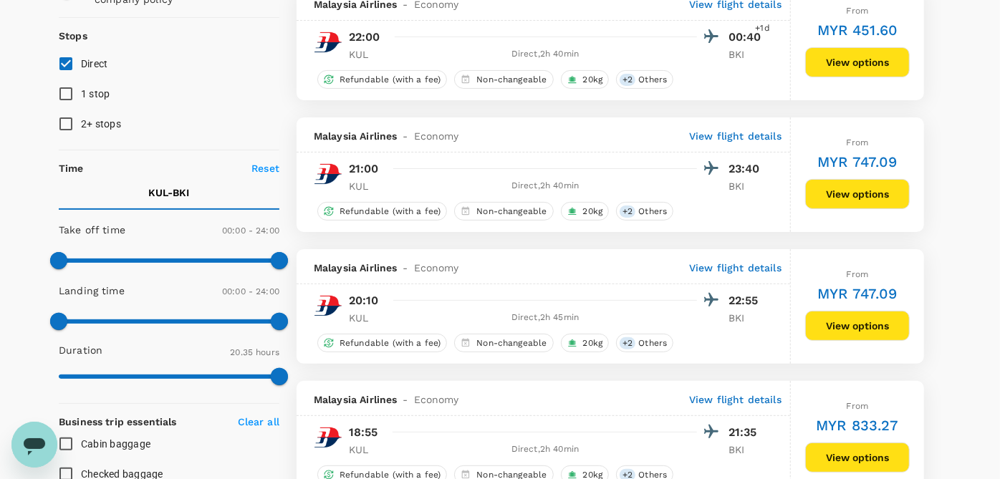
scroll to position [159, 0]
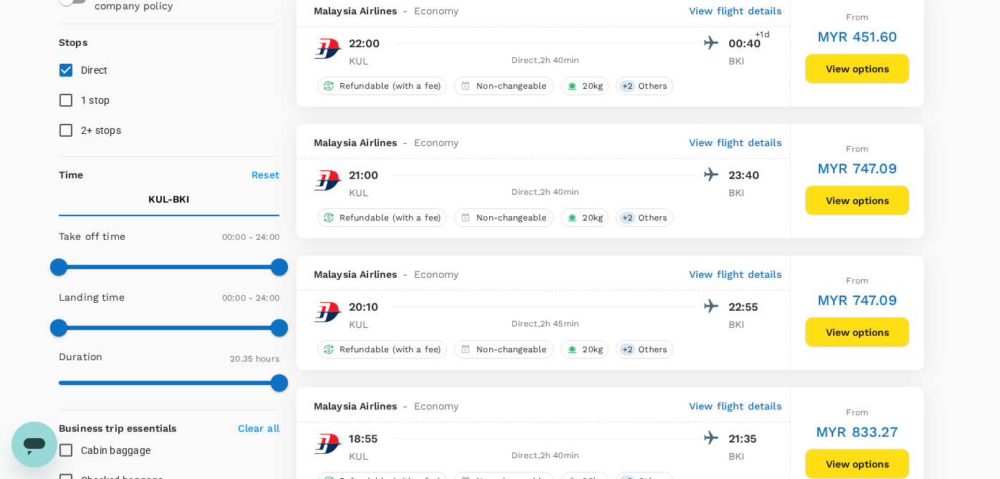
click at [72, 127] on input "2+ stops" at bounding box center [66, 130] width 30 height 30
checkbox input "true"
click at [65, 97] on input "1 stop" at bounding box center [66, 100] width 30 height 30
checkbox input "true"
click at [65, 136] on input "2+ stops" at bounding box center [66, 130] width 30 height 30
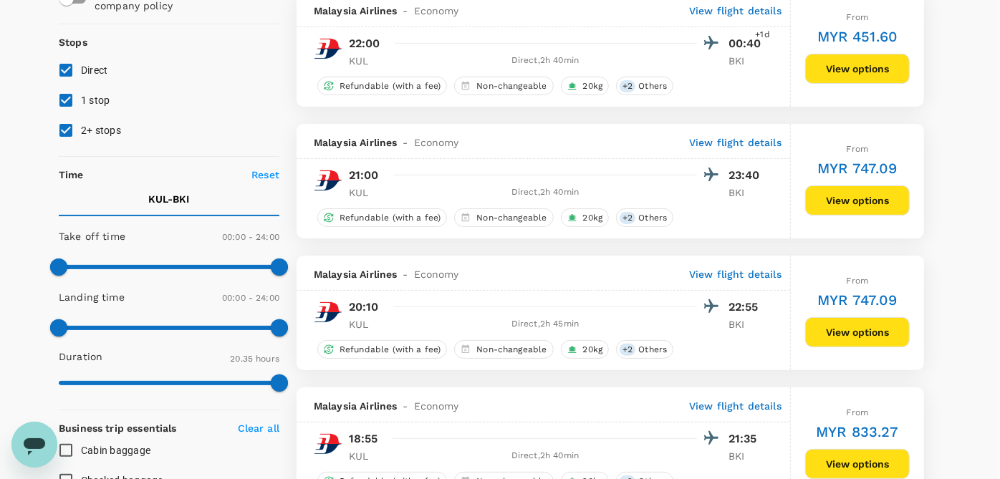
checkbox input "false"
click at [64, 102] on input "1 stop" at bounding box center [66, 100] width 30 height 30
checkbox input "false"
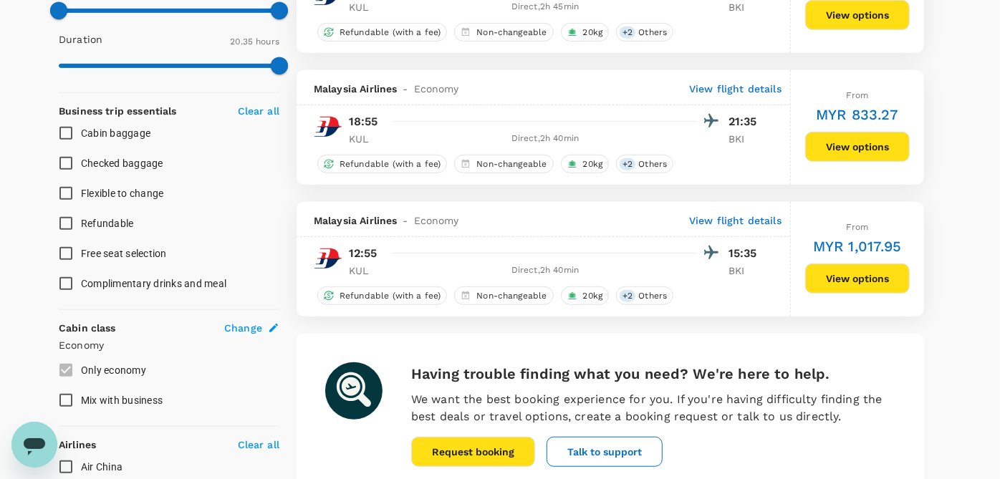
scroll to position [477, 0]
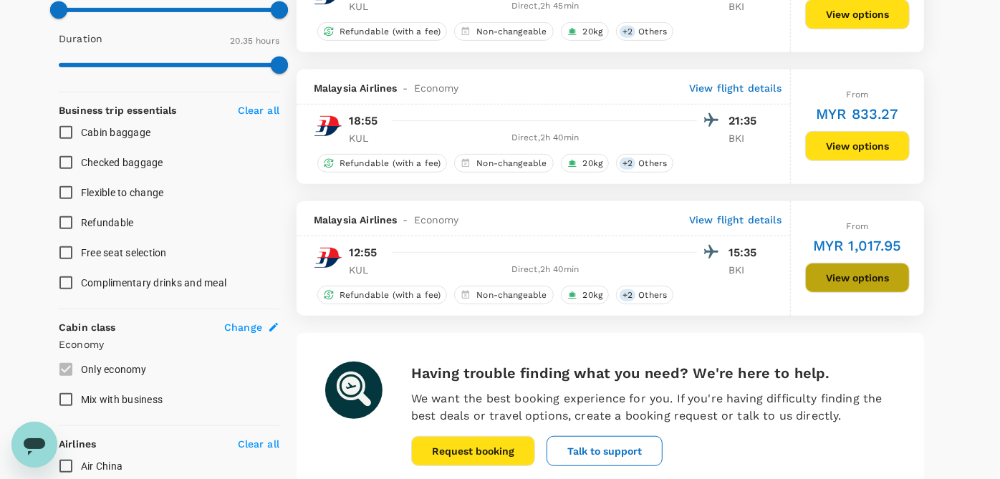
click at [878, 282] on button "View options" at bounding box center [857, 278] width 105 height 30
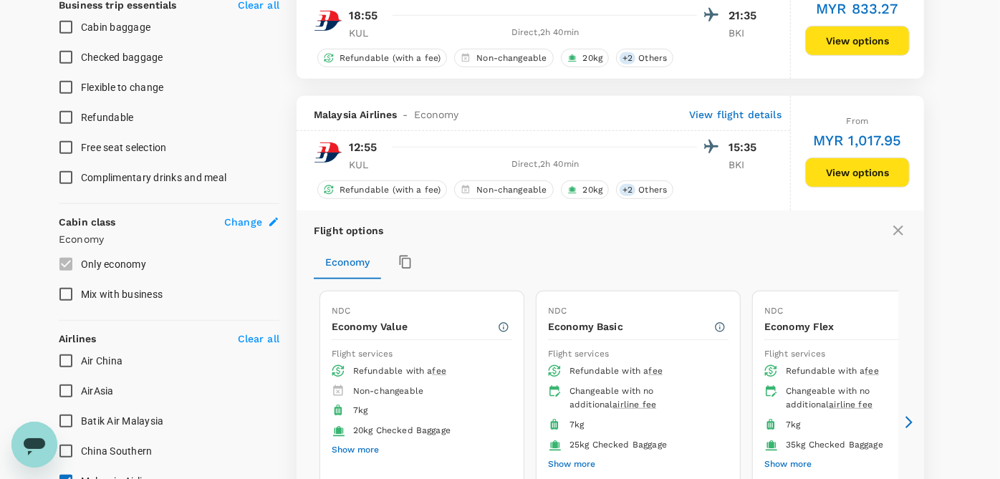
scroll to position [676, 0]
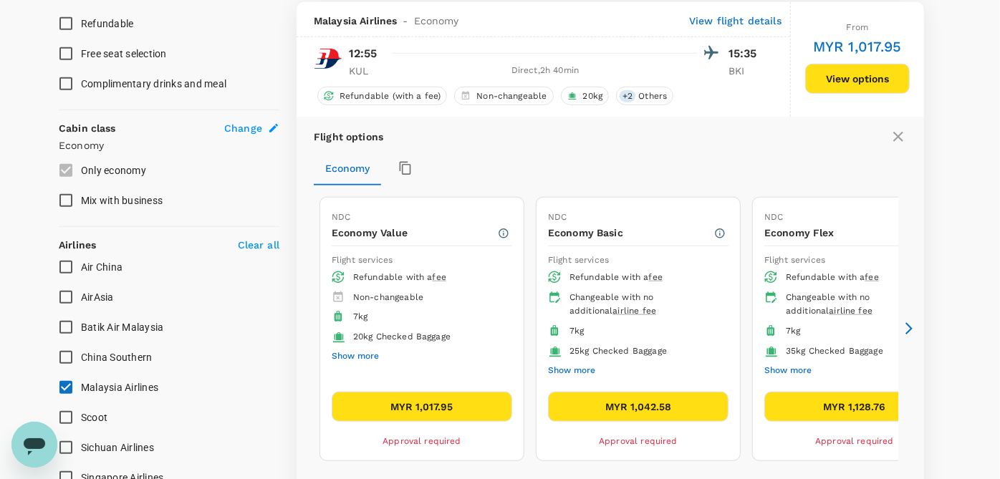
click at [948, 120] on div "Policy Show flights that are hidden by company policy Stops Direct 1 stop 2+ st…" at bounding box center [500, 86] width 917 height 1328
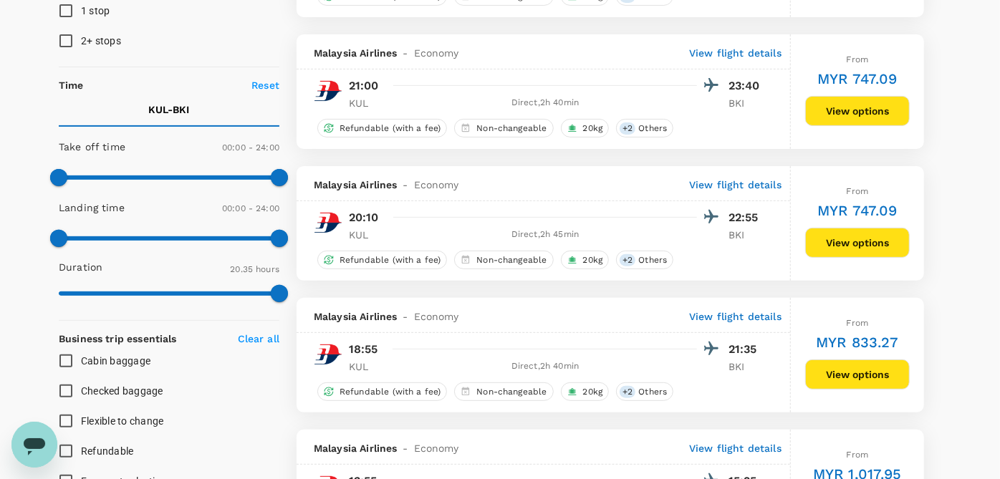
scroll to position [0, 0]
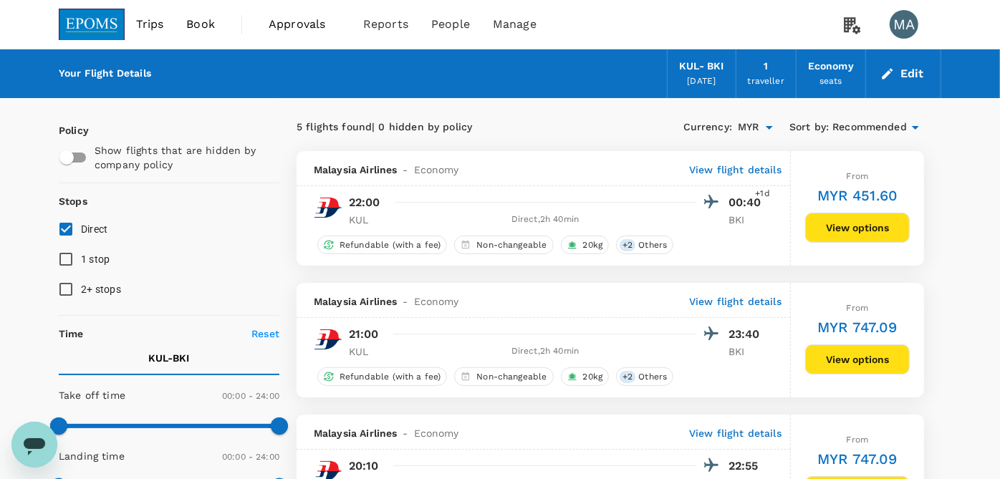
click at [904, 72] on button "Edit" at bounding box center [904, 73] width 52 height 23
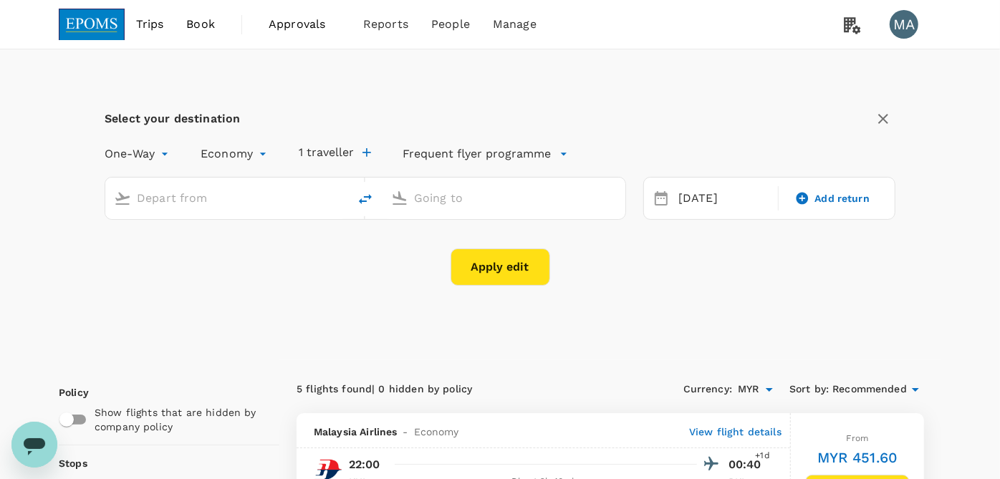
type input "Kuala Lumpur Intl ([GEOGRAPHIC_DATA])"
type input "Kota Kinabalu Intl (BKI)"
click at [363, 197] on icon "delete" at bounding box center [365, 199] width 17 height 17
type input "Kota Kinabalu Intl (BKI)"
type input "Kuala Lumpur Intl ([GEOGRAPHIC_DATA])"
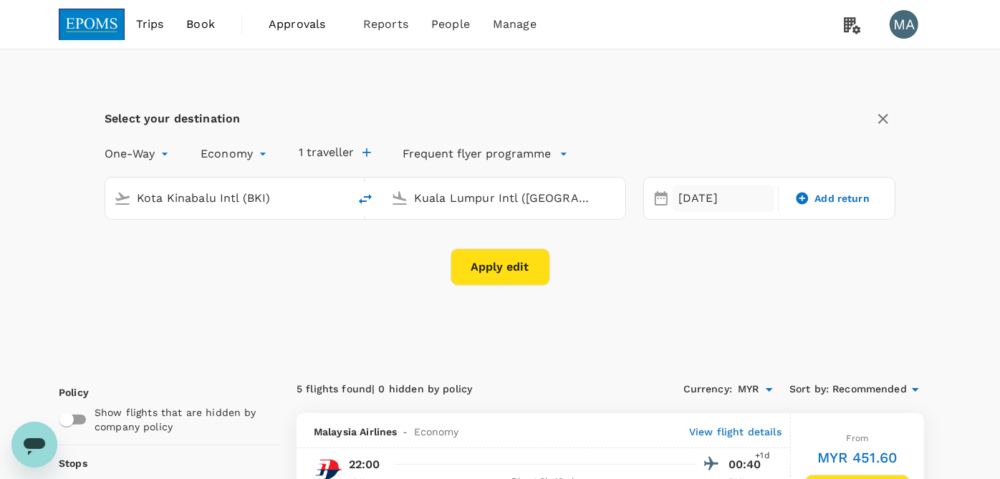
click at [702, 198] on div "[DATE]" at bounding box center [724, 199] width 102 height 28
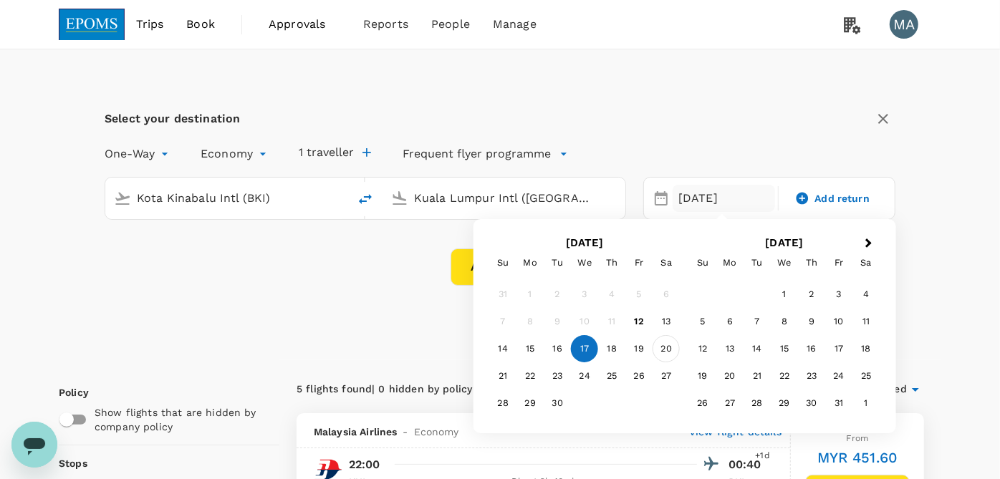
click at [668, 348] on div "20" at bounding box center [666, 348] width 27 height 27
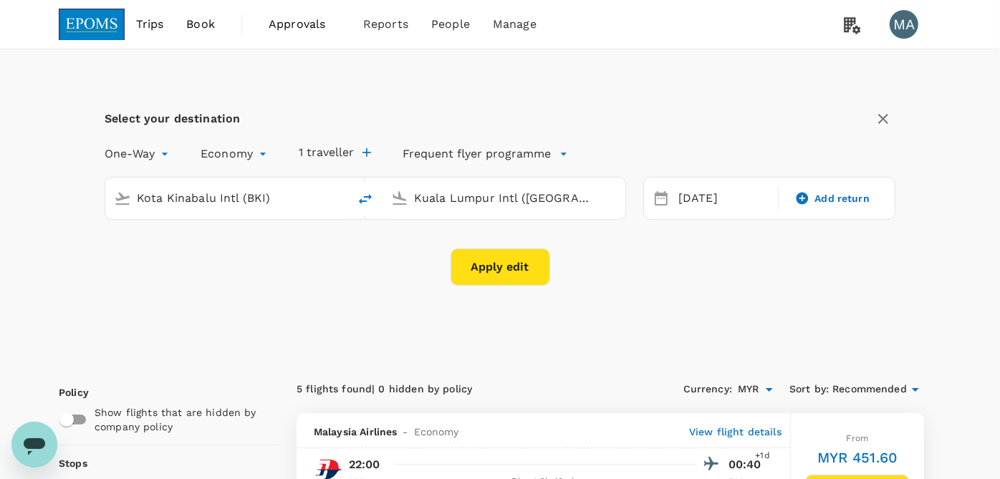
click at [500, 278] on button "Apply edit" at bounding box center [501, 267] width 100 height 37
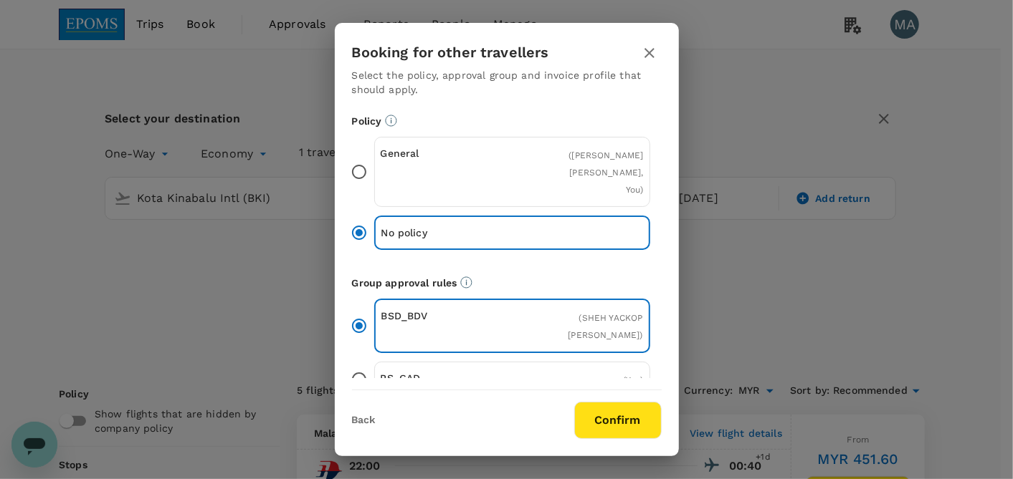
click at [358, 163] on input "General ( [PERSON_NAME], You )" at bounding box center [359, 172] width 30 height 30
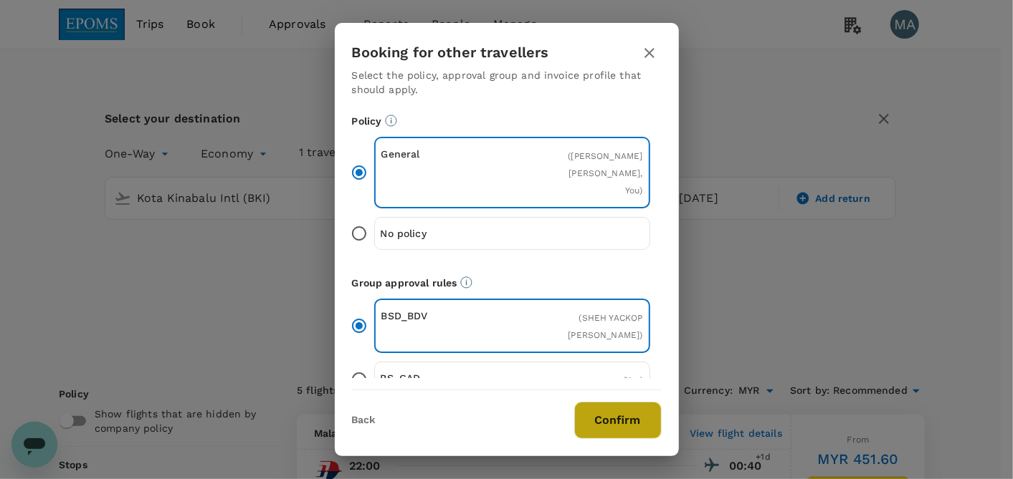
click at [606, 426] on button "Confirm" at bounding box center [617, 420] width 87 height 37
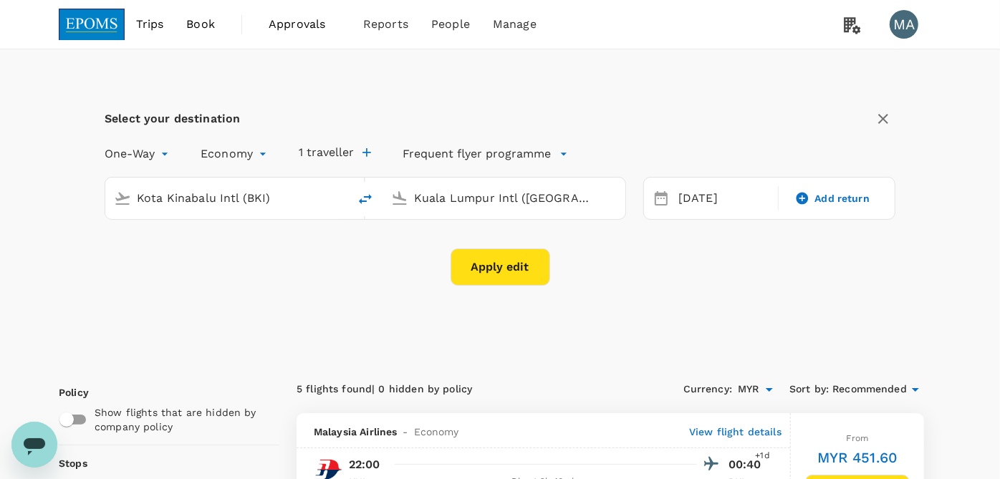
checkbox input "false"
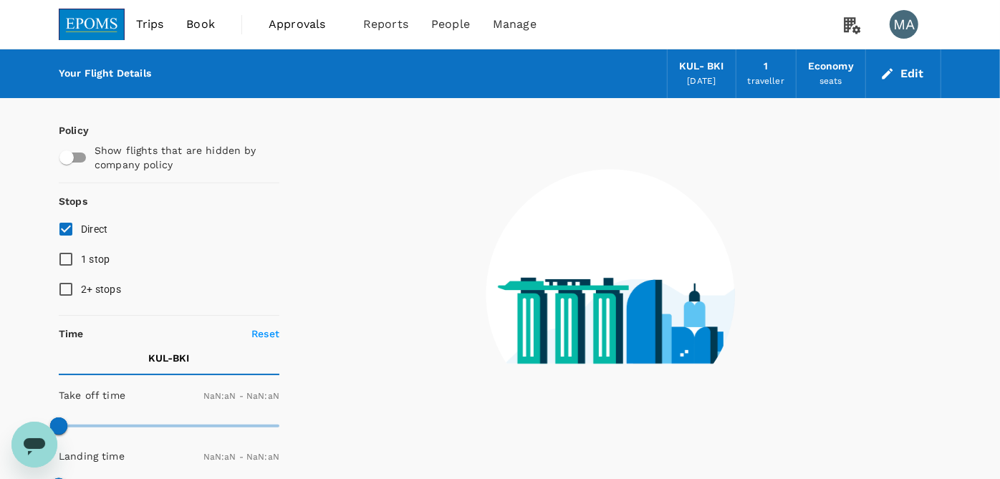
checkbox input "false"
type input "1440"
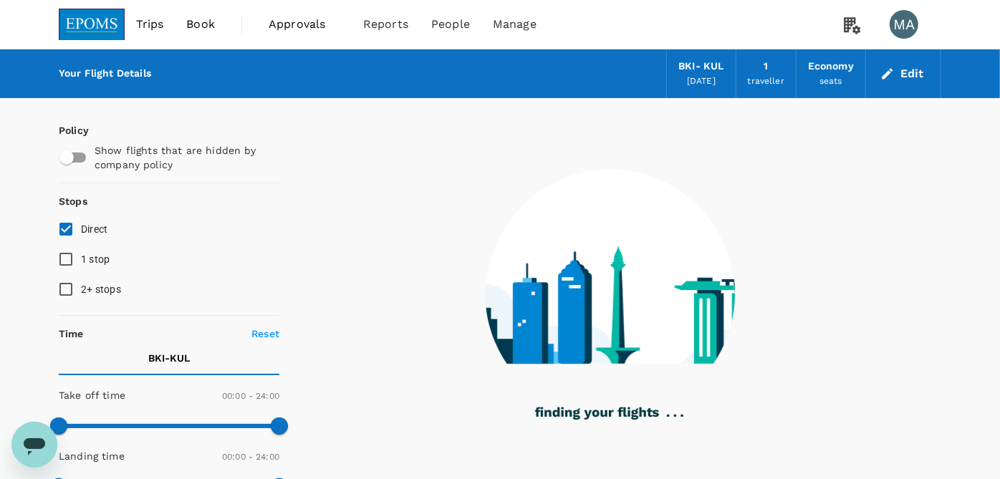
type input "1220"
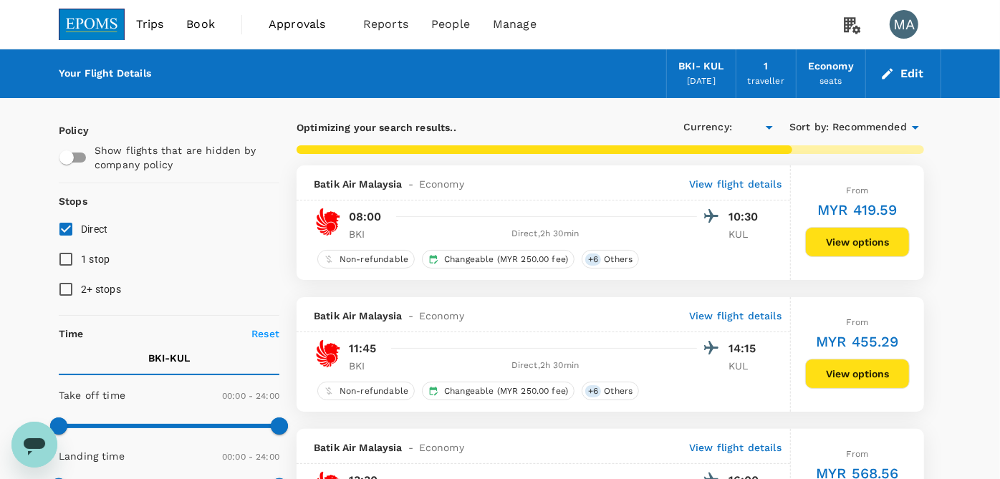
checkbox input "true"
type input "MYR"
click at [62, 258] on input "1 stop" at bounding box center [66, 259] width 30 height 30
checkbox input "true"
drag, startPoint x: 68, startPoint y: 278, endPoint x: 65, endPoint y: 251, distance: 27.4
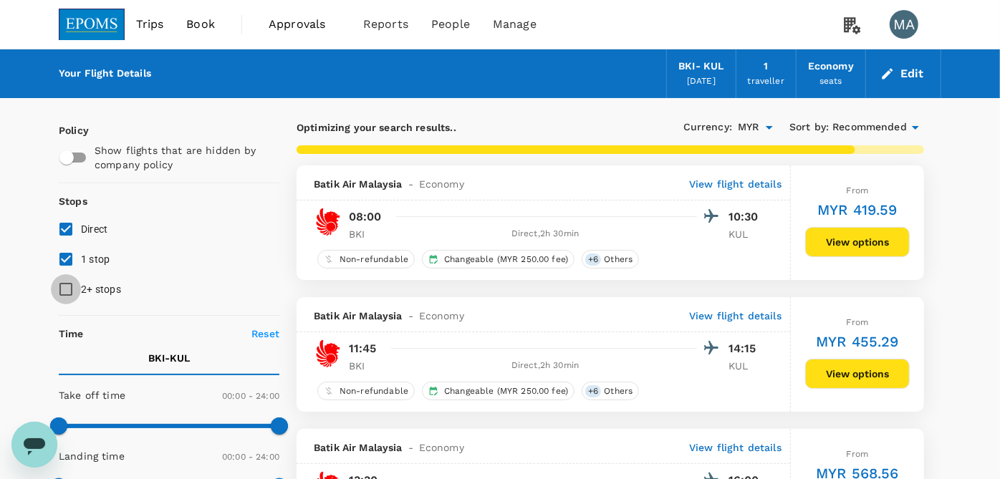
click at [67, 276] on input "2+ stops" at bounding box center [66, 289] width 30 height 30
checkbox input "true"
click at [65, 250] on input "1 stop" at bounding box center [66, 259] width 30 height 30
checkbox input "false"
click at [67, 284] on input "2+ stops" at bounding box center [66, 289] width 30 height 30
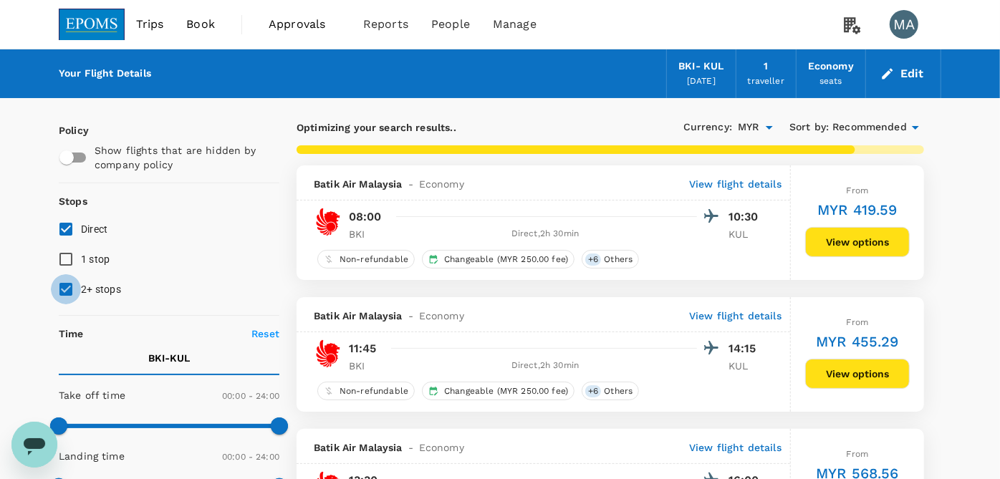
checkbox input "false"
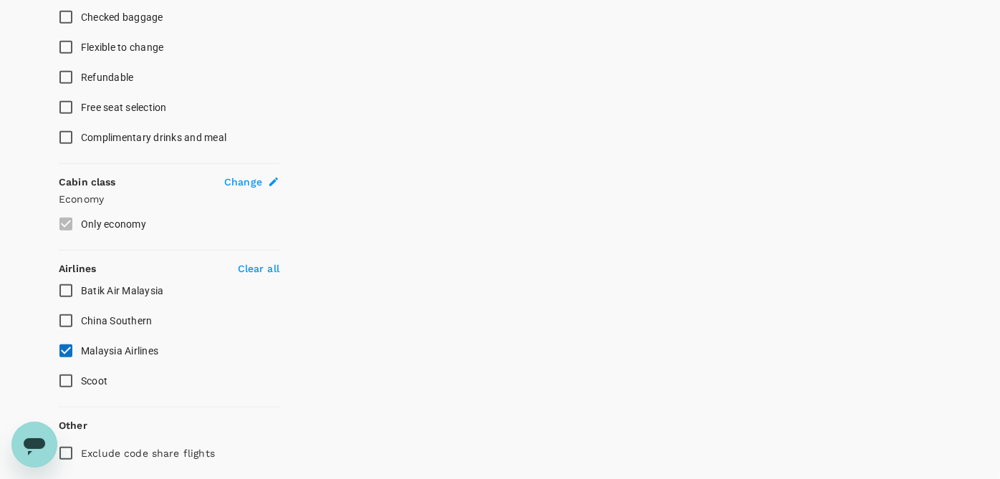
scroll to position [636, 0]
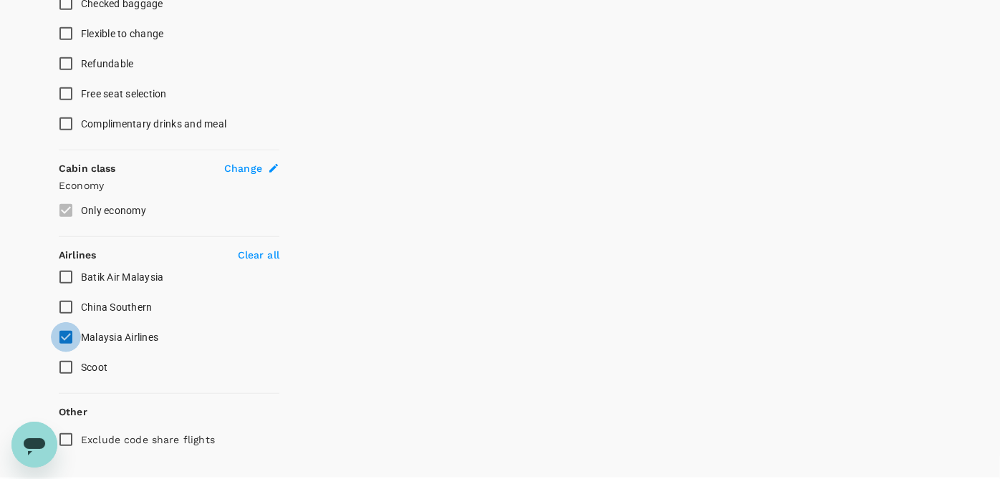
click at [76, 335] on input "Malaysia Airlines" at bounding box center [66, 337] width 30 height 30
checkbox input "false"
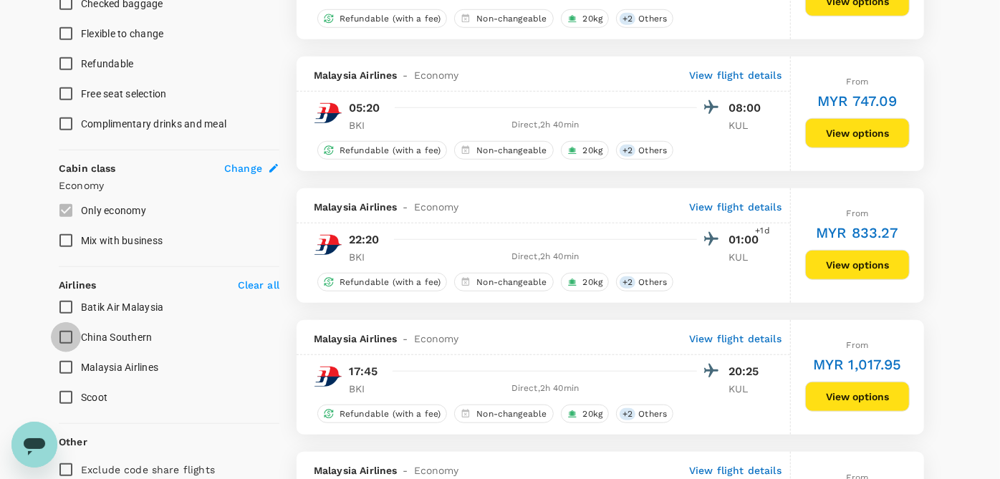
click at [72, 335] on input "China Southern" at bounding box center [66, 337] width 30 height 30
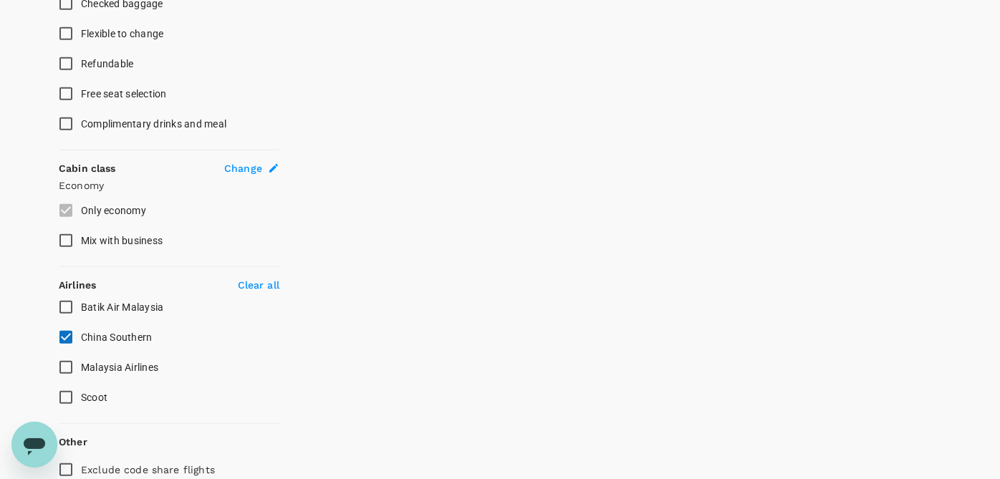
click at [62, 330] on input "China Southern" at bounding box center [66, 337] width 30 height 30
checkbox input "false"
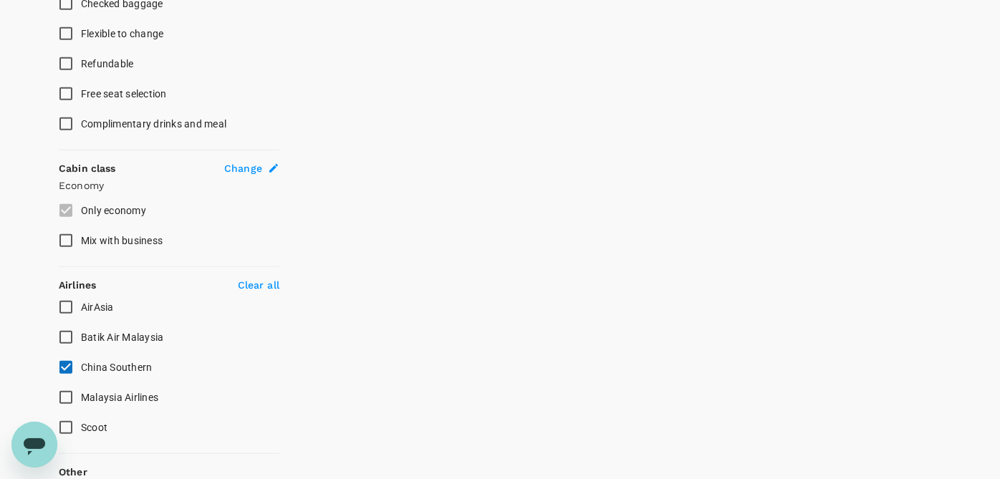
click at [68, 370] on input "China Southern" at bounding box center [66, 368] width 30 height 30
checkbox input "false"
click at [67, 397] on input "Malaysia Airlines" at bounding box center [66, 398] width 30 height 30
checkbox input "false"
checkbox input "true"
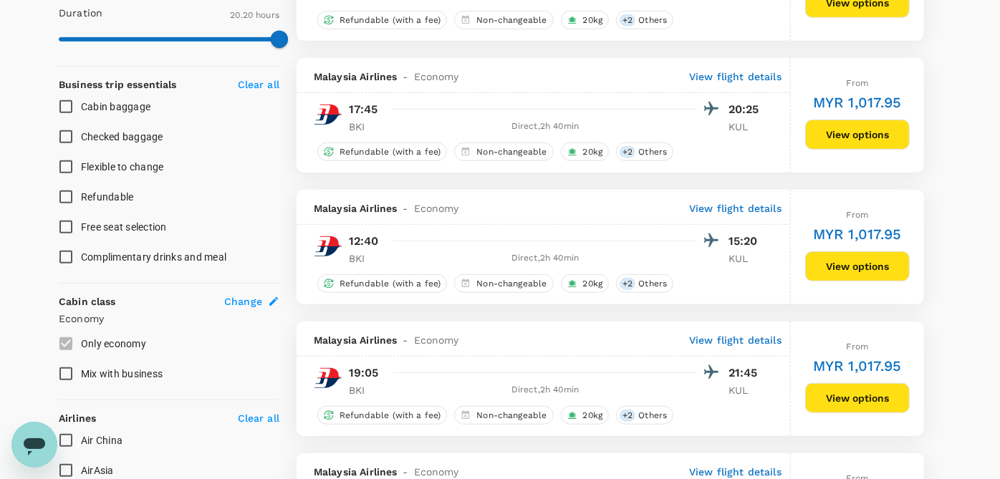
scroll to position [477, 0]
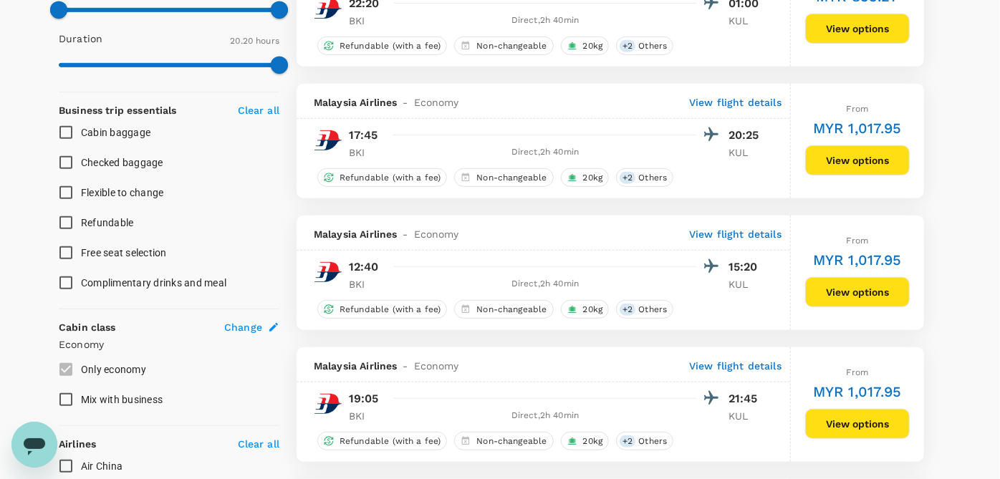
type input "1225"
click at [873, 290] on button "View options" at bounding box center [857, 292] width 105 height 30
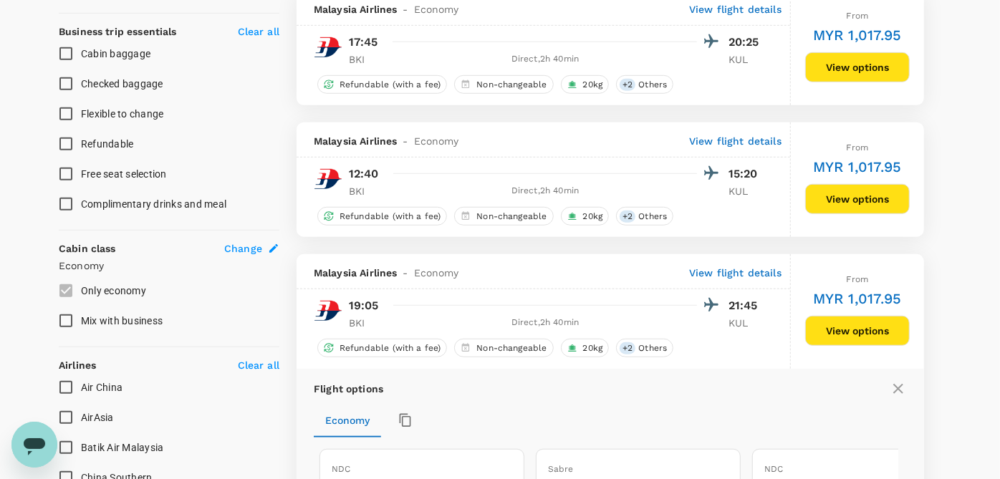
scroll to position [636, 0]
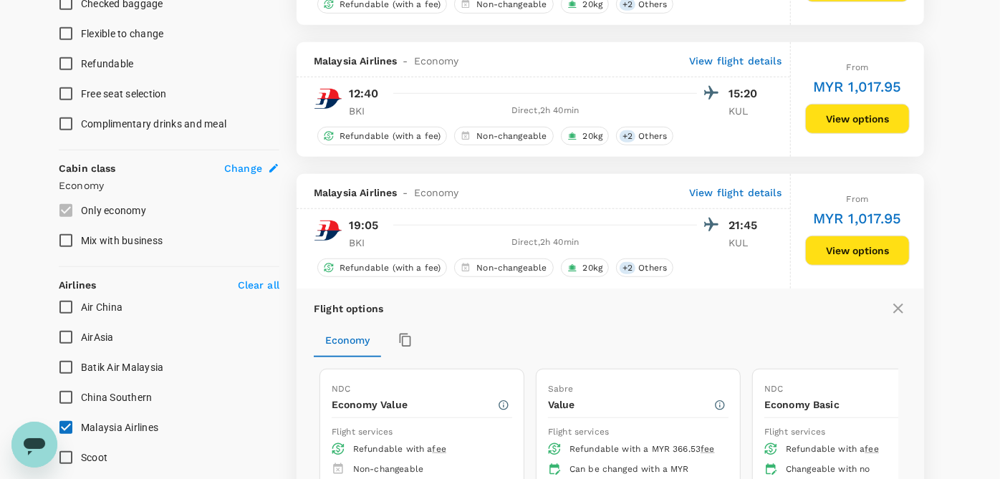
click at [876, 122] on button "View options" at bounding box center [857, 119] width 105 height 30
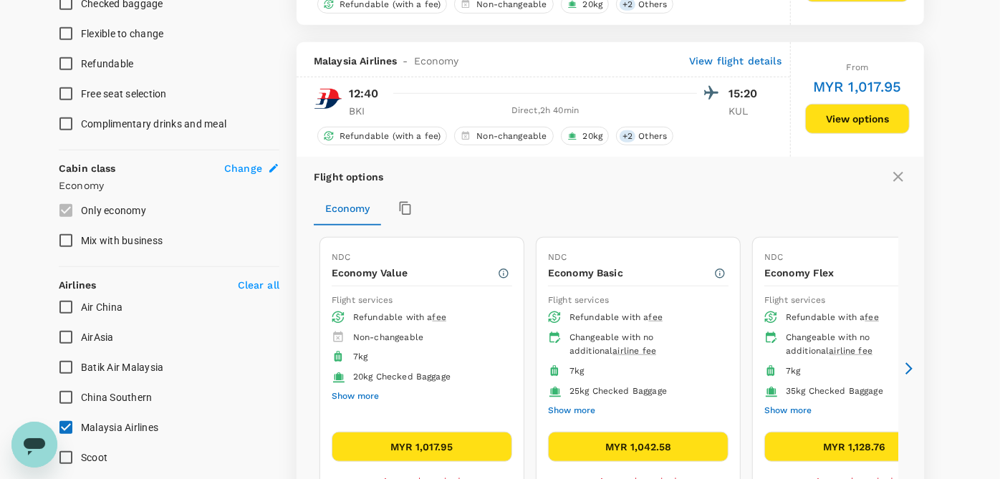
scroll to position [676, 0]
